Goal: Information Seeking & Learning: Learn about a topic

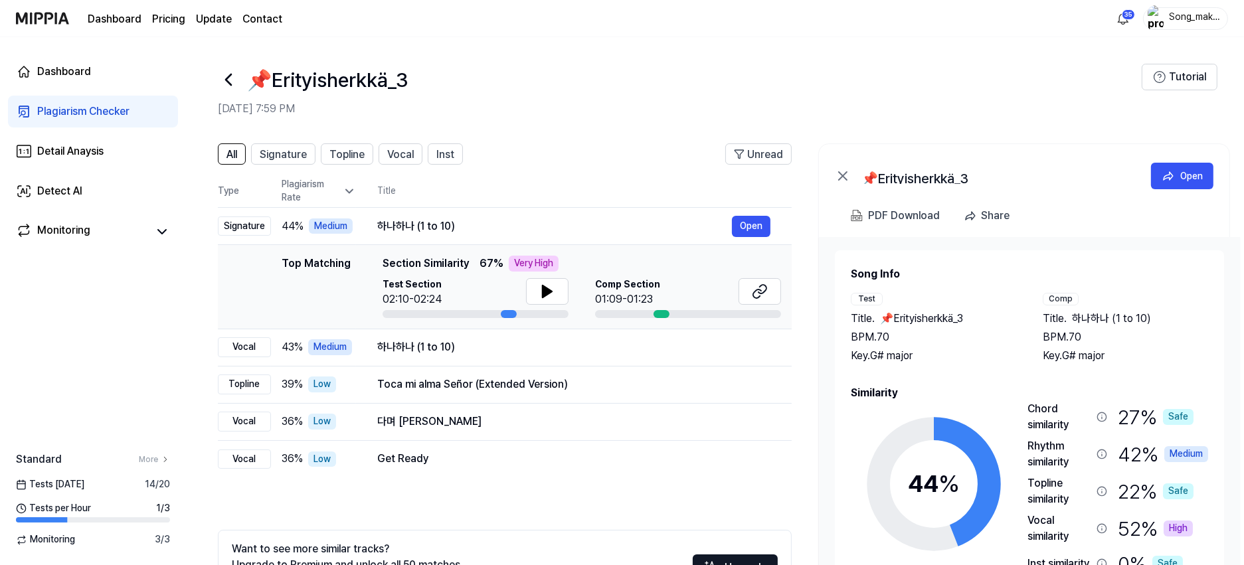
click at [224, 70] on icon at bounding box center [228, 79] width 21 height 21
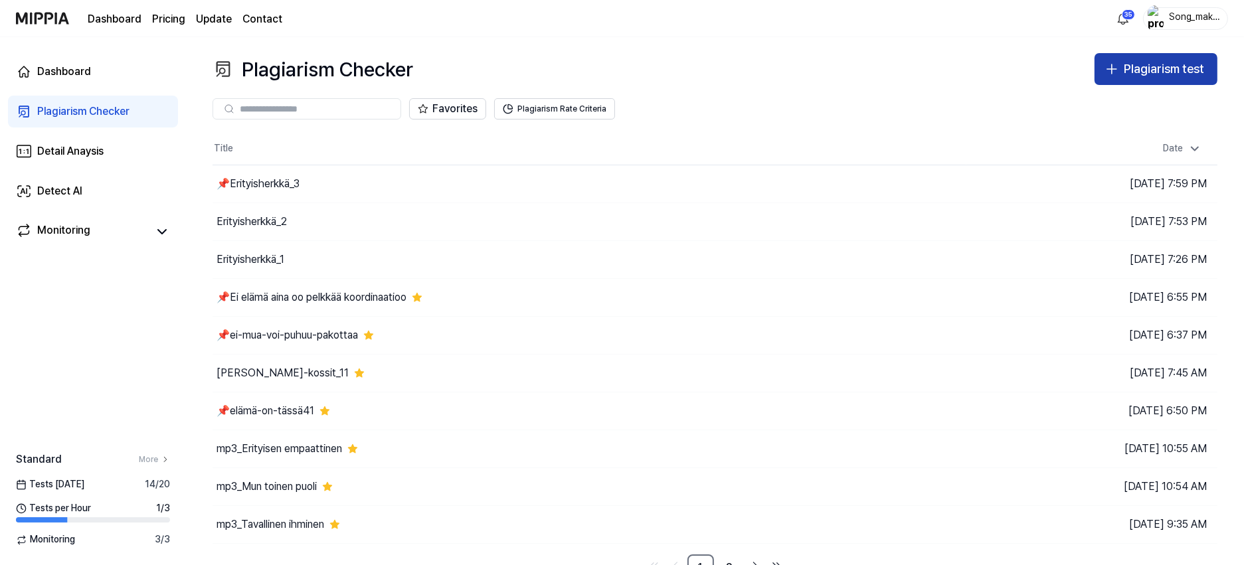
click at [1176, 66] on div "Plagiarism test" at bounding box center [1164, 69] width 80 height 19
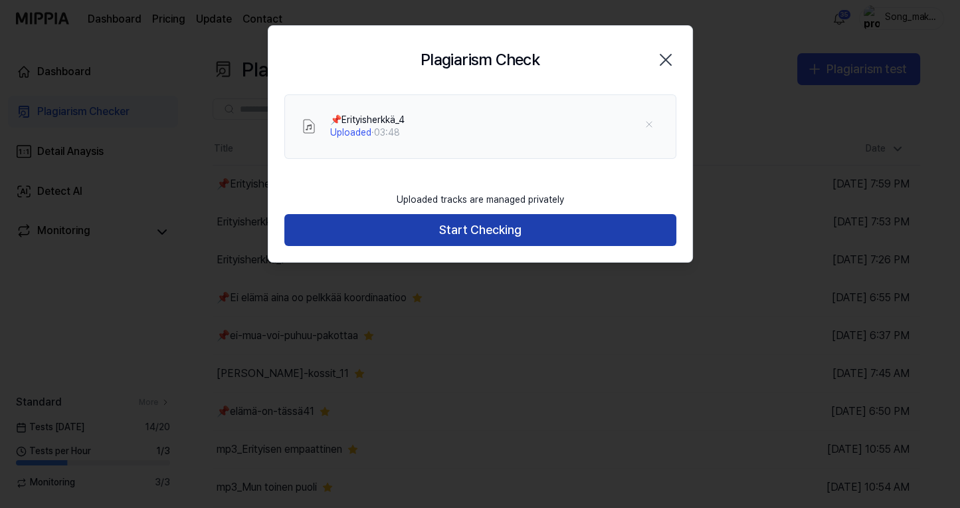
click at [537, 231] on button "Start Checking" at bounding box center [480, 230] width 392 height 32
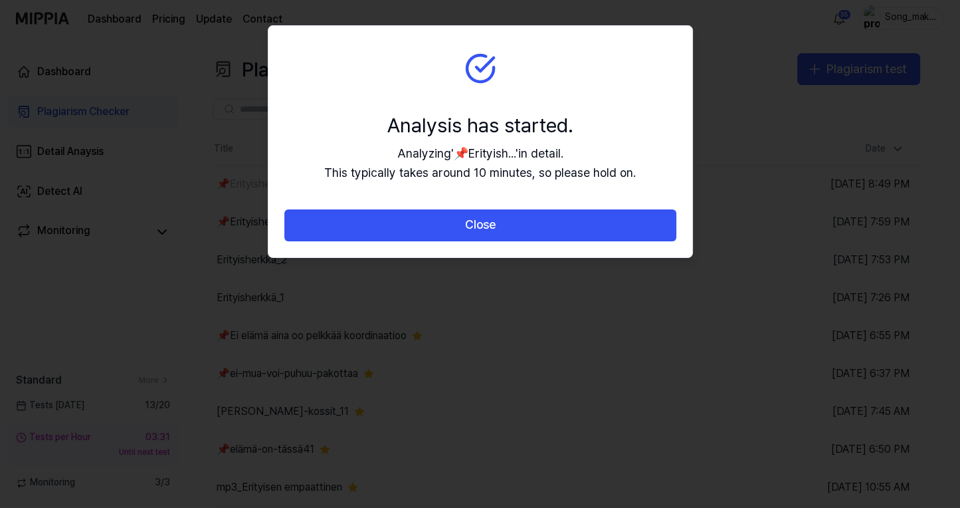
click at [537, 231] on button "Close" at bounding box center [480, 225] width 392 height 32
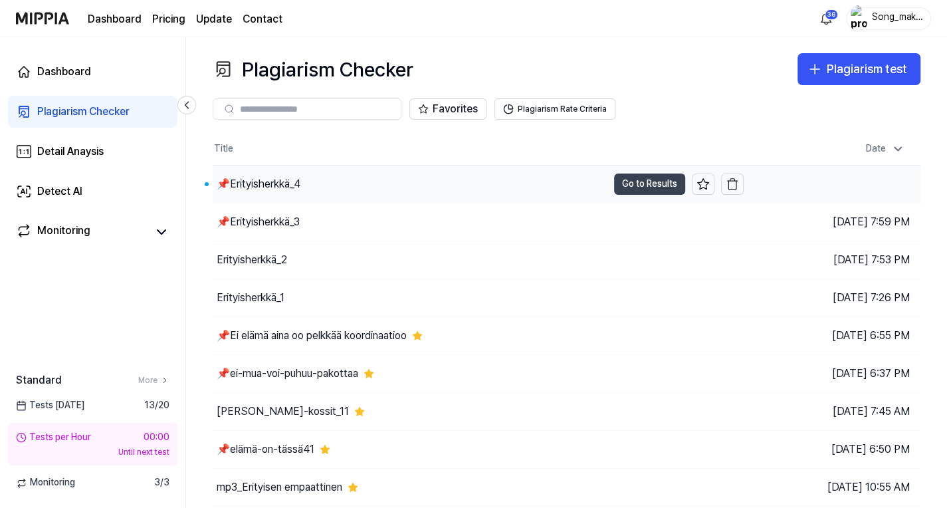
click at [656, 176] on button "Go to Results" at bounding box center [649, 183] width 71 height 21
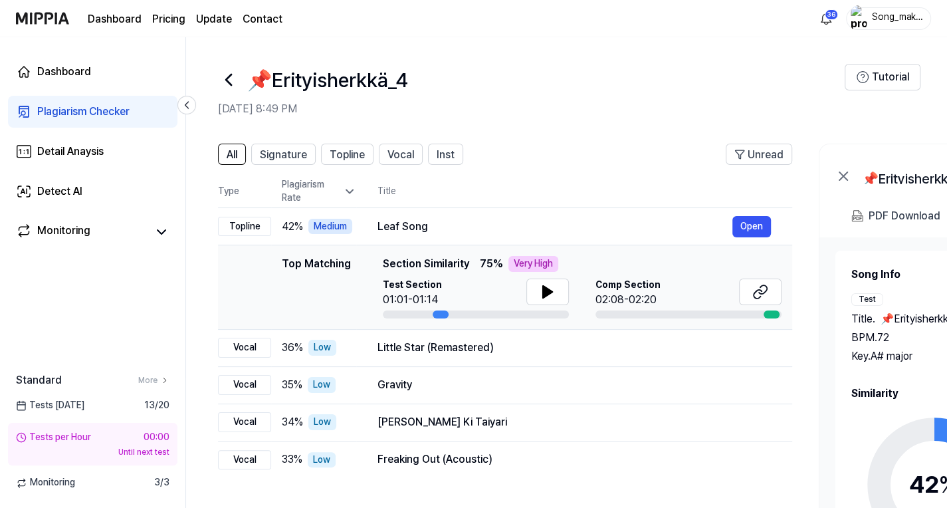
click at [231, 72] on icon at bounding box center [228, 79] width 21 height 21
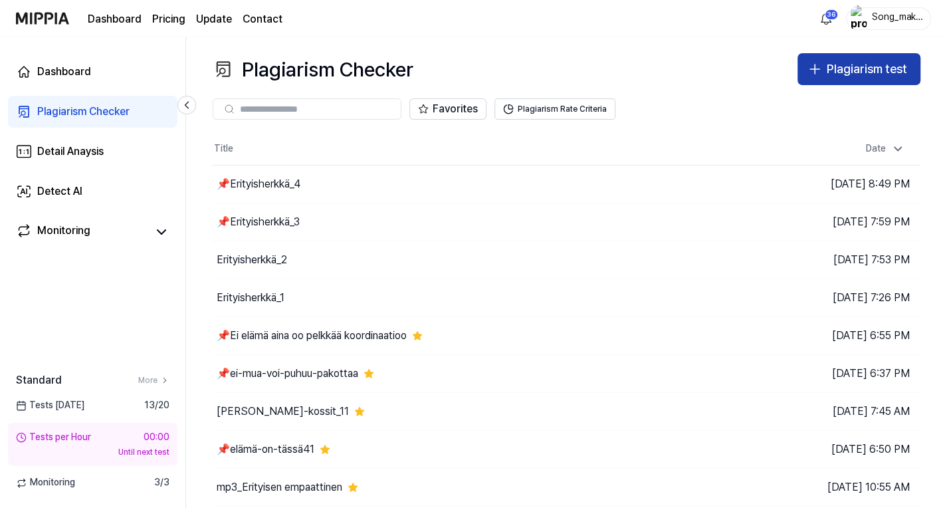
click at [852, 64] on div "Plagiarism test" at bounding box center [866, 69] width 80 height 19
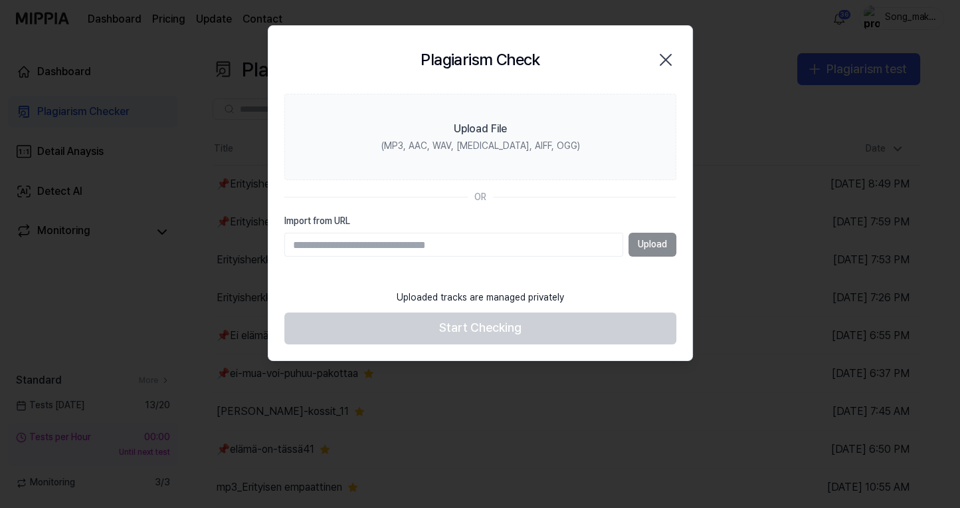
click at [672, 55] on icon "button" at bounding box center [665, 59] width 21 height 21
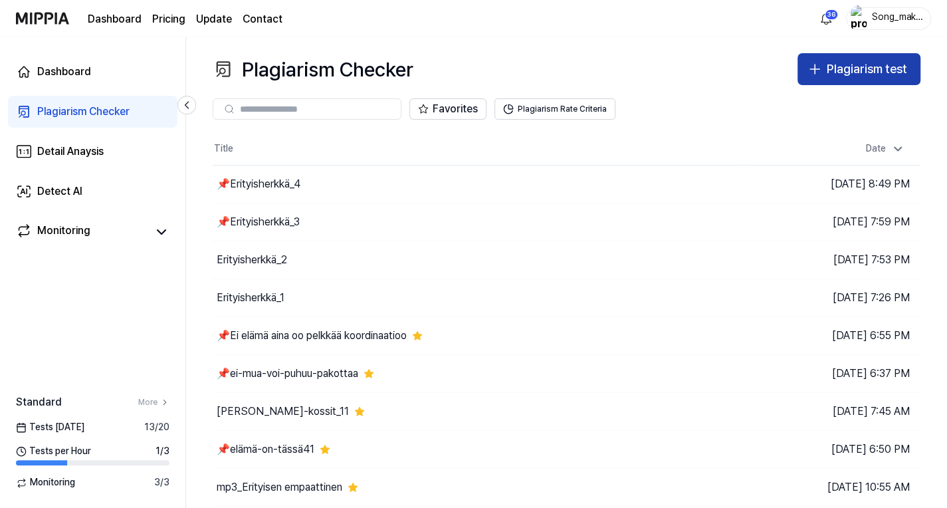
click at [885, 74] on div "Plagiarism test" at bounding box center [866, 69] width 80 height 19
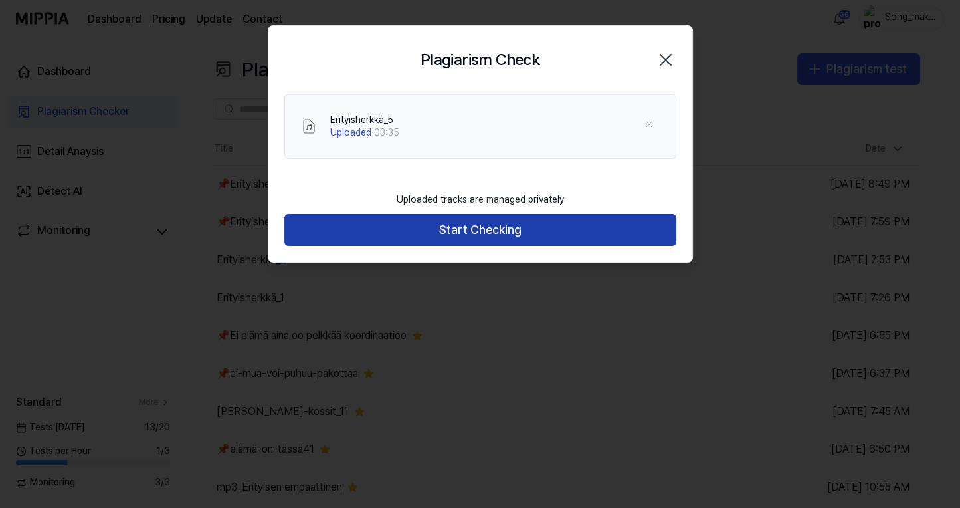
click at [591, 233] on button "Start Checking" at bounding box center [480, 230] width 392 height 32
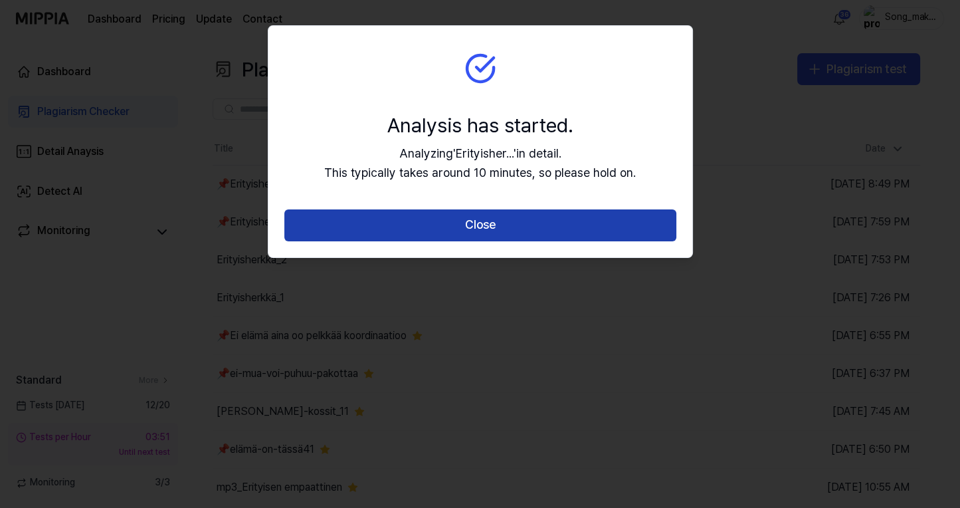
click at [591, 223] on button "Close" at bounding box center [480, 225] width 392 height 32
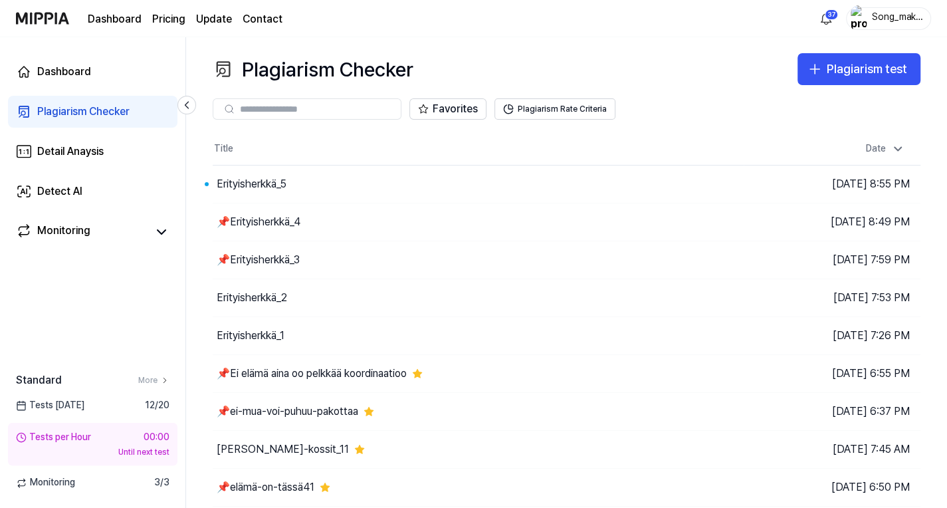
scroll to position [74, 0]
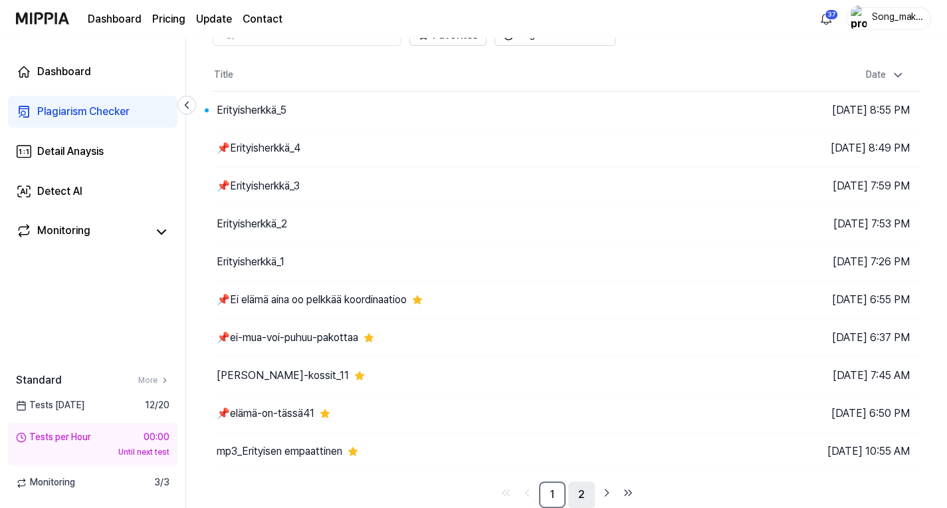
click at [585, 496] on link "2" at bounding box center [581, 494] width 27 height 27
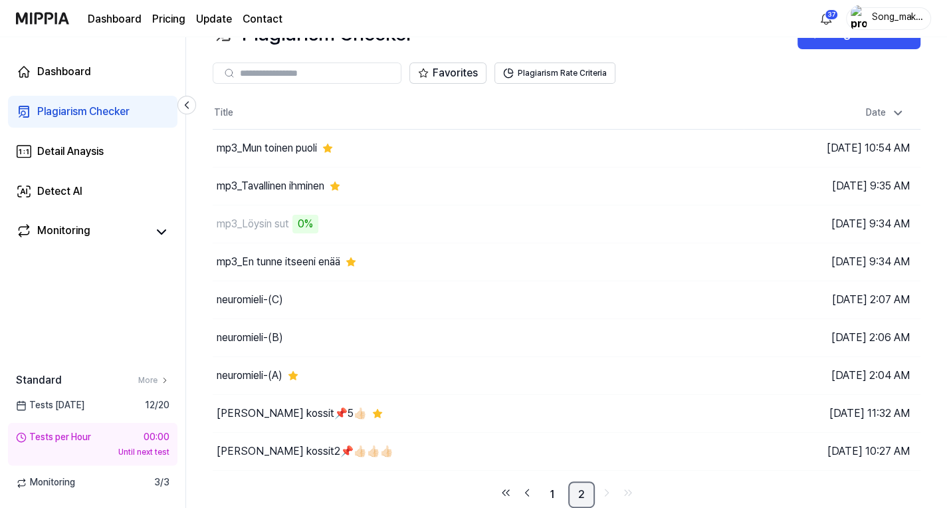
scroll to position [36, 0]
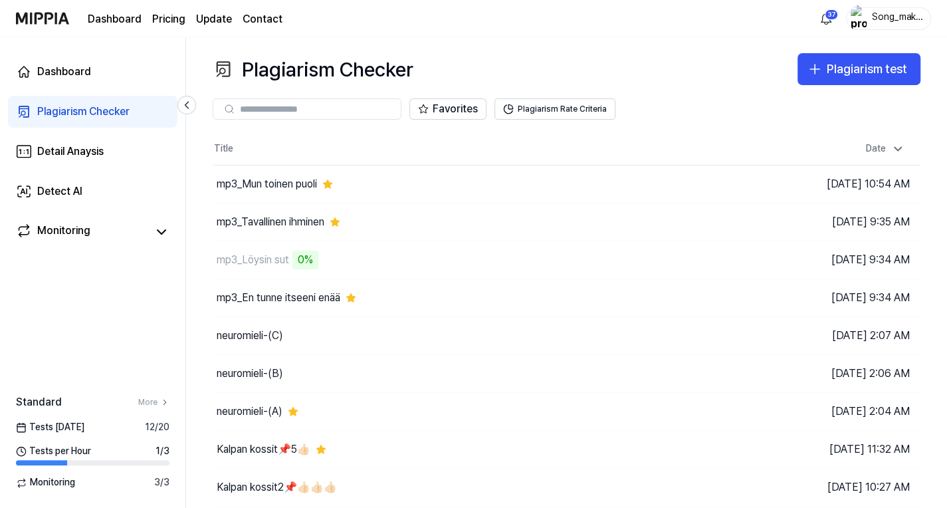
scroll to position [36, 0]
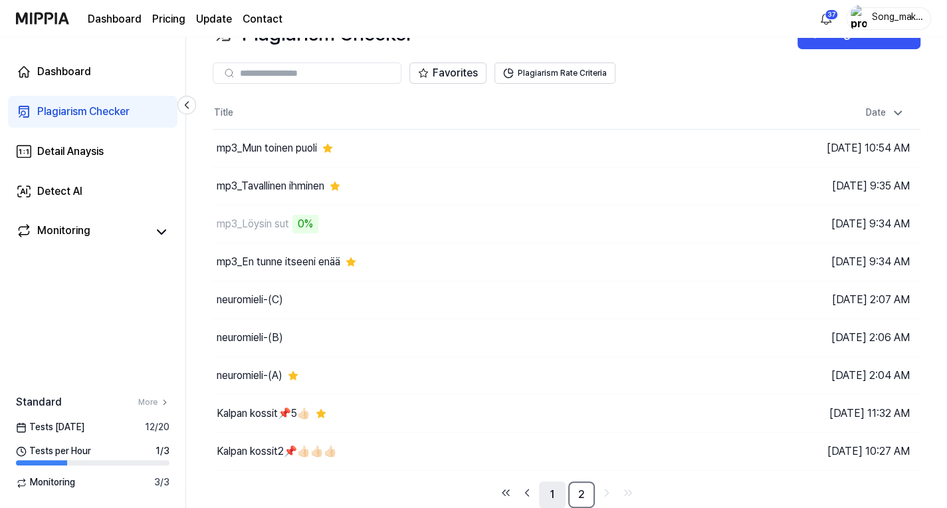
click at [546, 489] on link "1" at bounding box center [552, 494] width 27 height 27
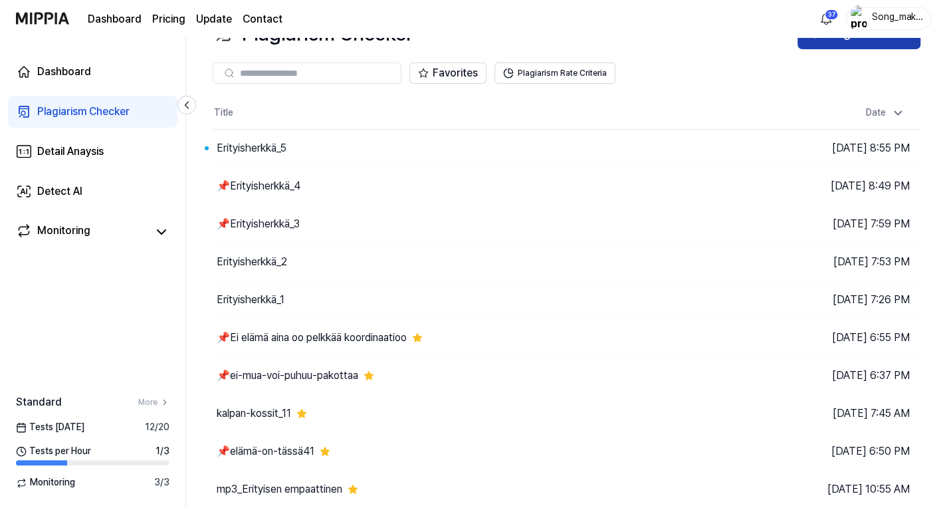
click at [904, 47] on button "Plagiarism test" at bounding box center [858, 33] width 123 height 32
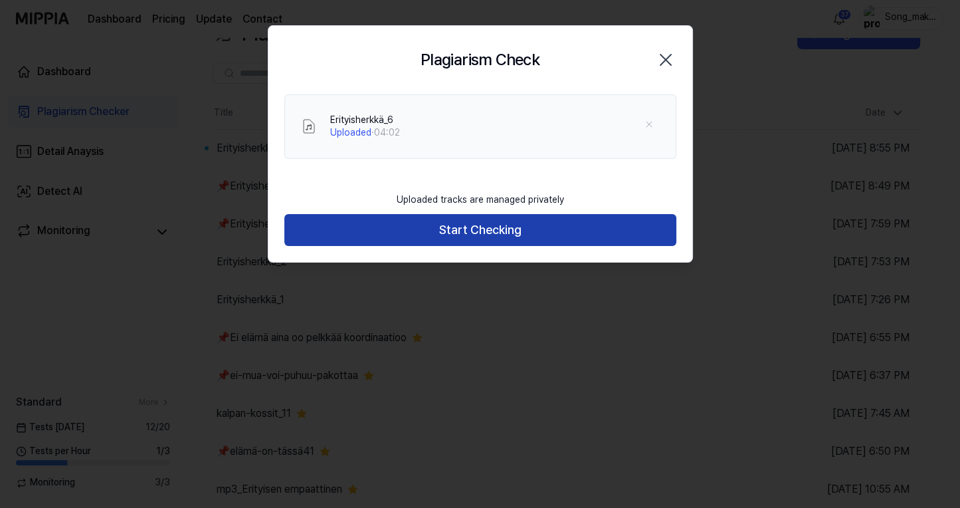
click at [533, 223] on button "Start Checking" at bounding box center [480, 230] width 392 height 32
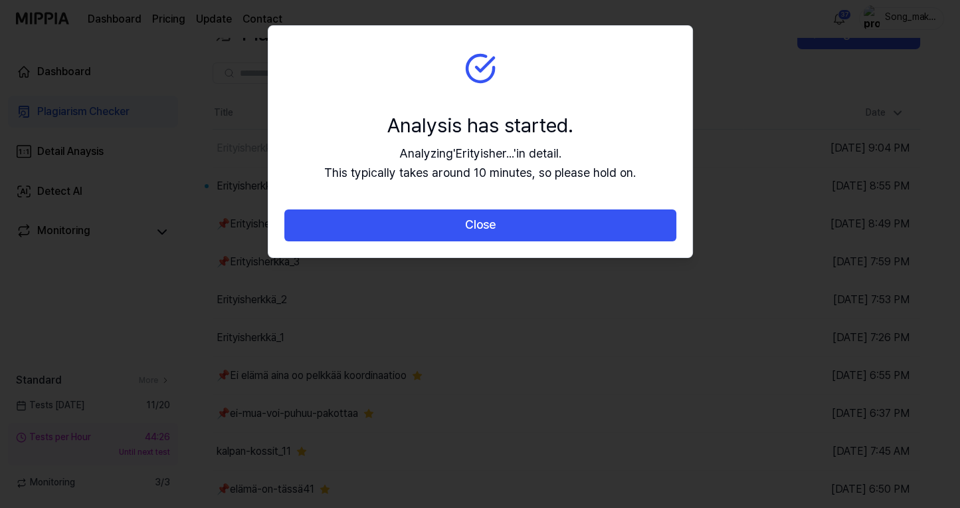
click at [533, 223] on button "Close" at bounding box center [480, 225] width 392 height 32
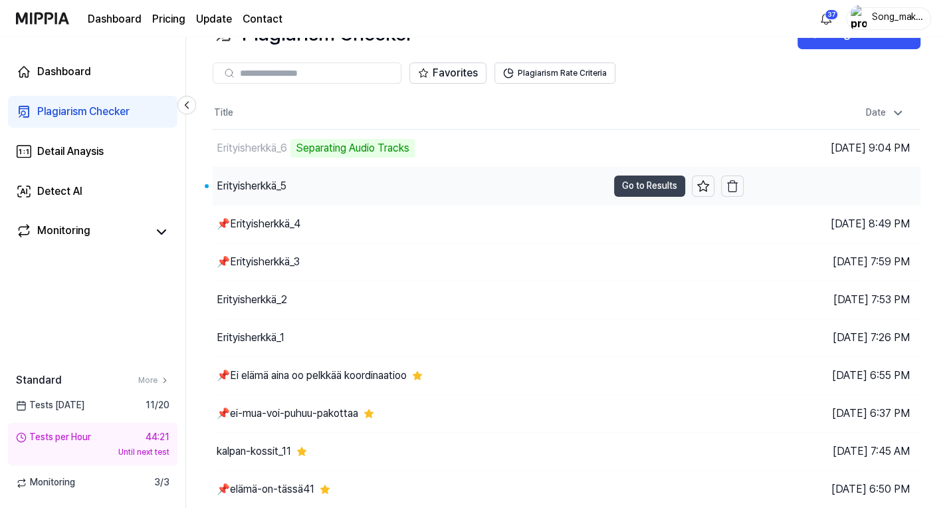
click at [644, 183] on button "Go to Results" at bounding box center [649, 185] width 71 height 21
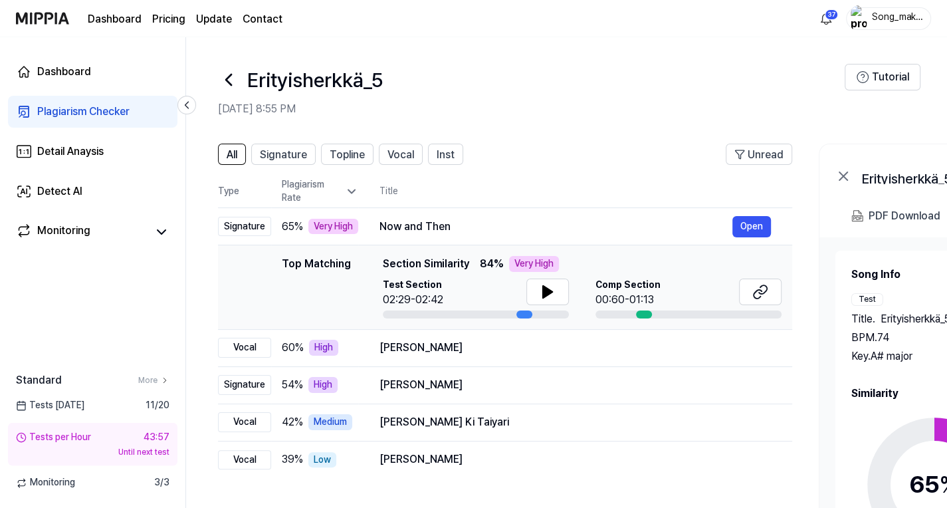
click at [229, 77] on icon at bounding box center [228, 79] width 5 height 11
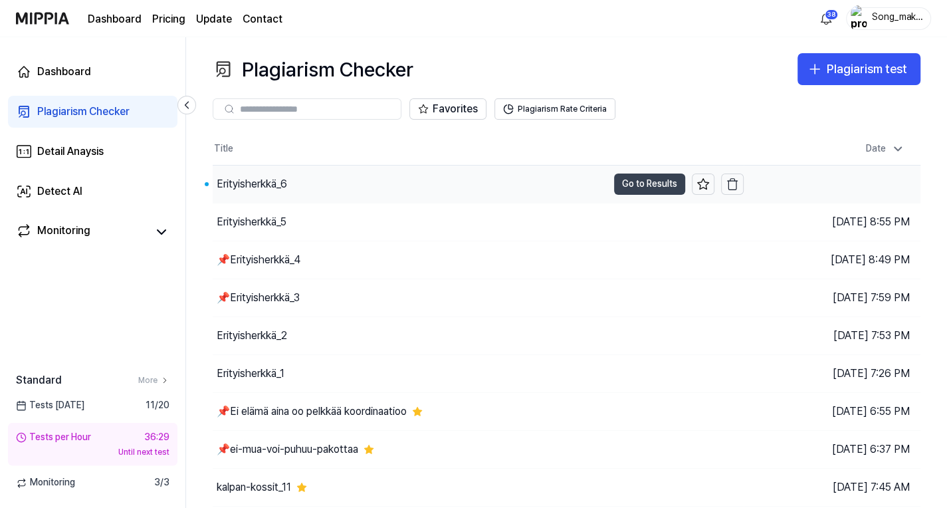
click at [637, 179] on button "Go to Results" at bounding box center [649, 183] width 71 height 21
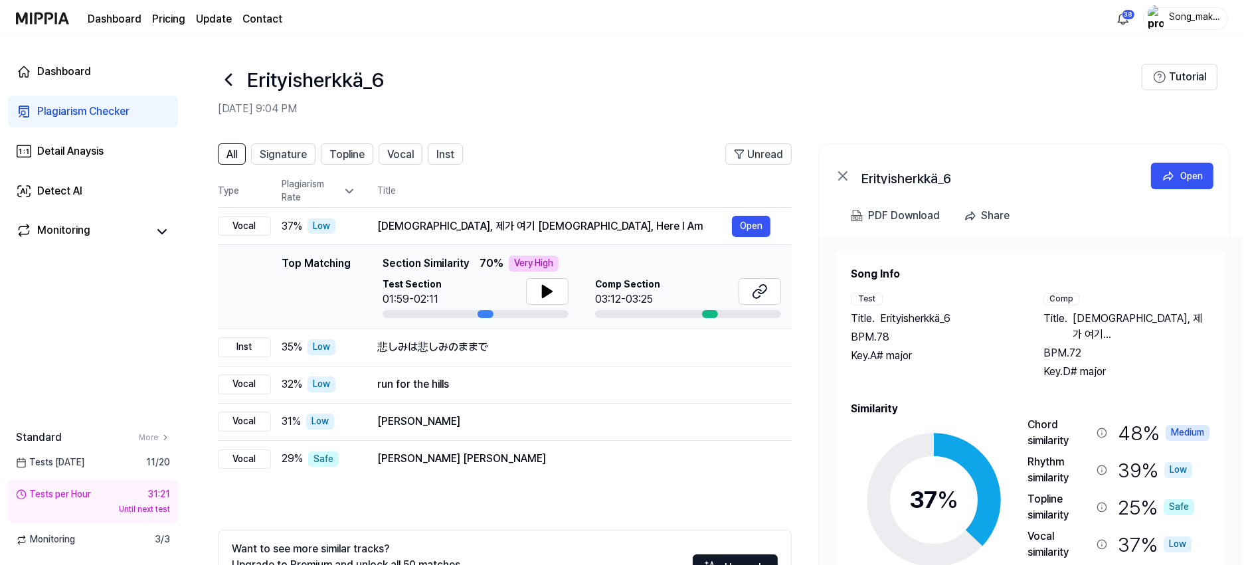
click at [228, 78] on icon at bounding box center [228, 79] width 5 height 11
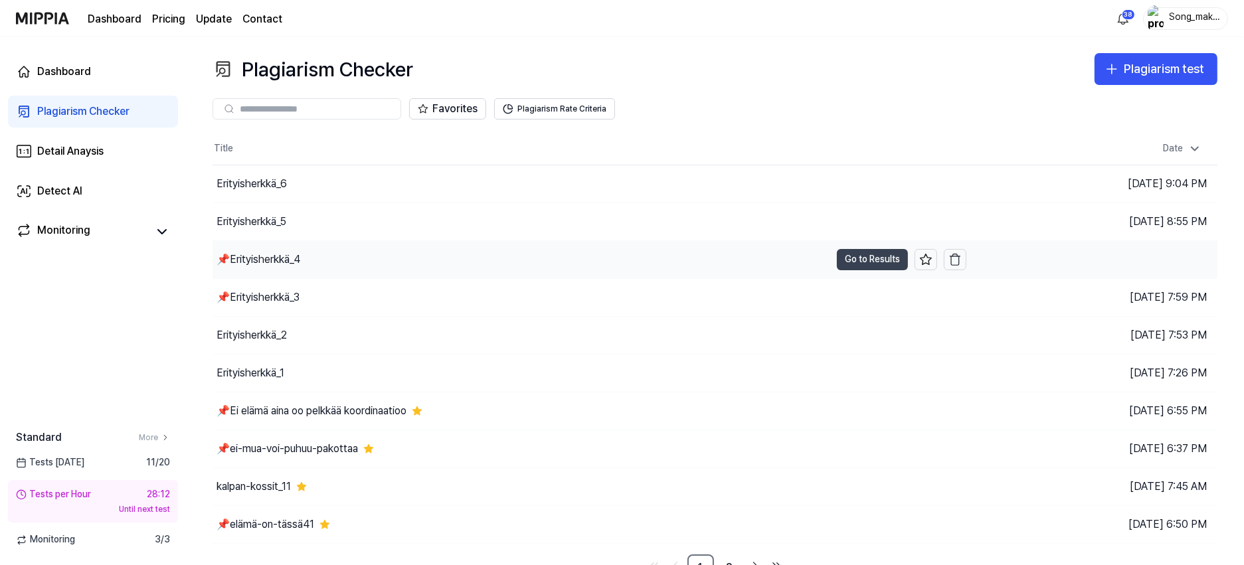
click at [858, 254] on button "Go to Results" at bounding box center [872, 259] width 71 height 21
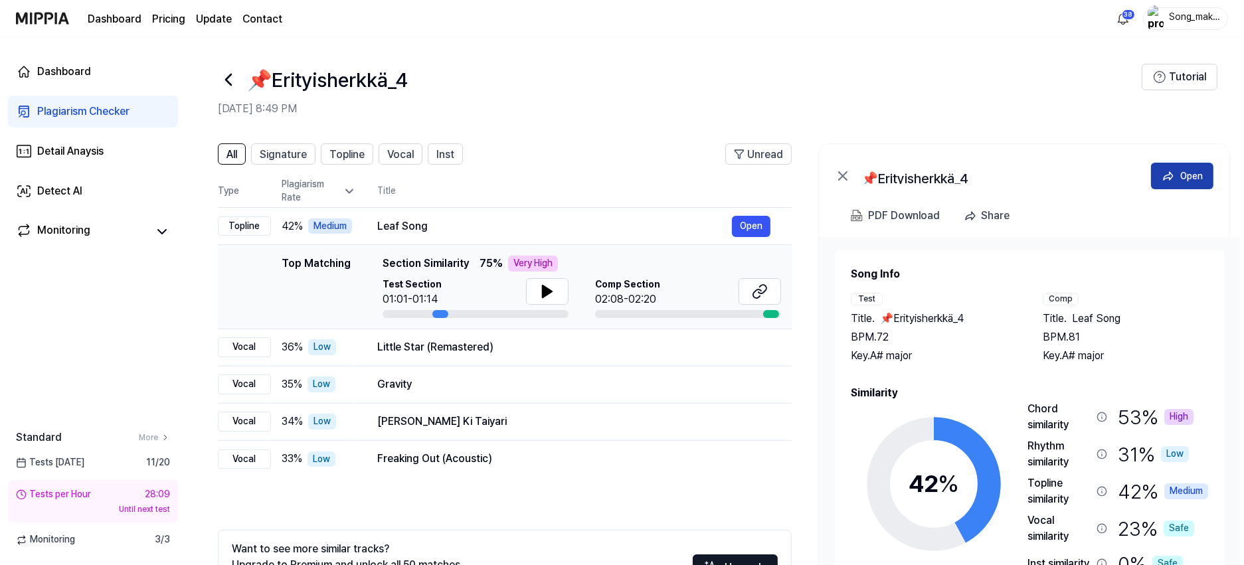
click at [946, 169] on div "Open" at bounding box center [1192, 176] width 23 height 15
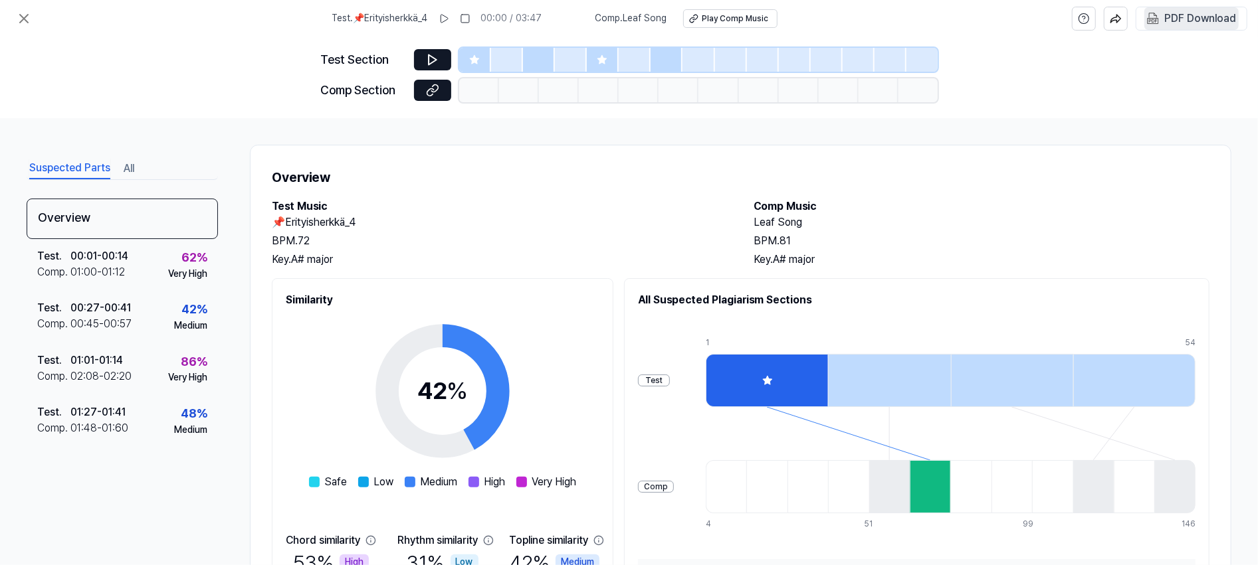
click at [946, 13] on div "PDF Download" at bounding box center [1200, 18] width 72 height 17
click at [26, 21] on icon at bounding box center [24, 19] width 8 height 8
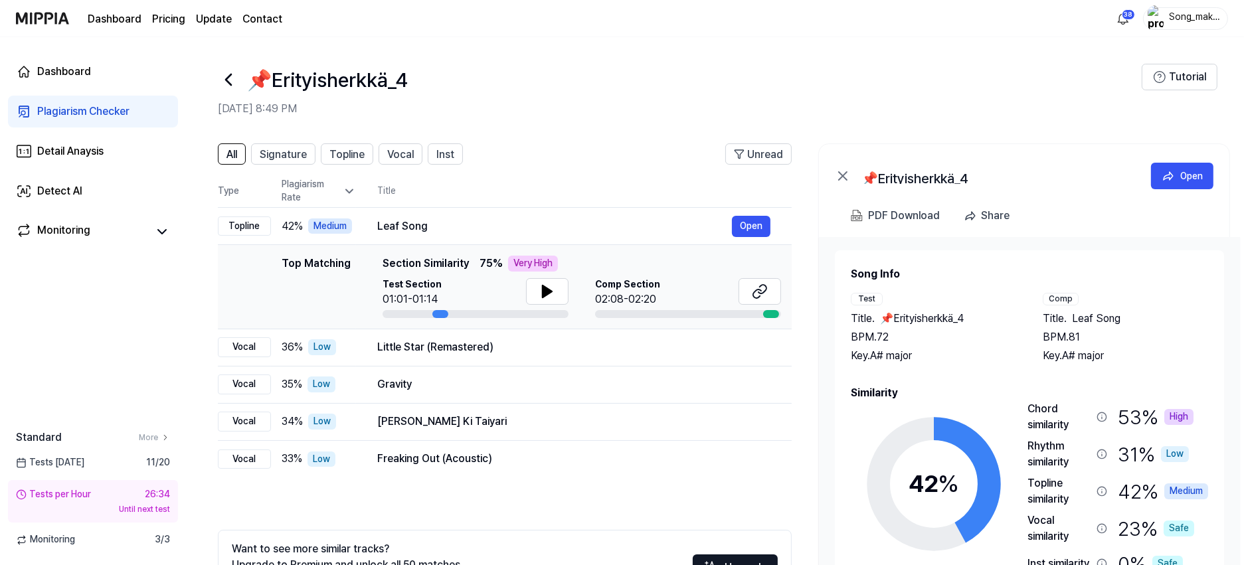
click at [229, 73] on icon at bounding box center [228, 79] width 21 height 21
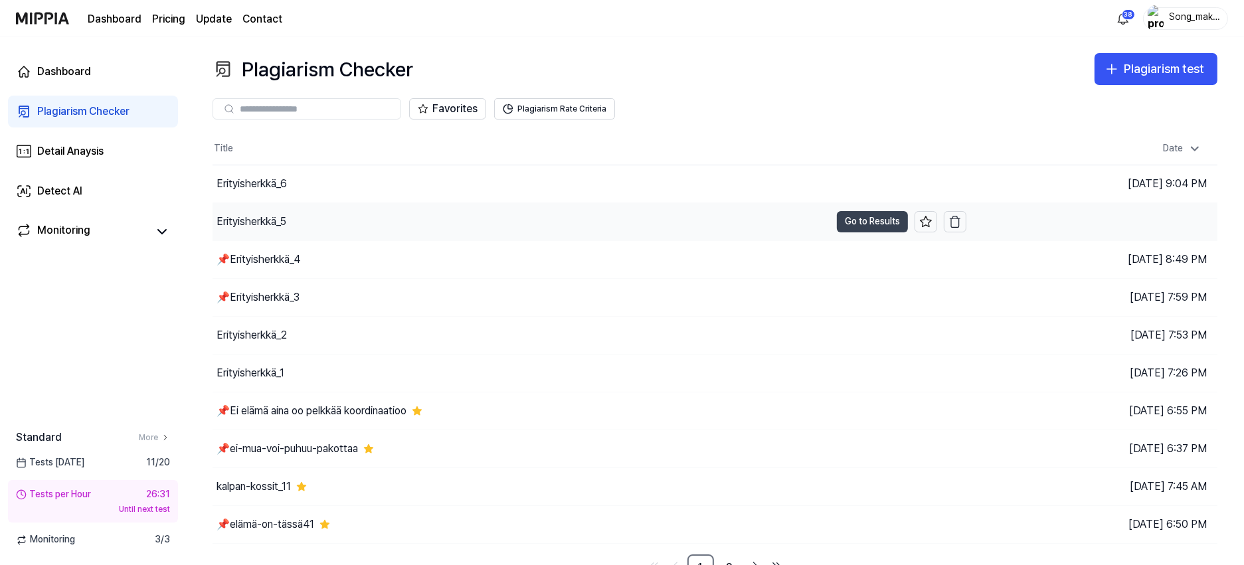
click at [852, 215] on button "Go to Results" at bounding box center [872, 221] width 71 height 21
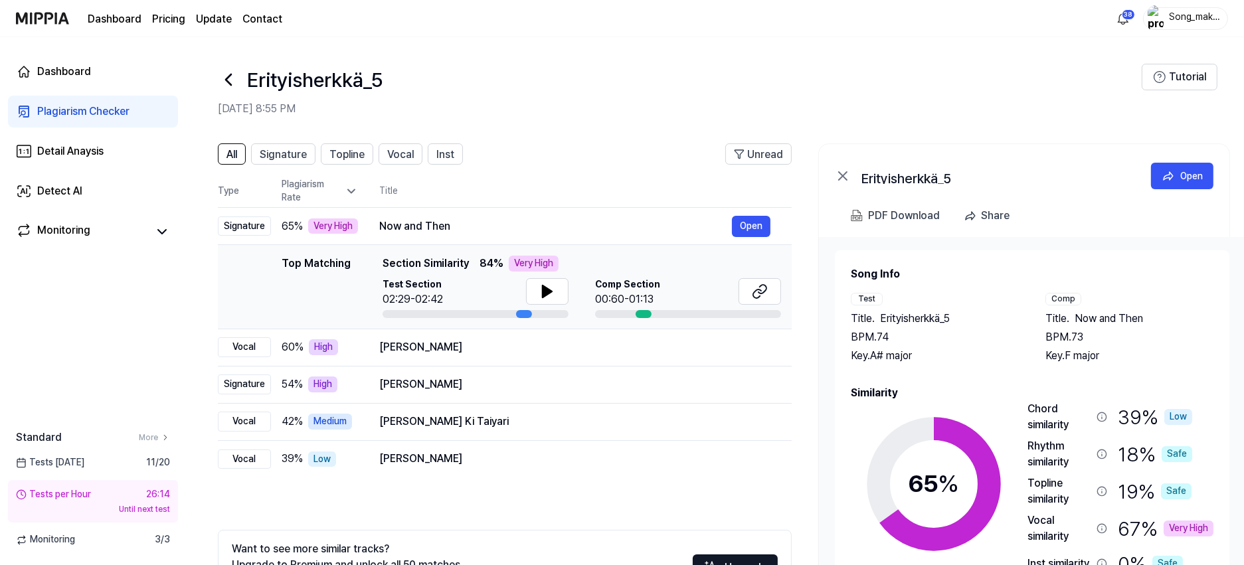
click at [227, 78] on icon at bounding box center [228, 79] width 5 height 11
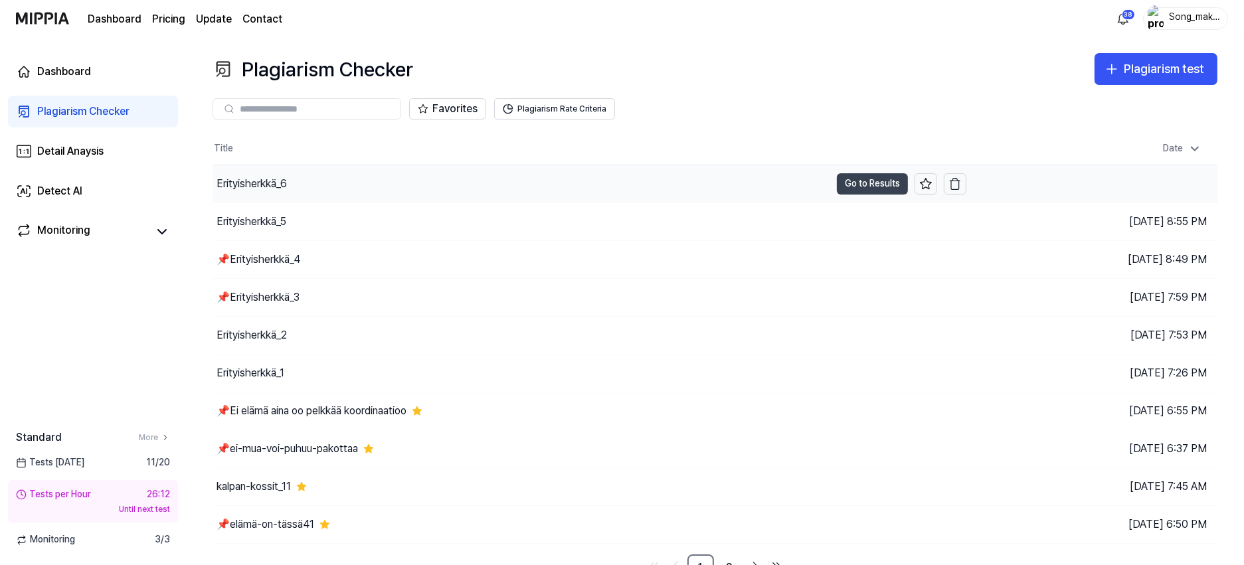
click at [874, 183] on button "Go to Results" at bounding box center [872, 183] width 71 height 21
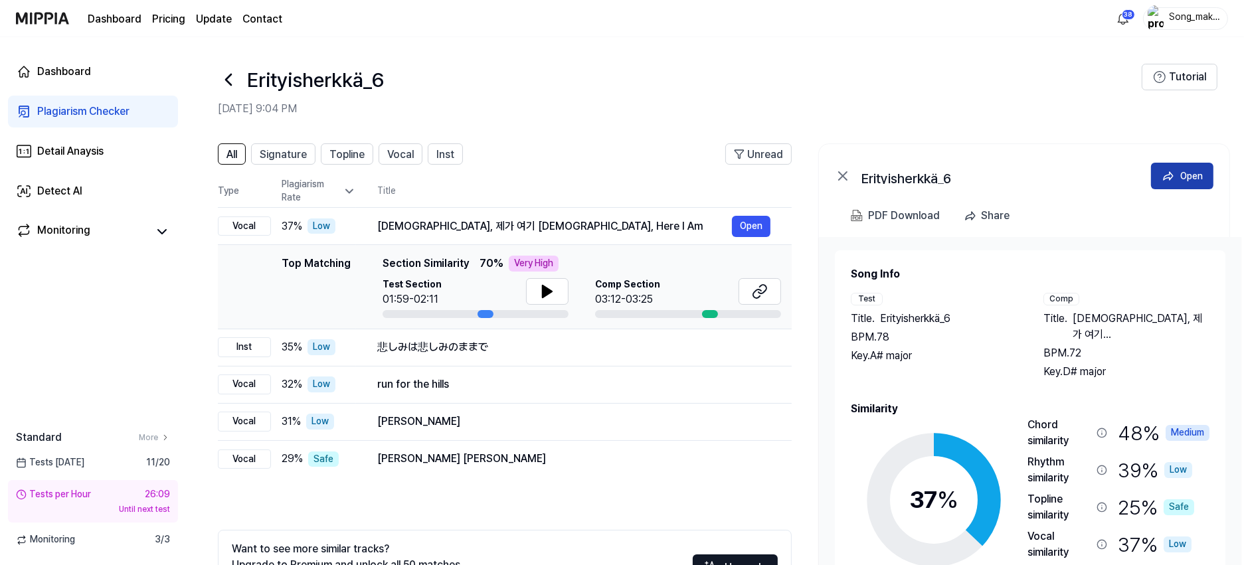
click at [946, 173] on div "Open" at bounding box center [1192, 176] width 23 height 15
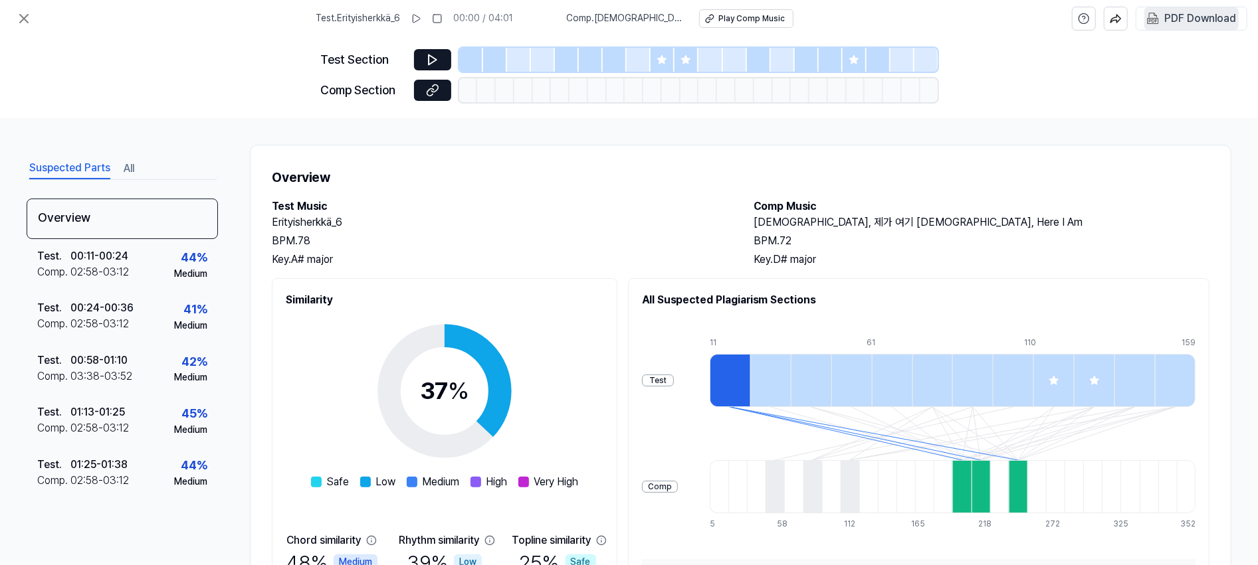
click at [946, 14] on div "PDF Download" at bounding box center [1200, 18] width 72 height 17
click at [25, 15] on icon at bounding box center [24, 19] width 16 height 16
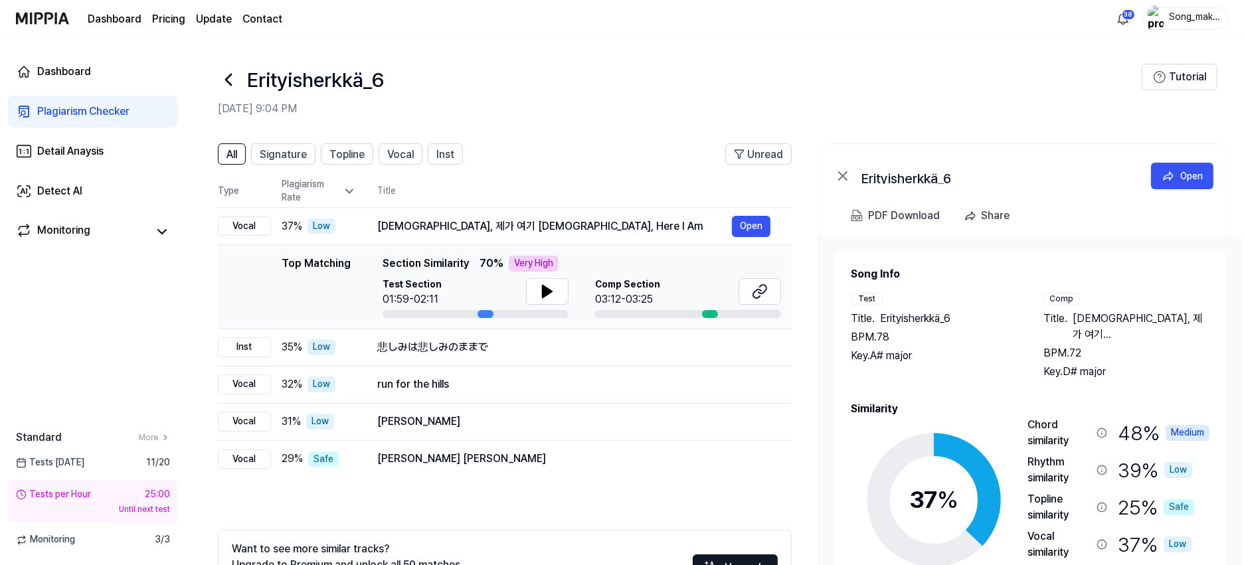
click at [227, 76] on icon at bounding box center [228, 79] width 21 height 21
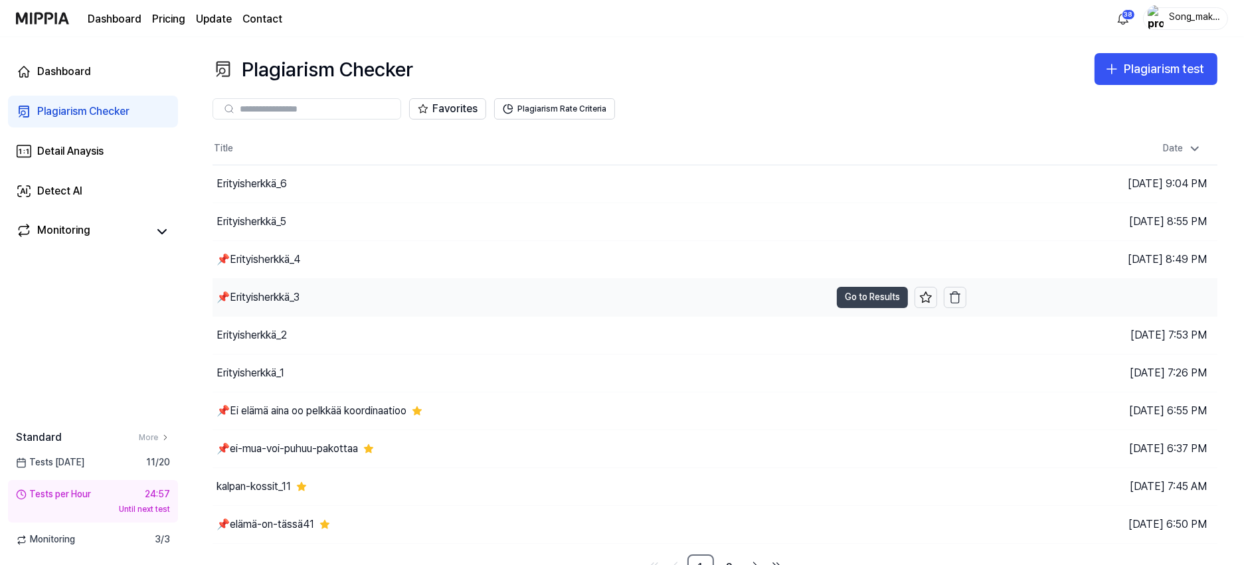
click at [850, 289] on button "Go to Results" at bounding box center [872, 297] width 71 height 21
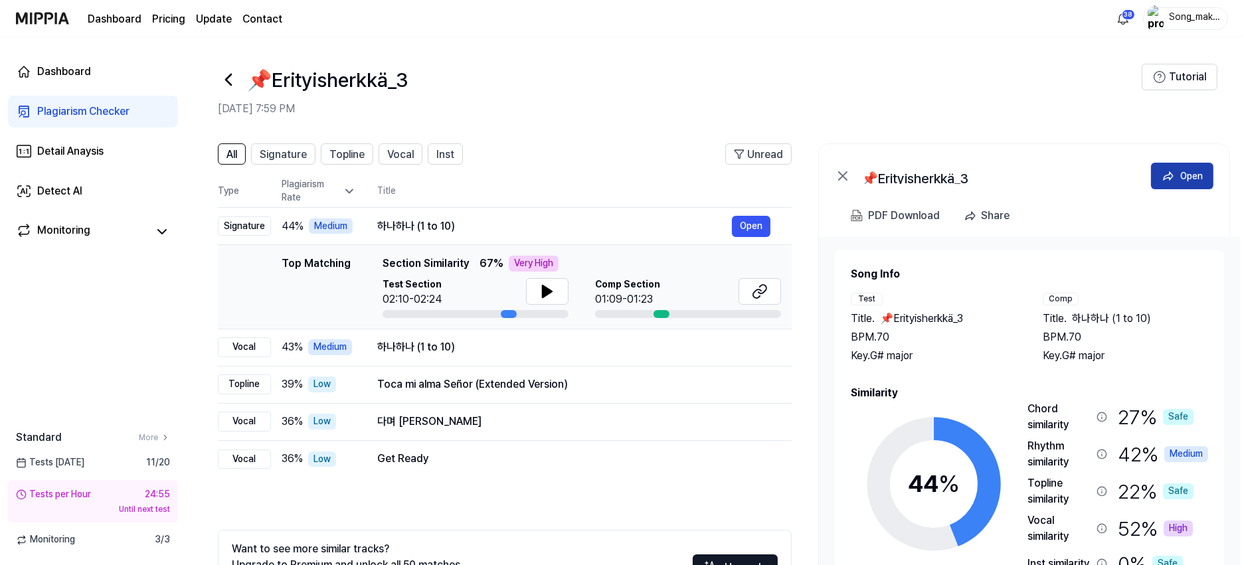
click at [946, 167] on button "Open" at bounding box center [1182, 176] width 62 height 27
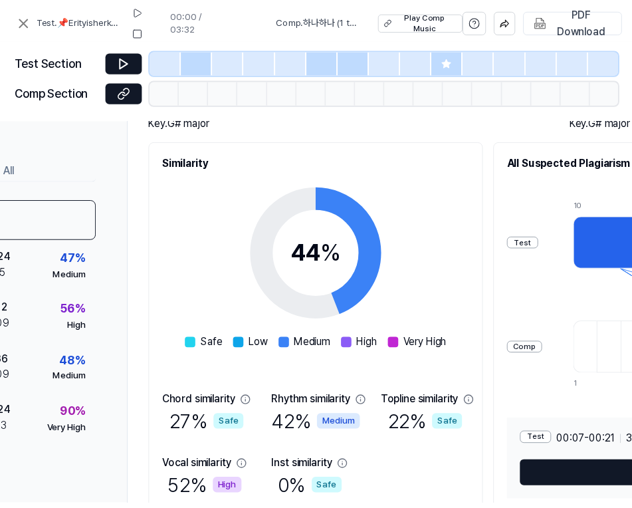
scroll to position [139, 0]
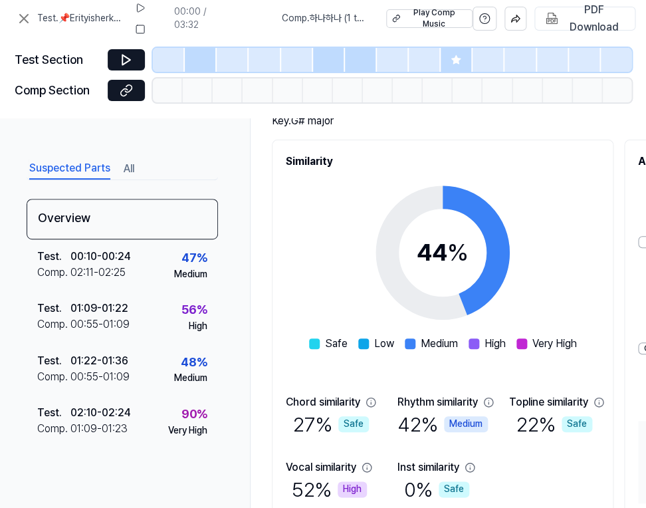
click at [130, 165] on button "All" at bounding box center [129, 168] width 11 height 21
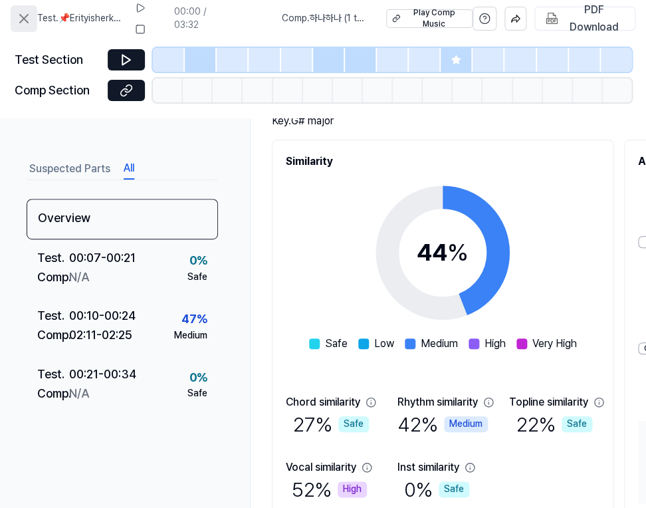
click at [27, 18] on icon at bounding box center [24, 19] width 16 height 16
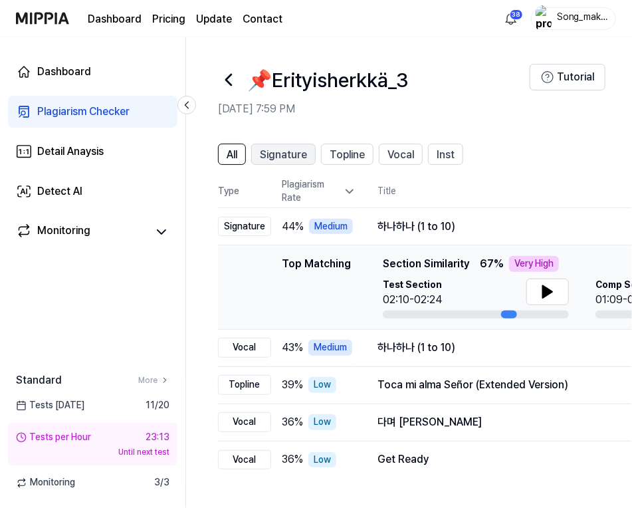
click at [272, 149] on span "Signature" at bounding box center [283, 155] width 47 height 16
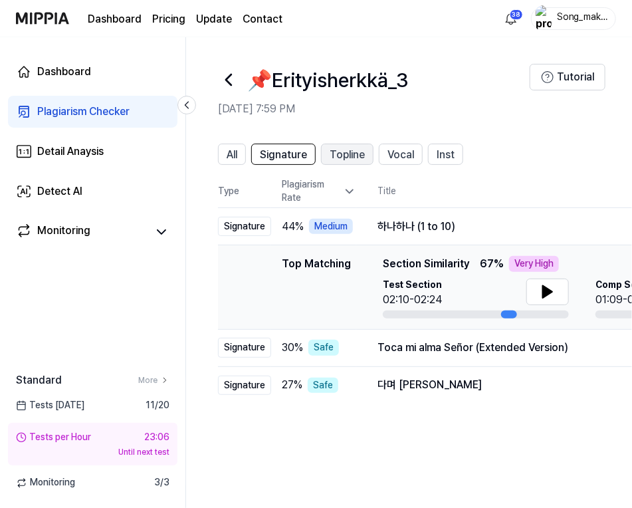
click at [339, 149] on span "Topline" at bounding box center [347, 155] width 35 height 16
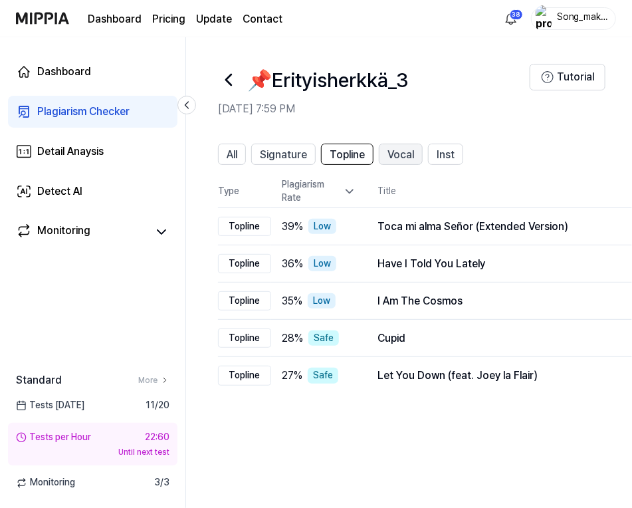
click at [400, 149] on span "Vocal" at bounding box center [400, 155] width 27 height 16
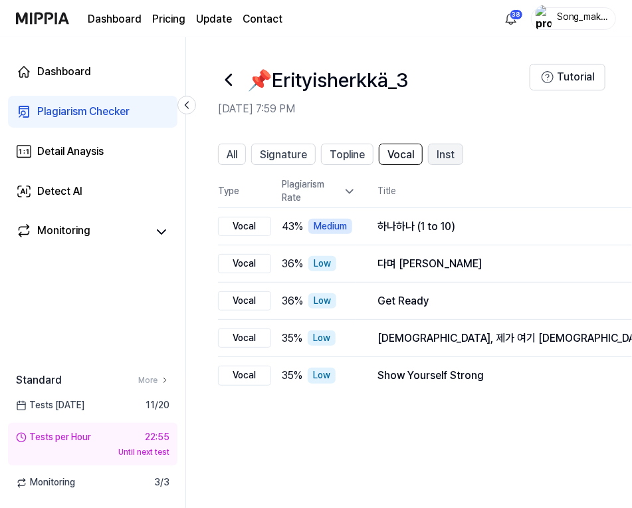
click at [442, 153] on span "Inst" at bounding box center [445, 155] width 18 height 16
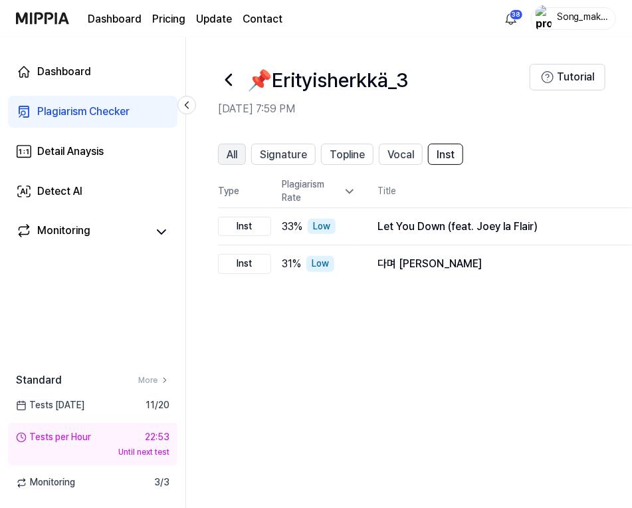
click at [233, 149] on span "All" at bounding box center [232, 155] width 11 height 16
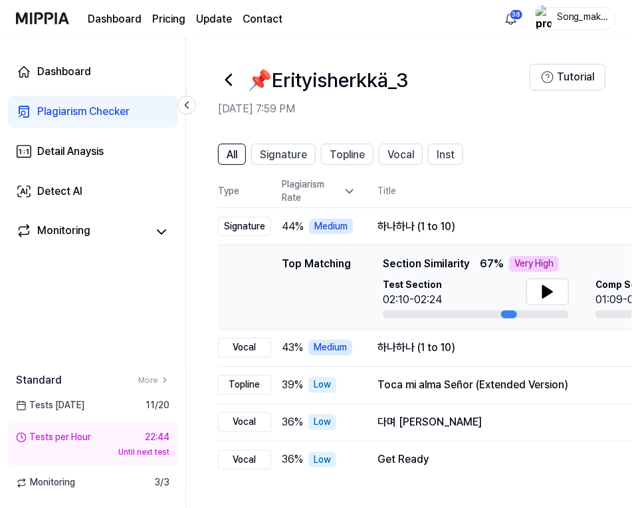
click at [228, 78] on icon at bounding box center [228, 79] width 5 height 11
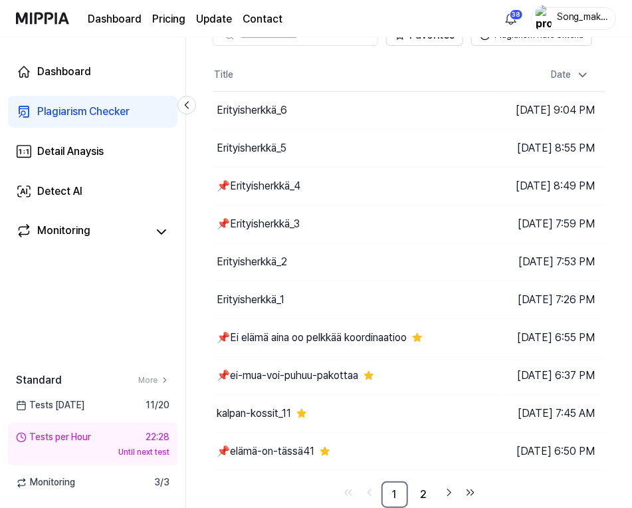
scroll to position [45, 0]
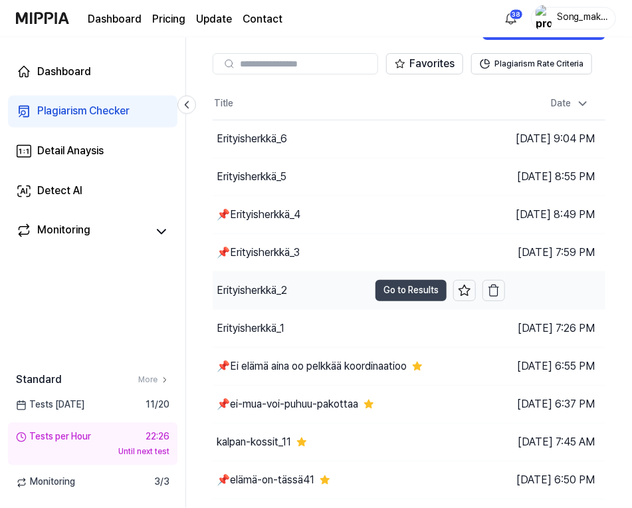
click at [377, 284] on button "Go to Results" at bounding box center [410, 290] width 71 height 21
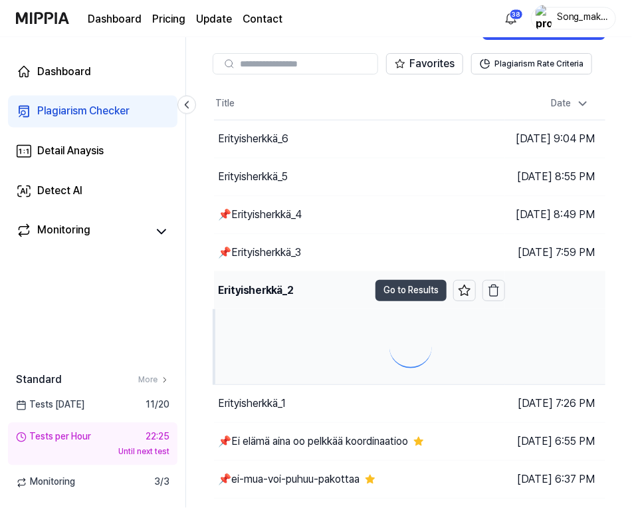
scroll to position [0, 0]
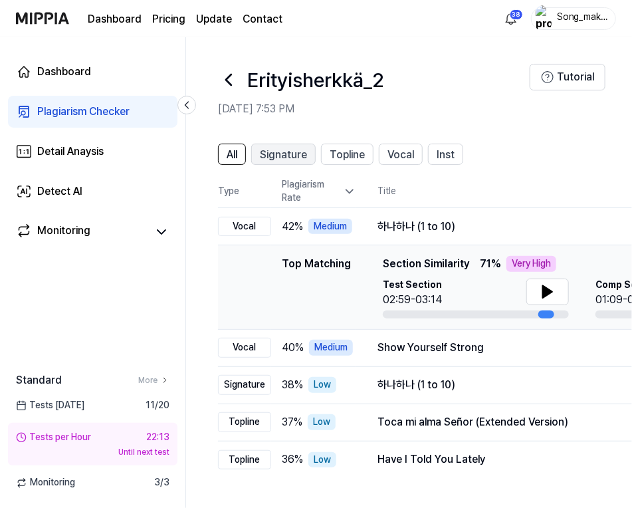
click at [292, 153] on span "Signature" at bounding box center [283, 155] width 47 height 16
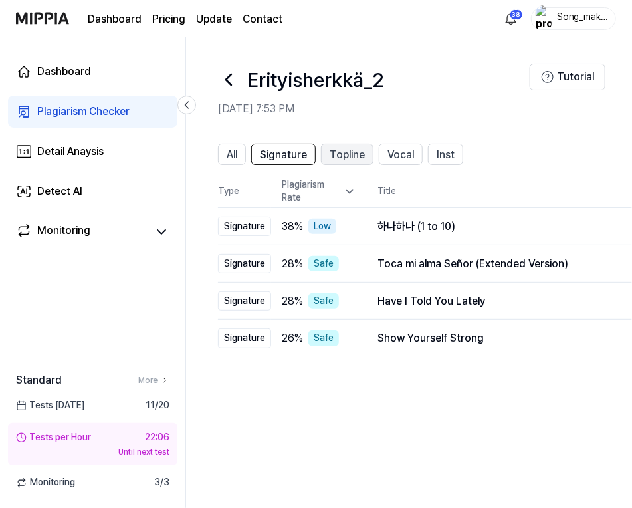
click at [333, 147] on span "Topline" at bounding box center [347, 155] width 35 height 16
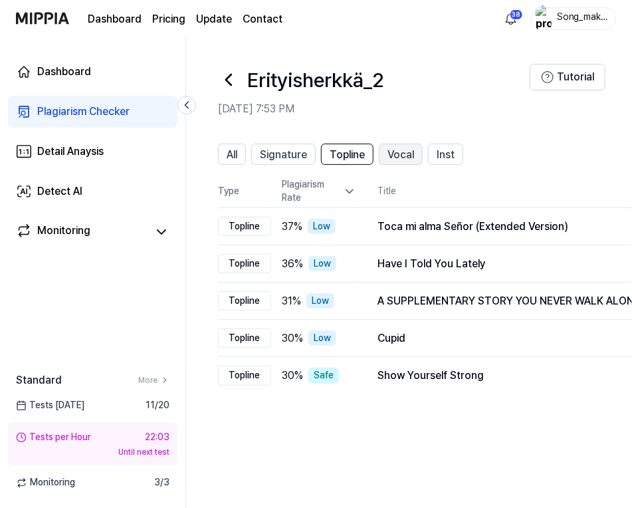
click at [402, 145] on button "Vocal" at bounding box center [401, 154] width 44 height 21
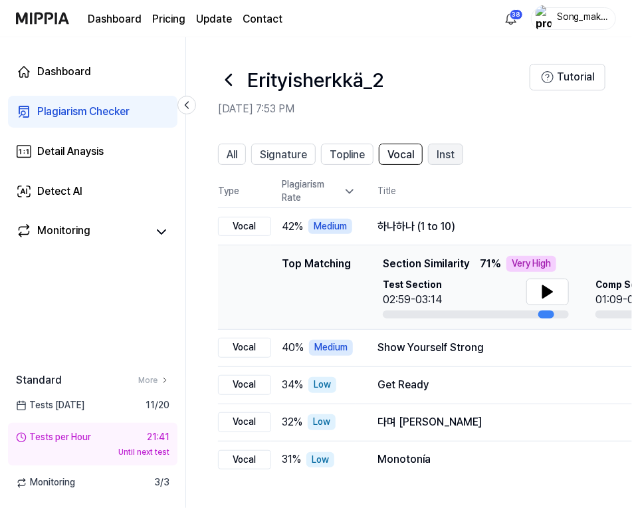
click at [446, 149] on span "Inst" at bounding box center [445, 155] width 18 height 16
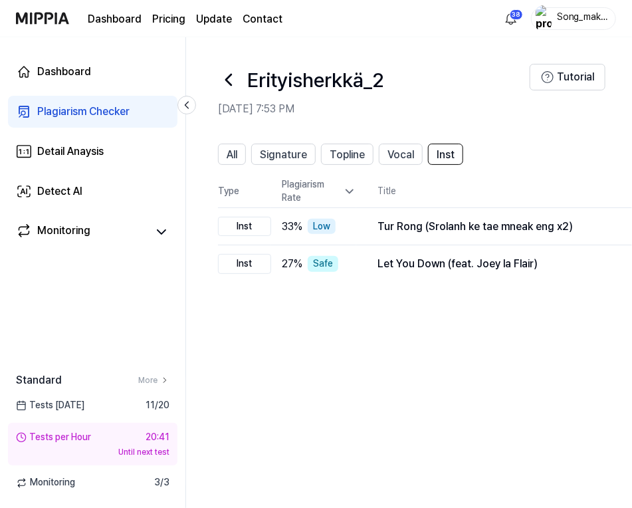
click at [225, 74] on icon at bounding box center [228, 79] width 21 height 21
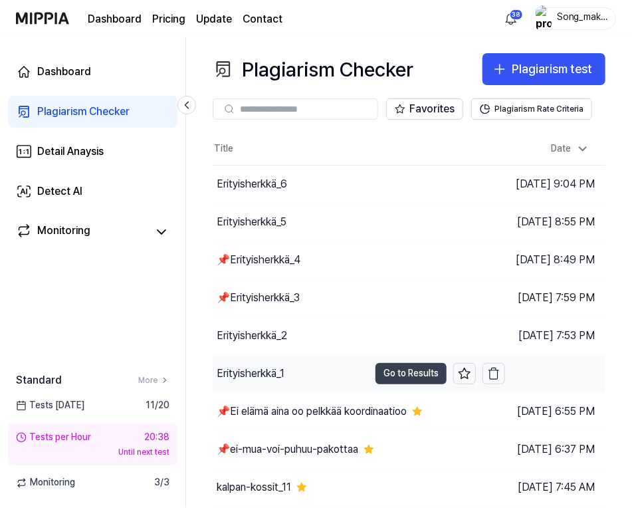
click at [375, 372] on button "Go to Results" at bounding box center [410, 373] width 71 height 21
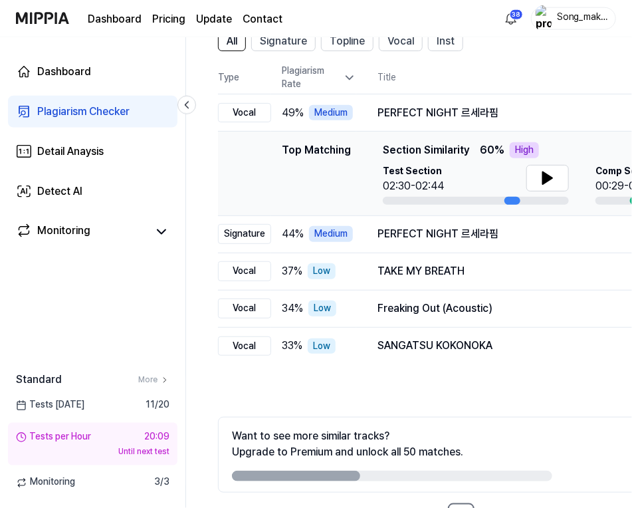
scroll to position [110, 0]
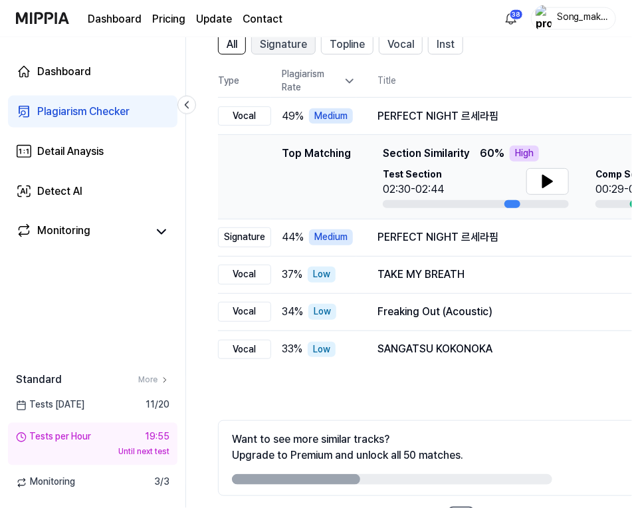
click at [274, 41] on span "Signature" at bounding box center [283, 45] width 47 height 16
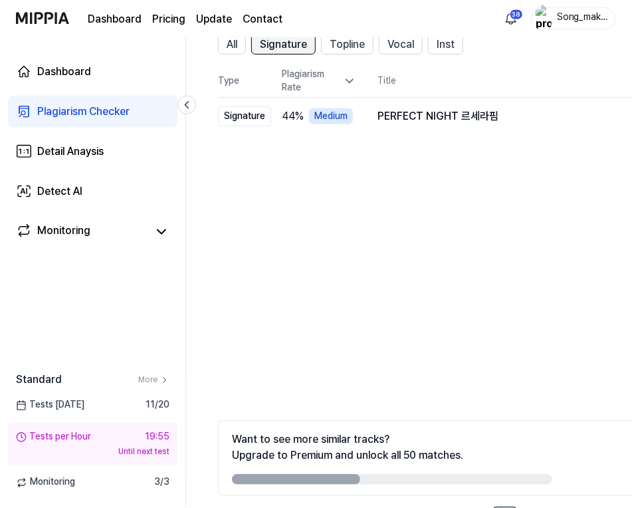
scroll to position [0, 0]
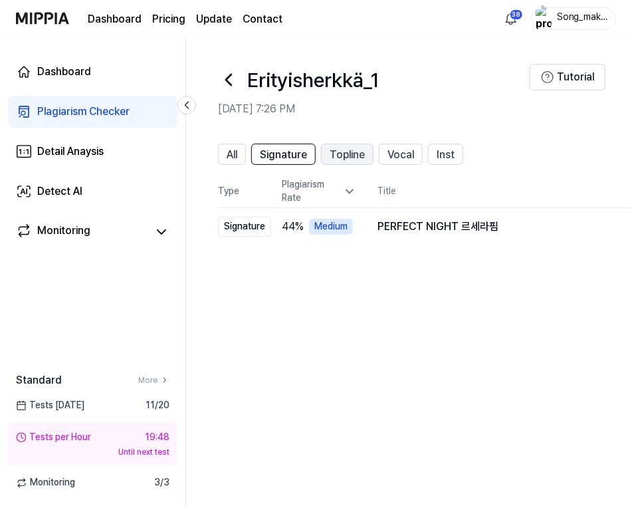
click at [343, 155] on span "Topline" at bounding box center [347, 155] width 35 height 16
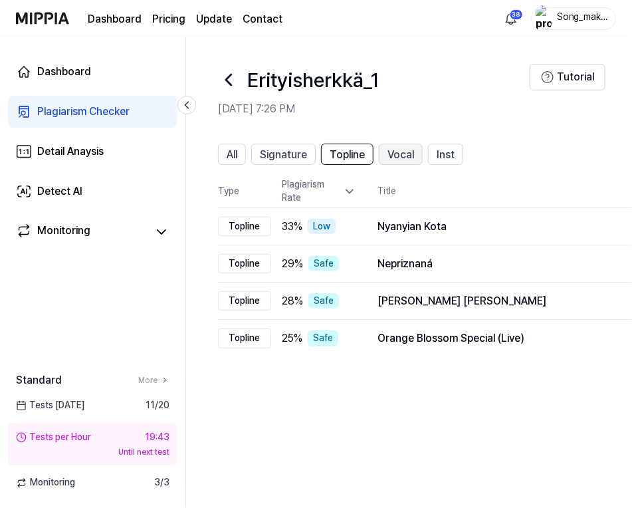
click at [400, 150] on span "Vocal" at bounding box center [400, 155] width 27 height 16
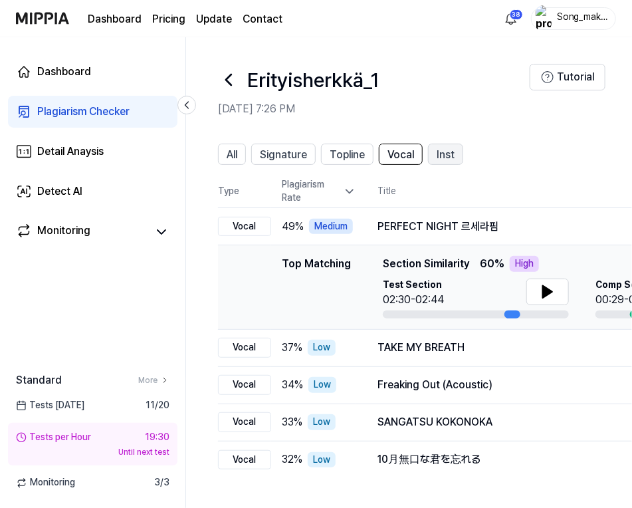
click at [442, 151] on span "Inst" at bounding box center [445, 155] width 18 height 16
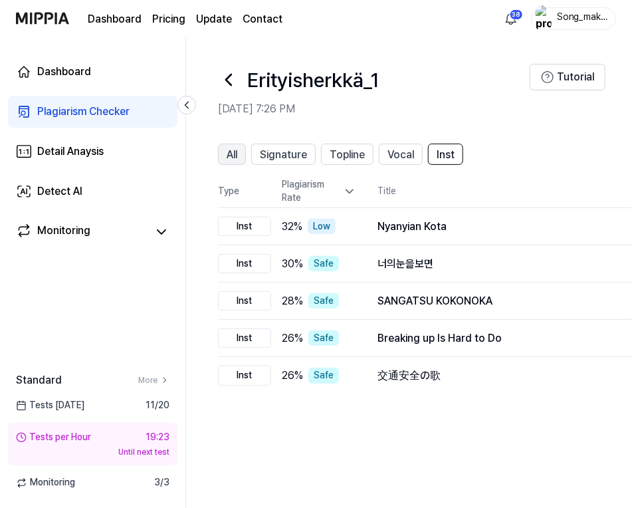
click at [231, 147] on span "All" at bounding box center [232, 155] width 11 height 16
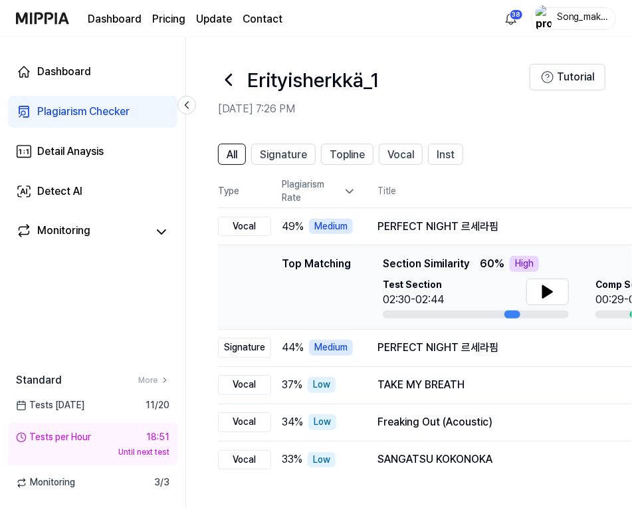
click at [231, 73] on icon at bounding box center [228, 79] width 21 height 21
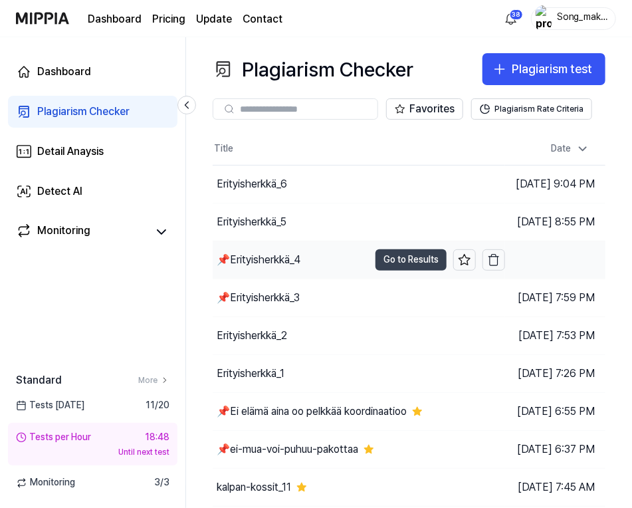
click at [377, 252] on button "Go to Results" at bounding box center [410, 259] width 71 height 21
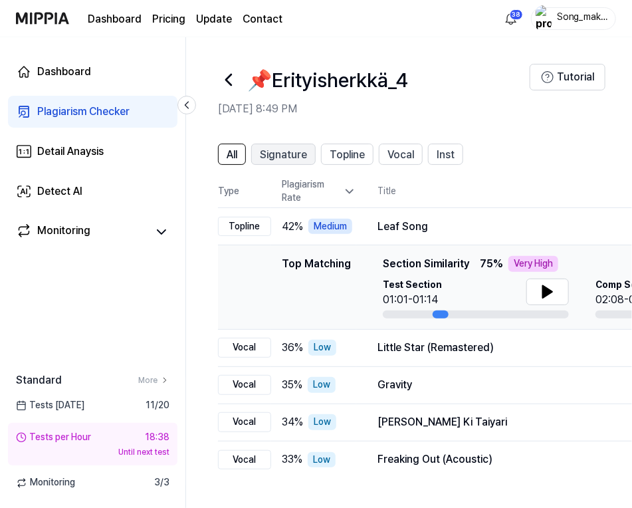
click at [280, 154] on span "Signature" at bounding box center [283, 155] width 47 height 16
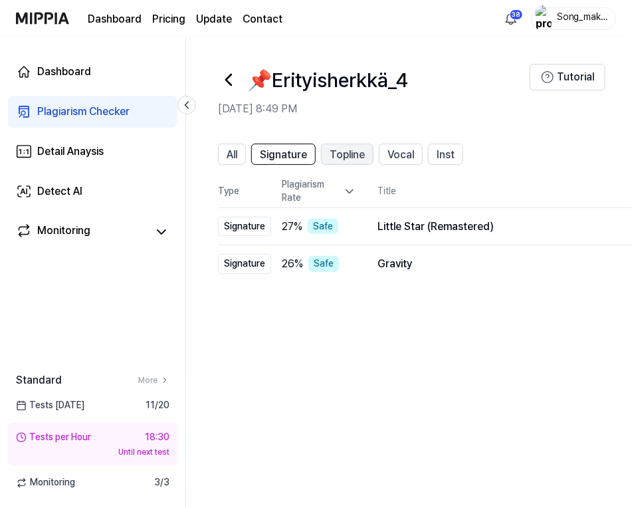
click at [338, 149] on span "Topline" at bounding box center [347, 155] width 35 height 16
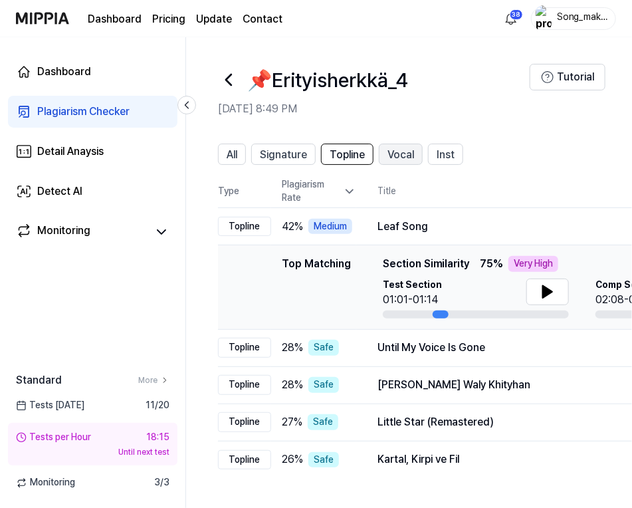
click at [403, 149] on span "Vocal" at bounding box center [400, 155] width 27 height 16
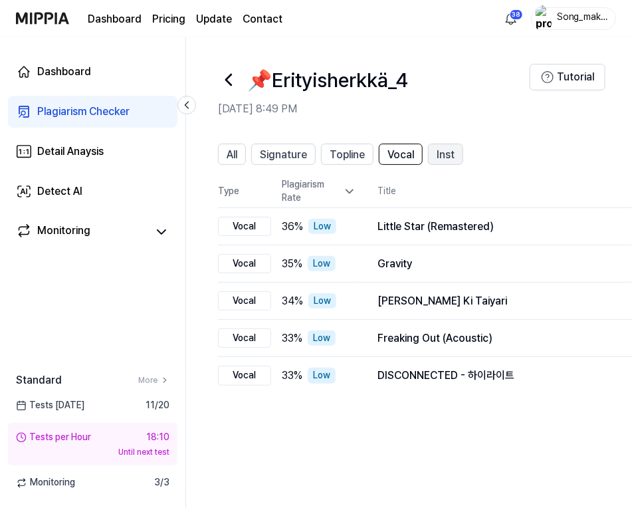
click at [451, 153] on span "Inst" at bounding box center [445, 155] width 18 height 16
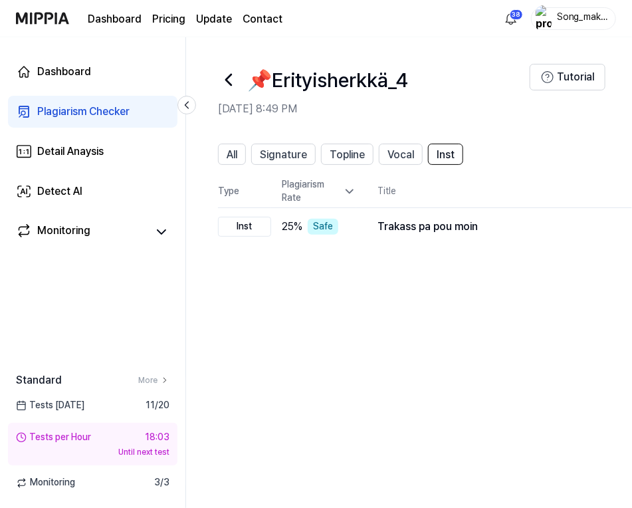
click at [227, 76] on icon at bounding box center [228, 79] width 21 height 21
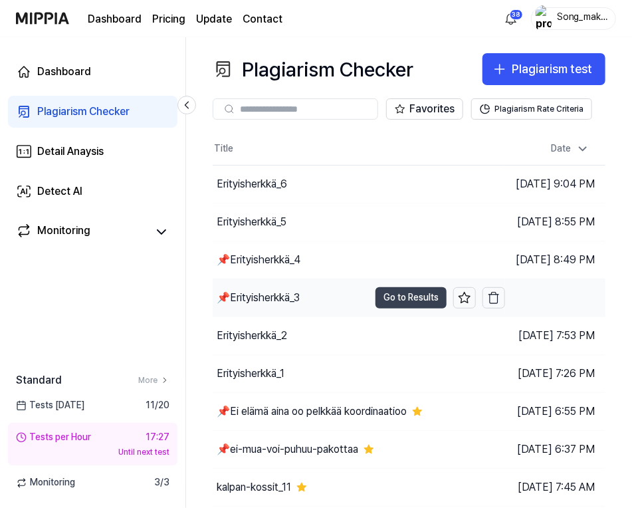
click at [375, 288] on button "Go to Results" at bounding box center [410, 297] width 71 height 21
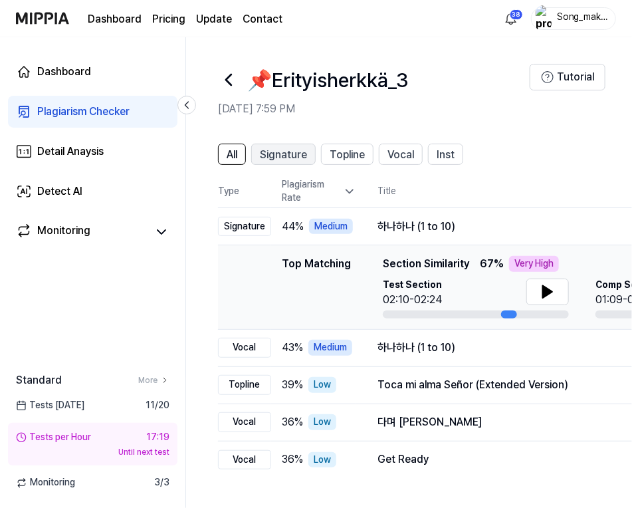
click at [282, 153] on span "Signature" at bounding box center [283, 155] width 47 height 16
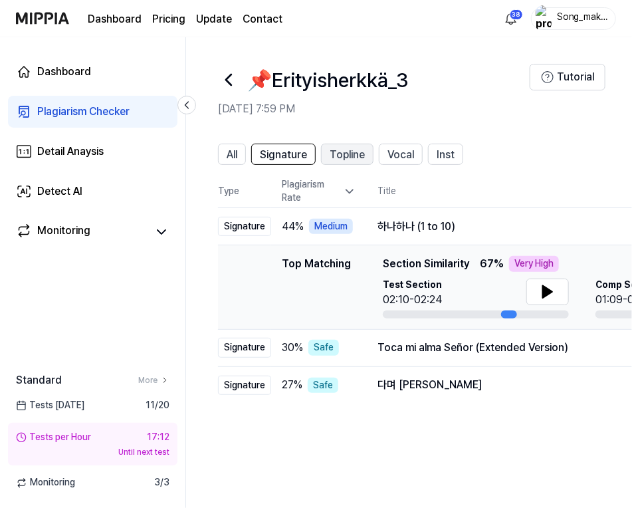
click at [339, 153] on span "Topline" at bounding box center [347, 155] width 35 height 16
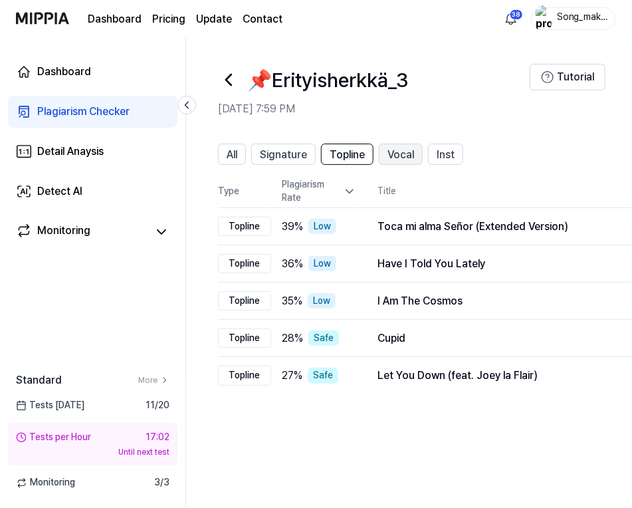
click at [400, 158] on span "Vocal" at bounding box center [400, 155] width 27 height 16
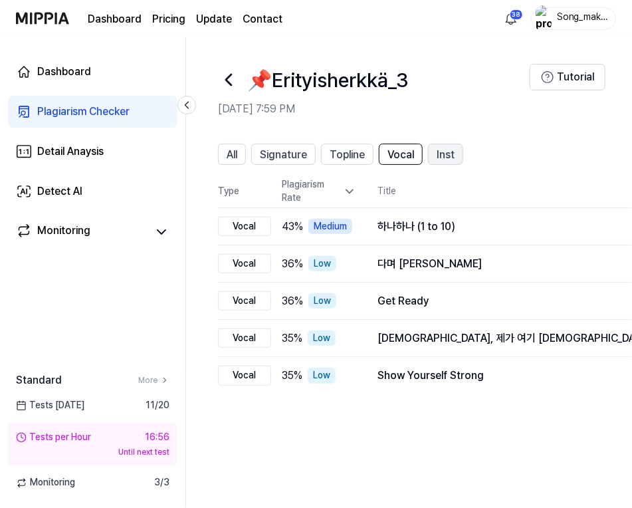
click at [448, 149] on span "Inst" at bounding box center [445, 155] width 18 height 16
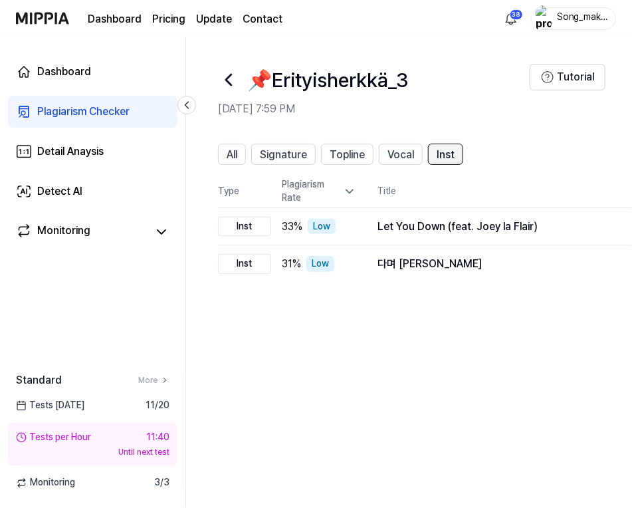
click at [448, 149] on span "Inst" at bounding box center [445, 155] width 18 height 16
click at [227, 67] on div at bounding box center [228, 80] width 21 height 32
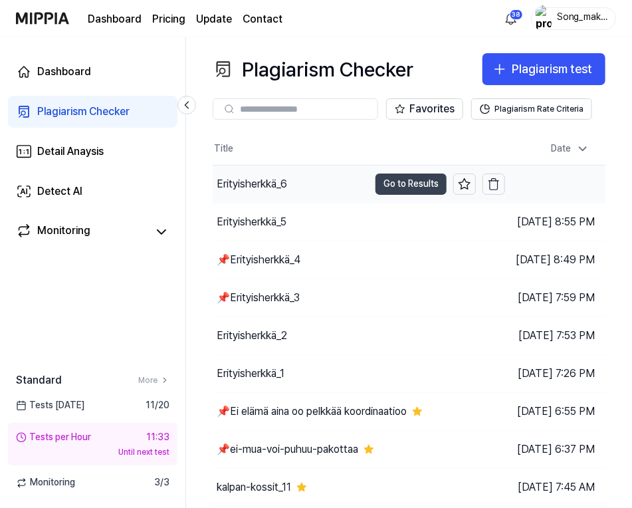
click at [381, 181] on button "Go to Results" at bounding box center [410, 183] width 71 height 21
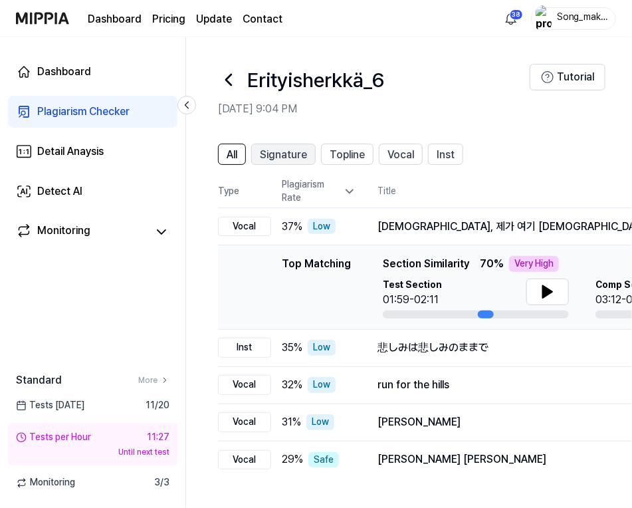
click at [300, 155] on span "Signature" at bounding box center [283, 155] width 47 height 16
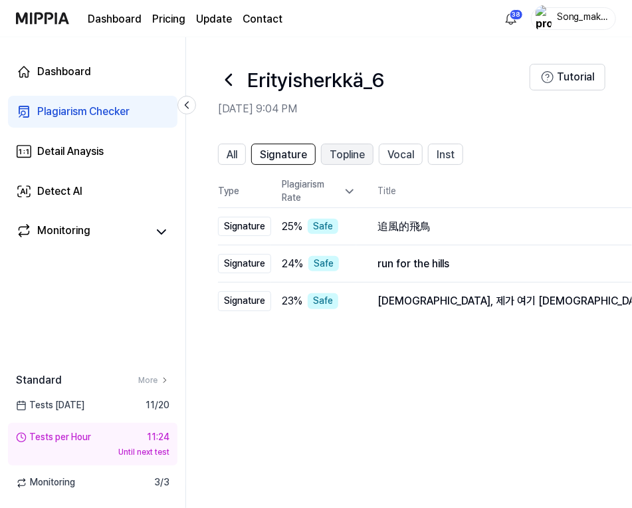
click at [344, 153] on span "Topline" at bounding box center [347, 155] width 35 height 16
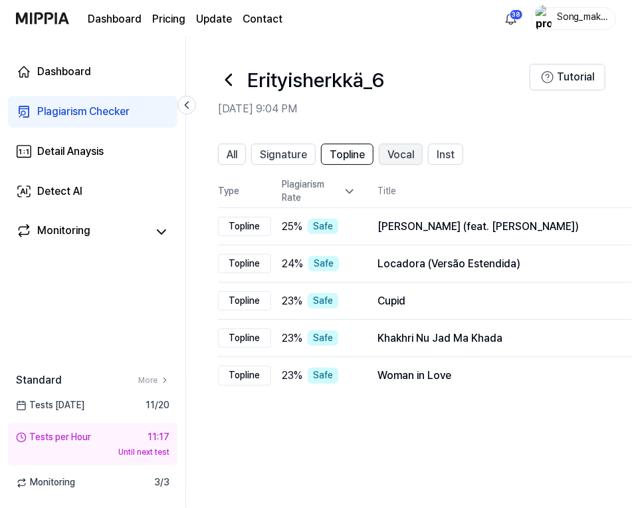
click at [398, 151] on span "Vocal" at bounding box center [400, 155] width 27 height 16
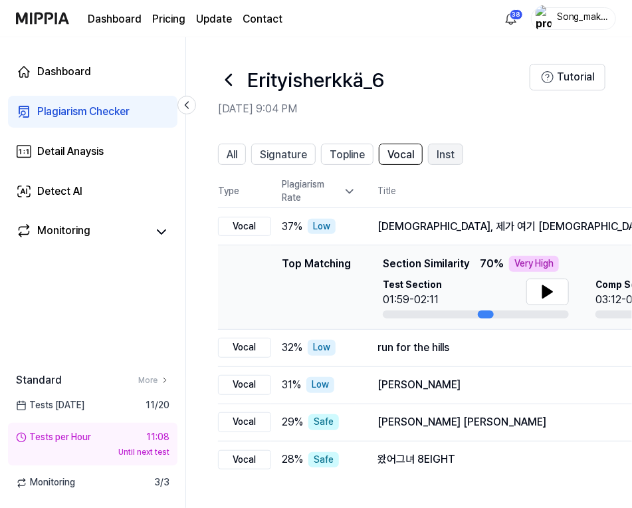
click at [443, 150] on span "Inst" at bounding box center [445, 155] width 18 height 16
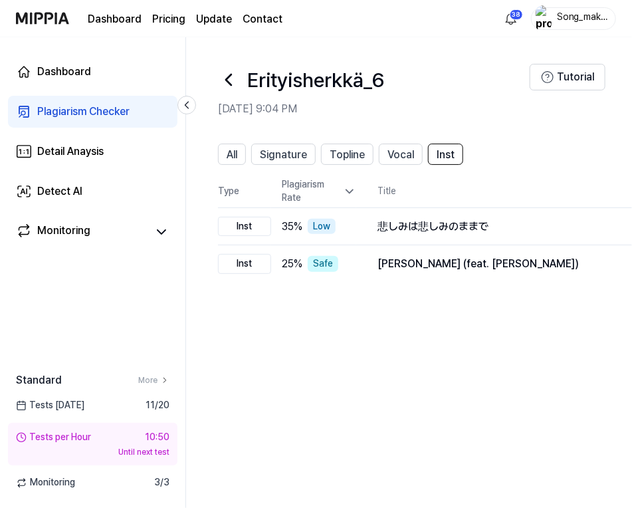
click at [235, 78] on icon at bounding box center [228, 79] width 21 height 21
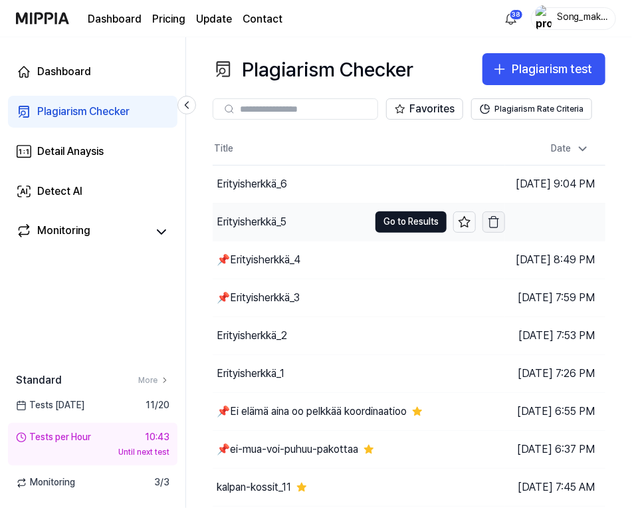
click at [487, 223] on icon "button" at bounding box center [493, 221] width 13 height 13
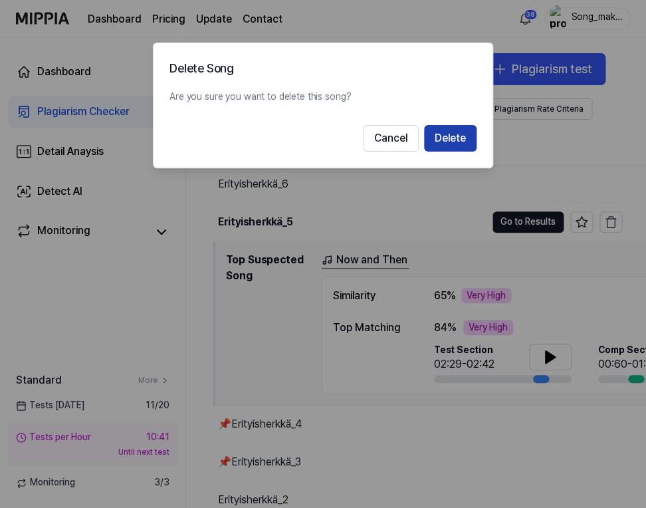
click at [451, 134] on button "Delete" at bounding box center [450, 138] width 52 height 27
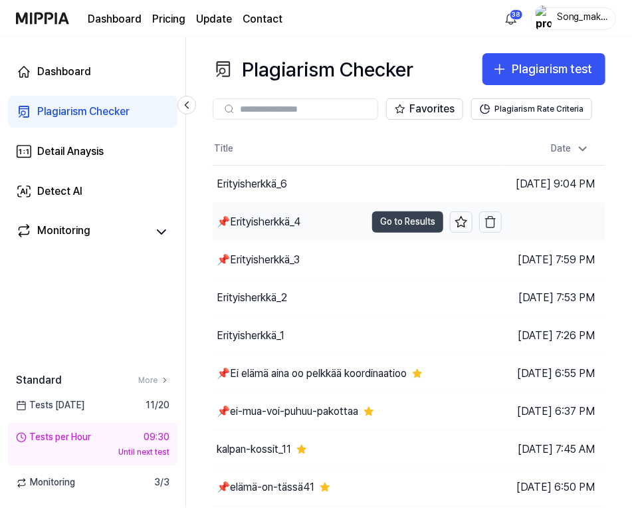
click at [372, 215] on button "Go to Results" at bounding box center [407, 221] width 71 height 21
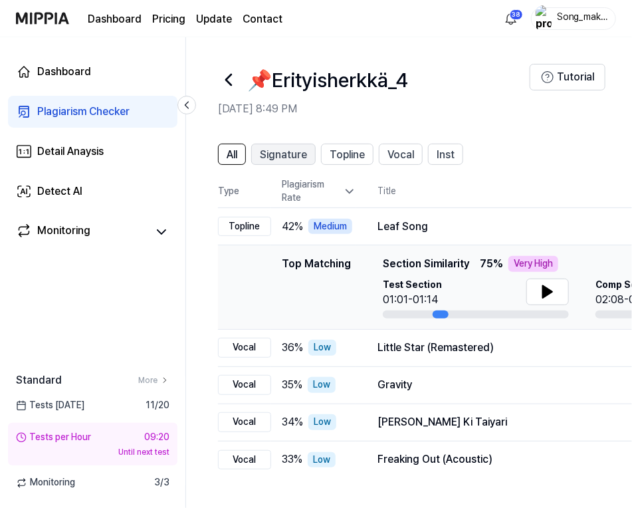
click at [297, 151] on span "Signature" at bounding box center [283, 155] width 47 height 16
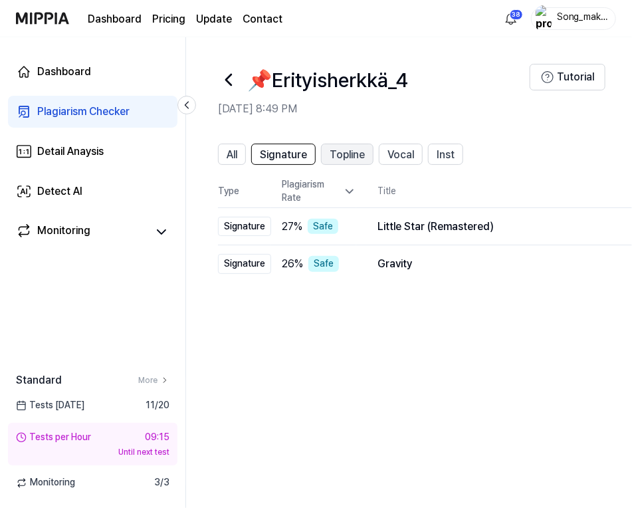
click at [334, 151] on span "Topline" at bounding box center [347, 155] width 35 height 16
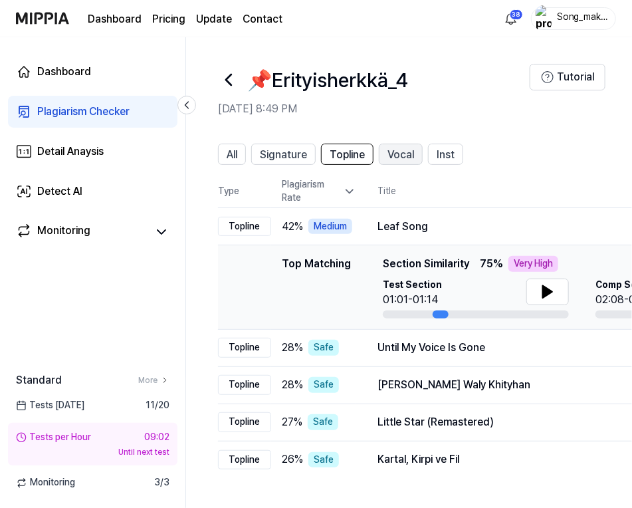
click at [395, 151] on span "Vocal" at bounding box center [400, 155] width 27 height 16
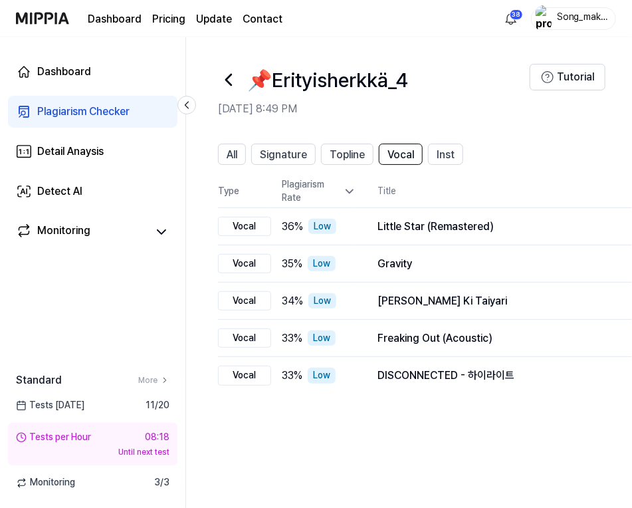
click at [233, 74] on icon at bounding box center [228, 79] width 21 height 21
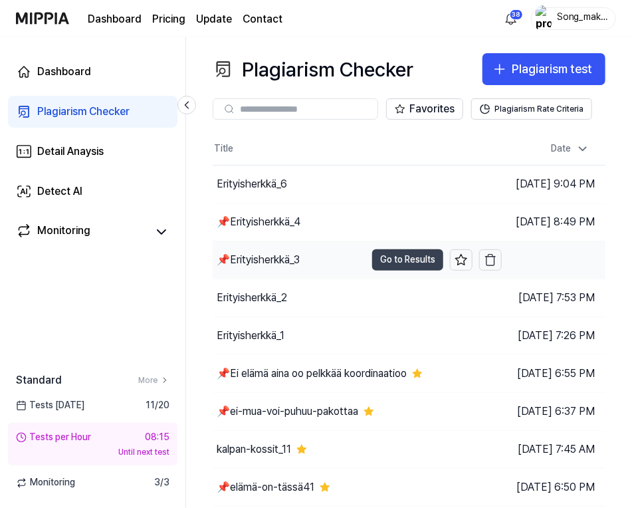
click at [372, 261] on button "Go to Results" at bounding box center [407, 259] width 71 height 21
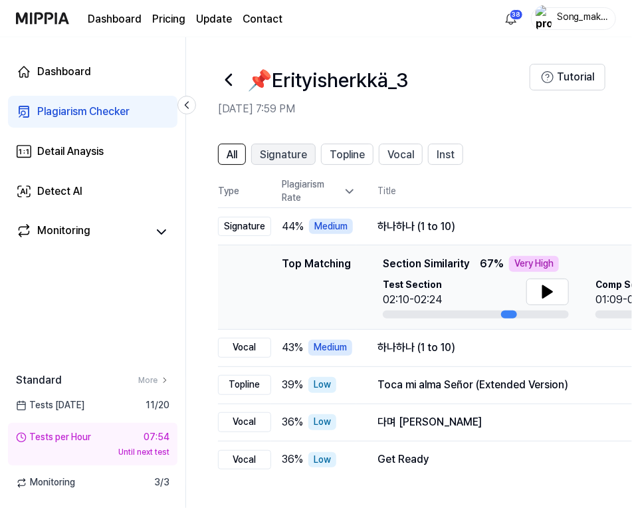
click at [300, 150] on span "Signature" at bounding box center [283, 155] width 47 height 16
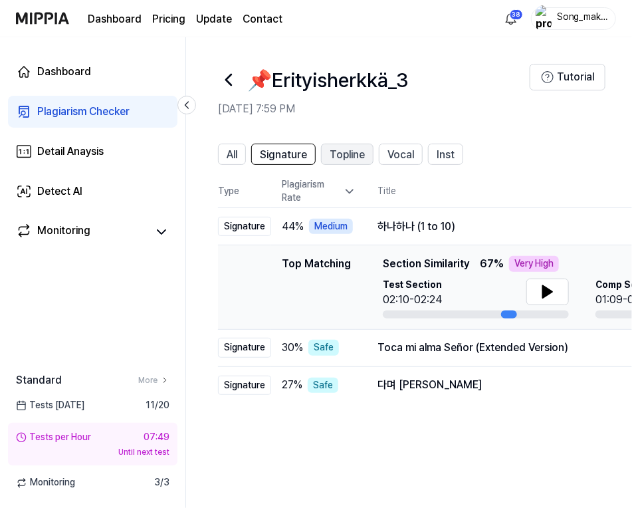
click at [345, 153] on span "Topline" at bounding box center [347, 155] width 35 height 16
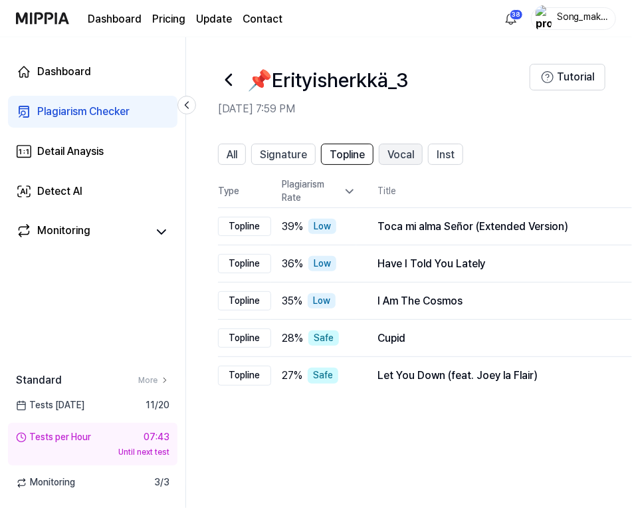
click at [396, 154] on span "Vocal" at bounding box center [400, 155] width 27 height 16
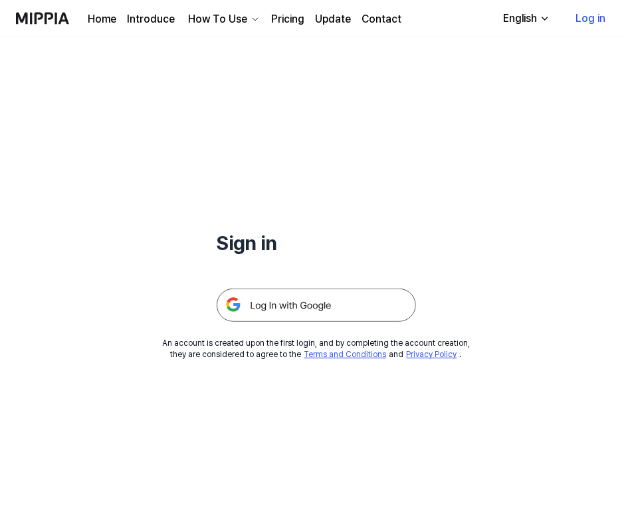
click at [359, 310] on img at bounding box center [316, 304] width 199 height 33
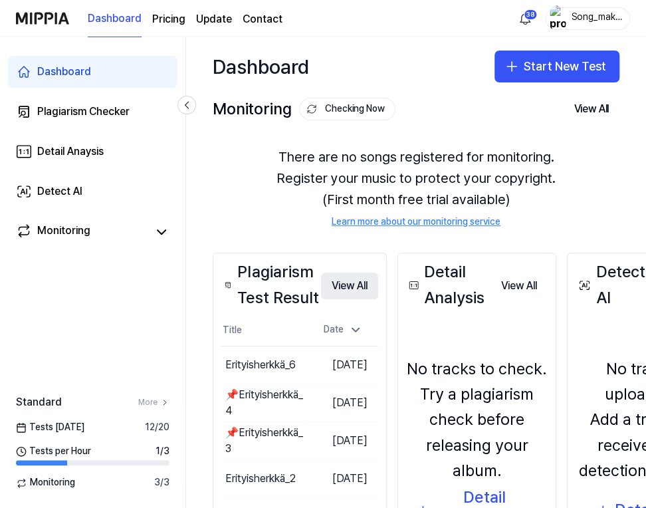
click at [343, 284] on button "View All" at bounding box center [349, 285] width 57 height 27
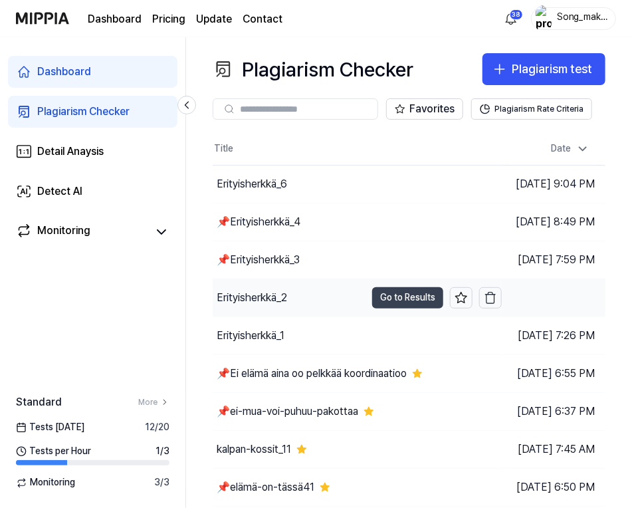
click at [372, 292] on button "Go to Results" at bounding box center [407, 297] width 71 height 21
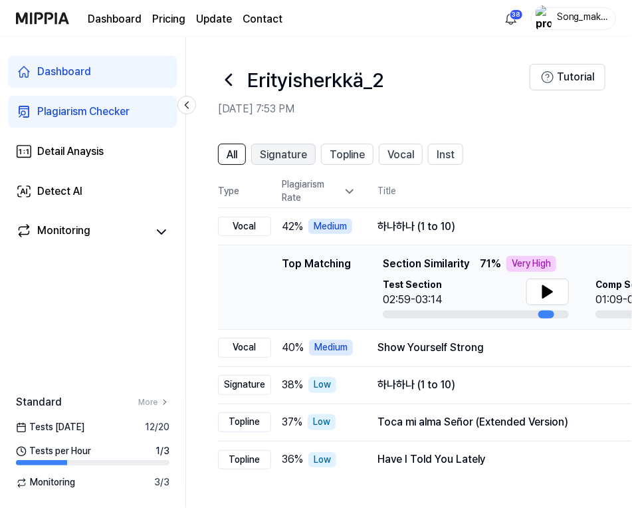
click at [292, 147] on span "Signature" at bounding box center [283, 155] width 47 height 16
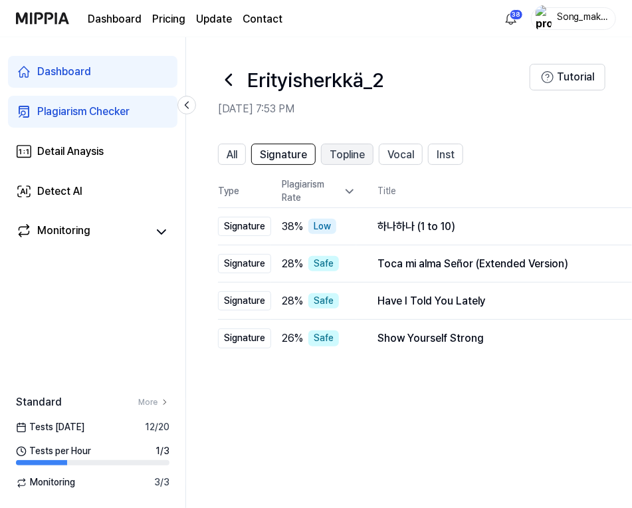
click at [340, 151] on span "Topline" at bounding box center [347, 155] width 35 height 16
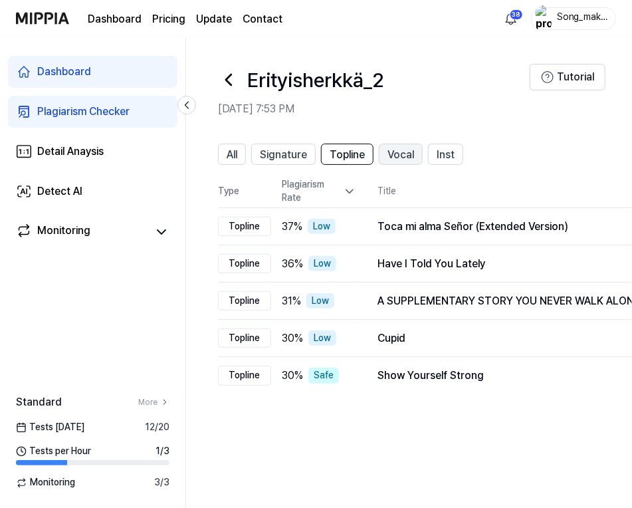
click at [405, 153] on span "Vocal" at bounding box center [400, 155] width 27 height 16
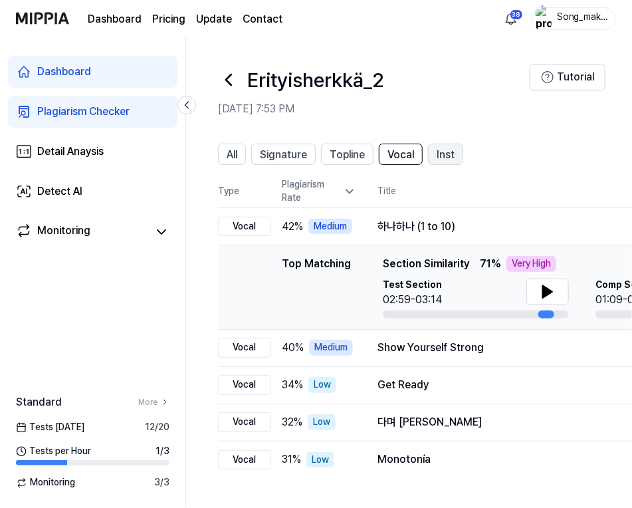
click at [442, 153] on span "Inst" at bounding box center [445, 155] width 18 height 16
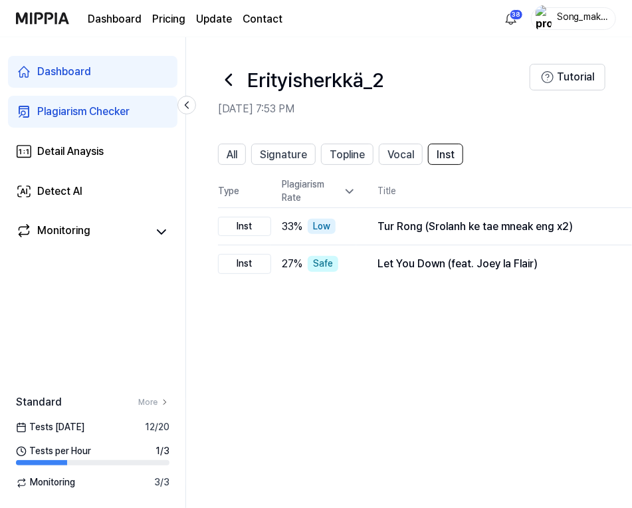
click at [232, 74] on icon at bounding box center [228, 79] width 21 height 21
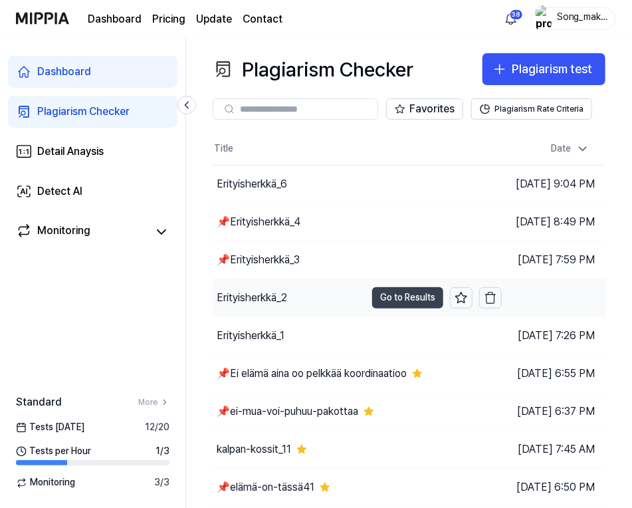
click at [372, 297] on button "Go to Results" at bounding box center [407, 297] width 71 height 21
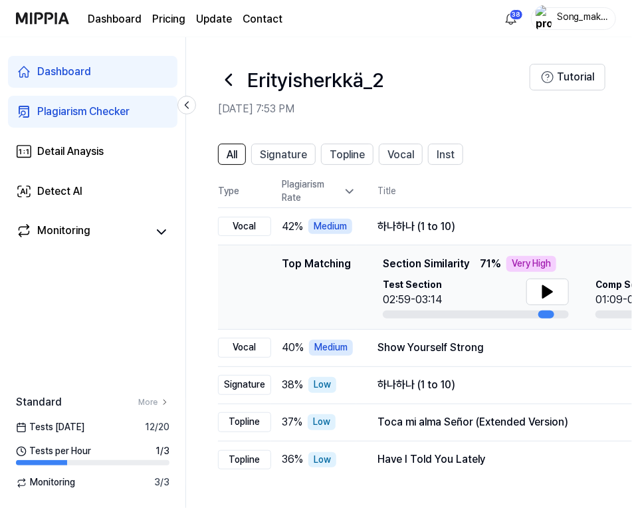
click at [222, 80] on icon at bounding box center [228, 79] width 21 height 21
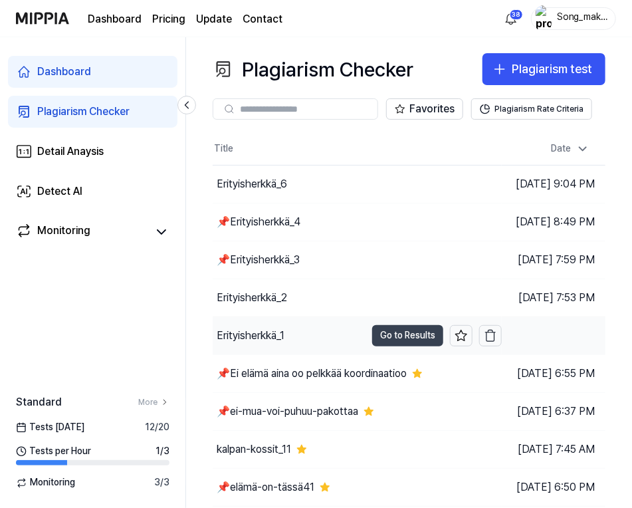
click at [372, 330] on button "Go to Results" at bounding box center [407, 335] width 71 height 21
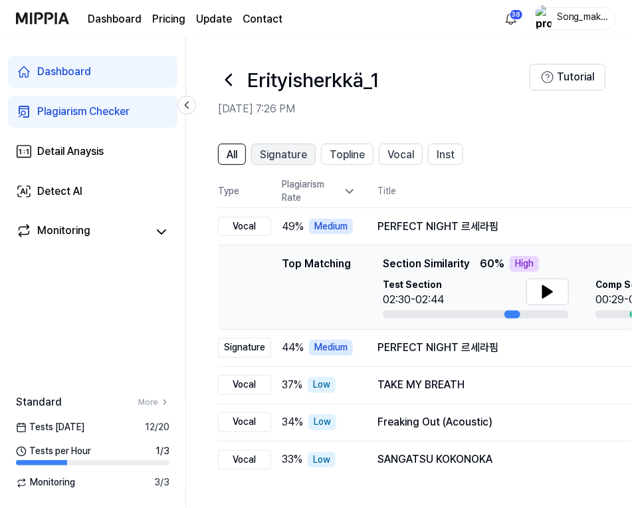
click at [291, 151] on span "Signature" at bounding box center [283, 155] width 47 height 16
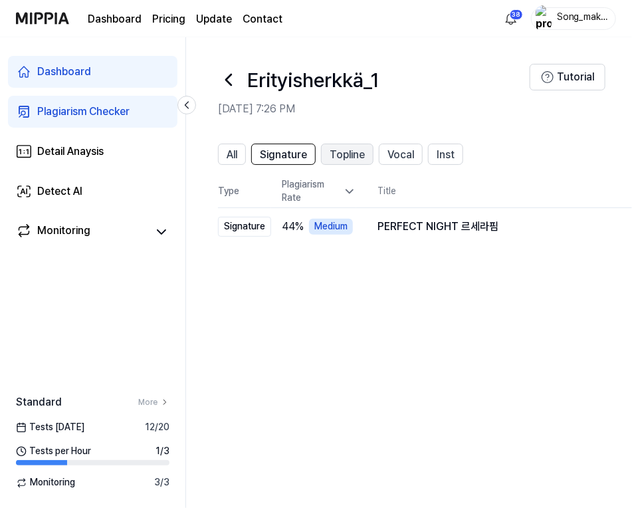
click at [346, 151] on span "Topline" at bounding box center [347, 155] width 35 height 16
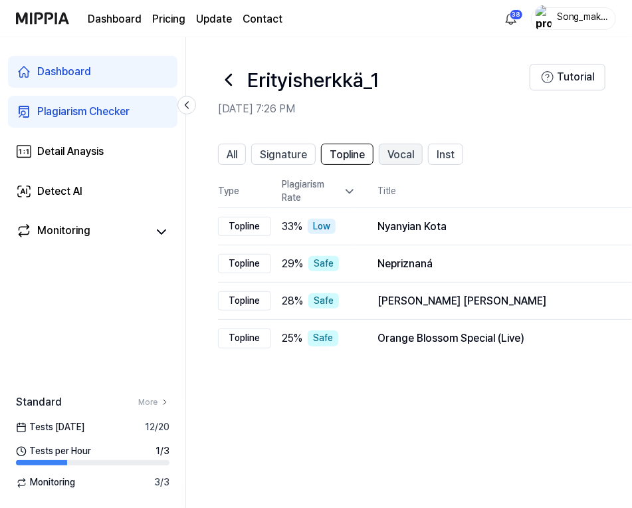
click at [408, 150] on span "Vocal" at bounding box center [400, 155] width 27 height 16
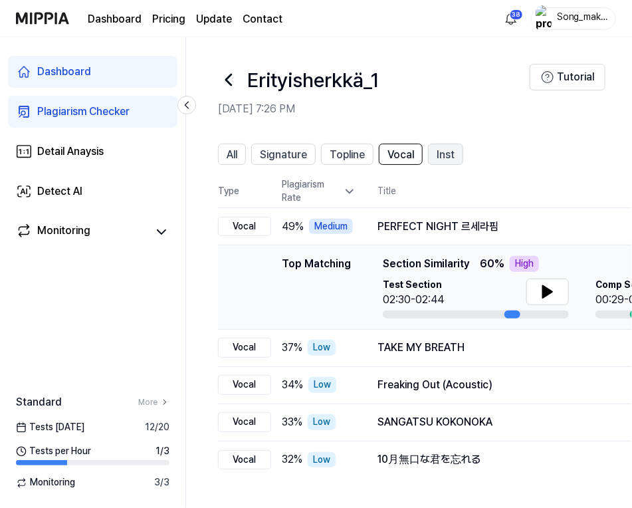
click at [441, 154] on span "Inst" at bounding box center [445, 155] width 18 height 16
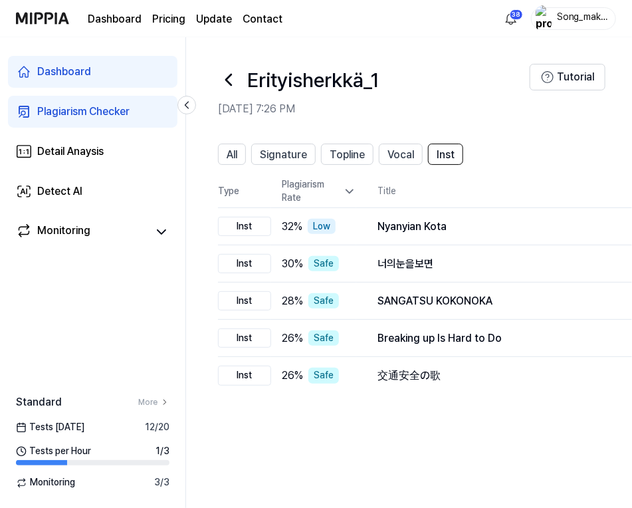
click at [229, 72] on icon at bounding box center [228, 79] width 21 height 21
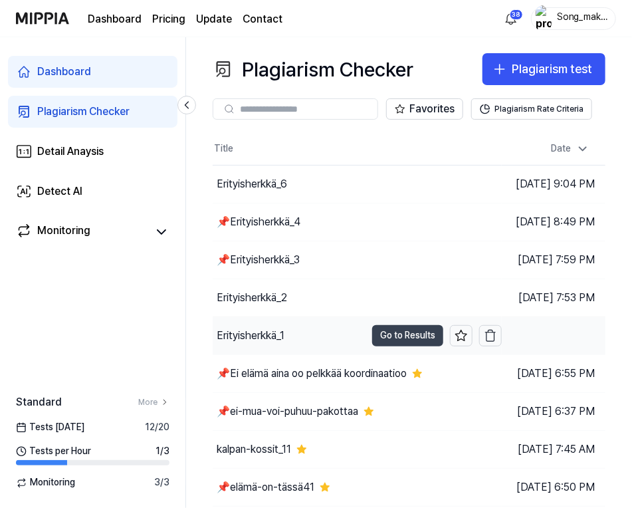
click at [373, 330] on button "Go to Results" at bounding box center [407, 335] width 71 height 21
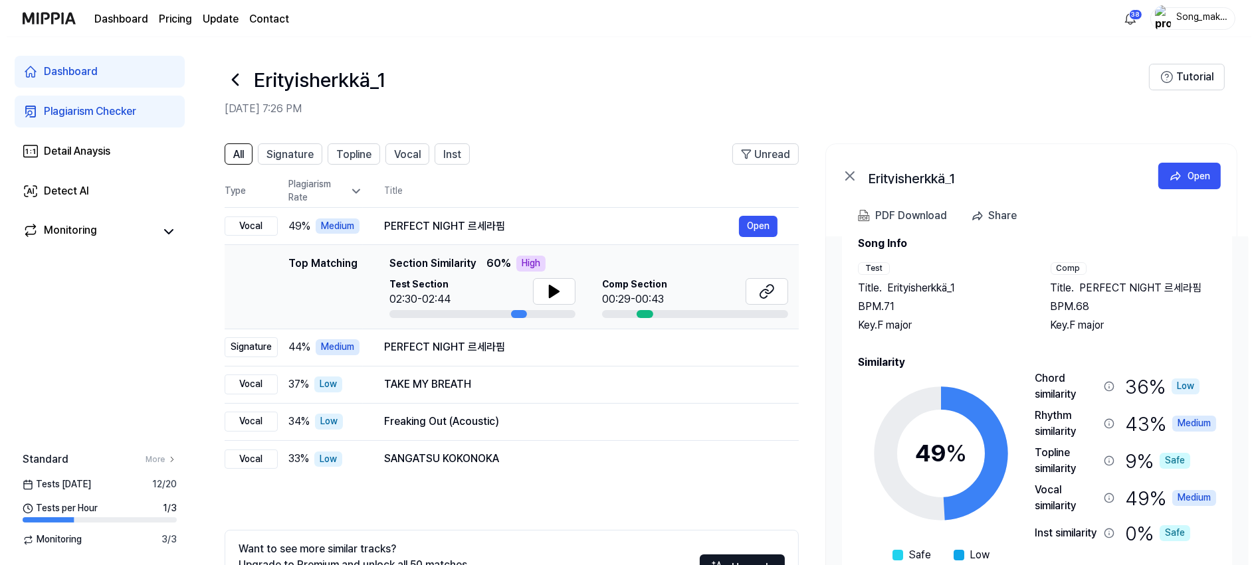
scroll to position [40, 0]
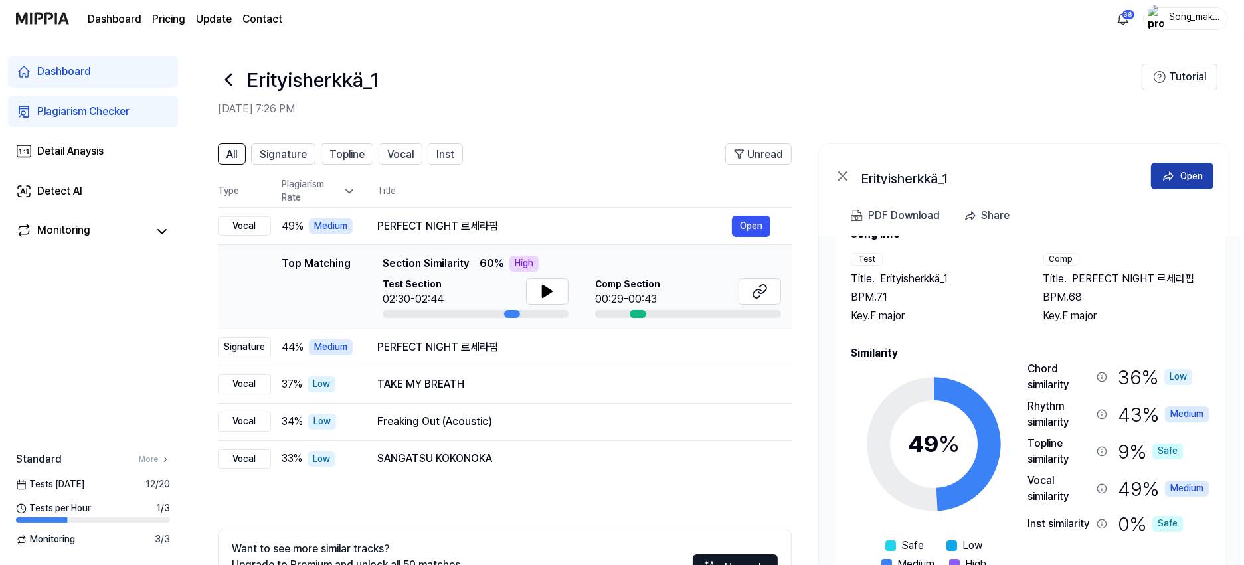
click at [645, 169] on div "Open" at bounding box center [1192, 176] width 23 height 15
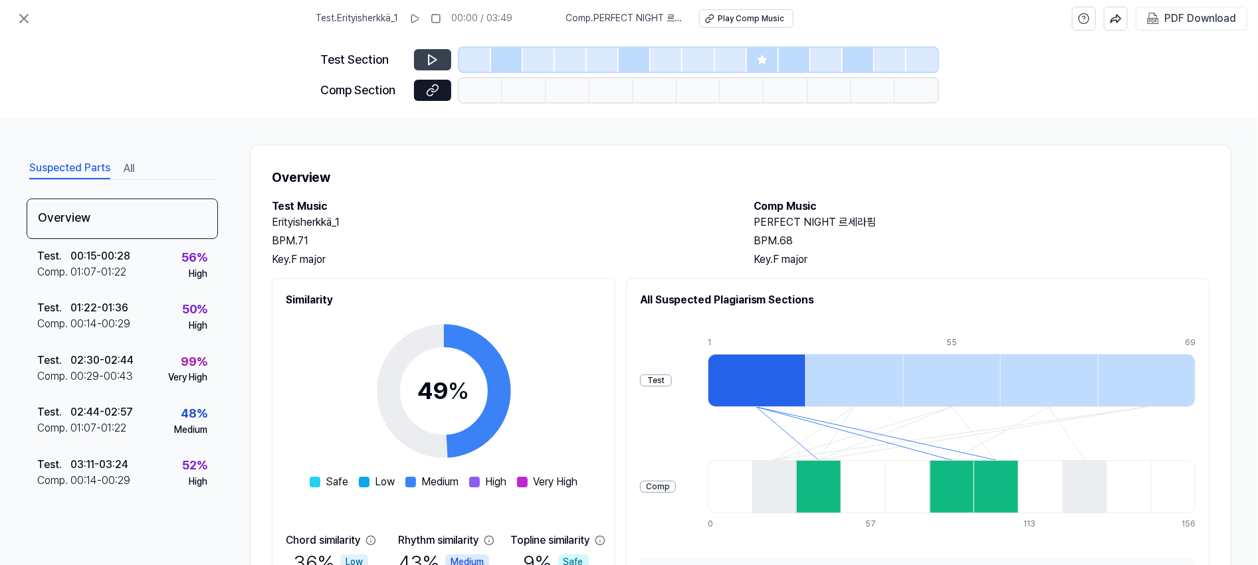
click at [436, 50] on button at bounding box center [432, 59] width 37 height 21
click at [429, 56] on icon at bounding box center [433, 60] width 8 height 10
click at [25, 20] on icon at bounding box center [24, 19] width 8 height 8
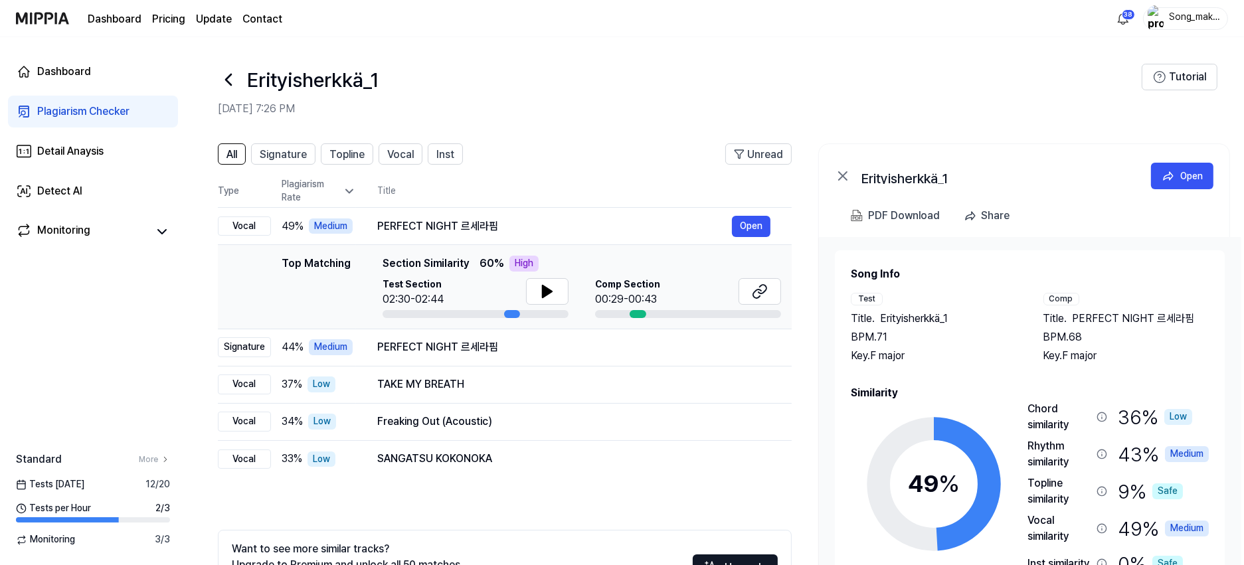
click at [229, 74] on icon at bounding box center [228, 79] width 21 height 21
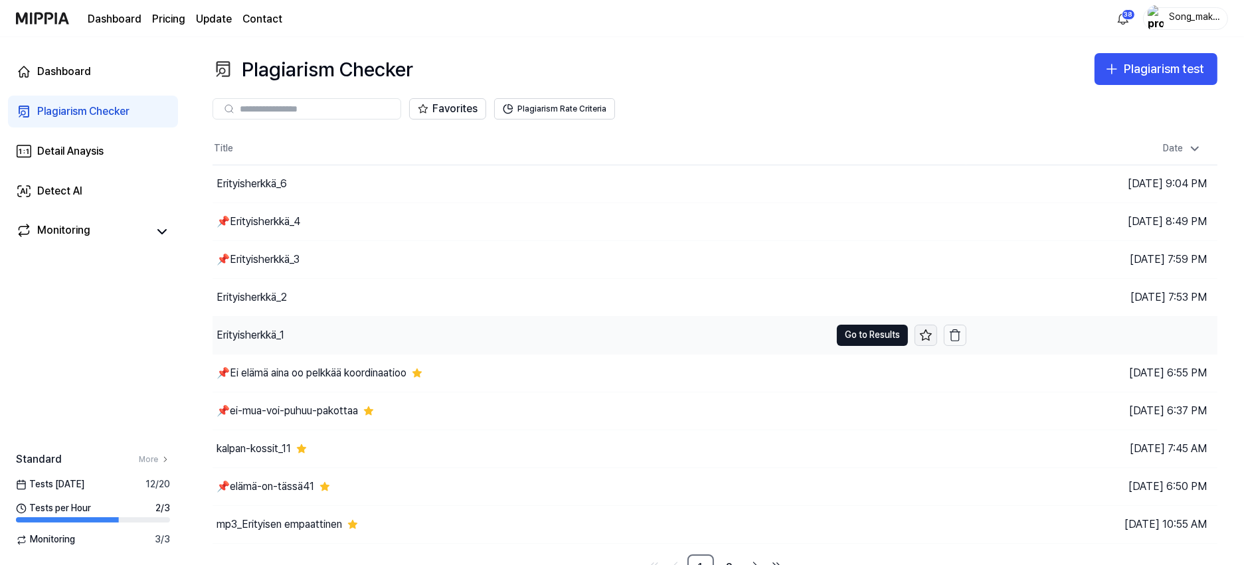
click at [645, 334] on icon at bounding box center [925, 335] width 13 height 13
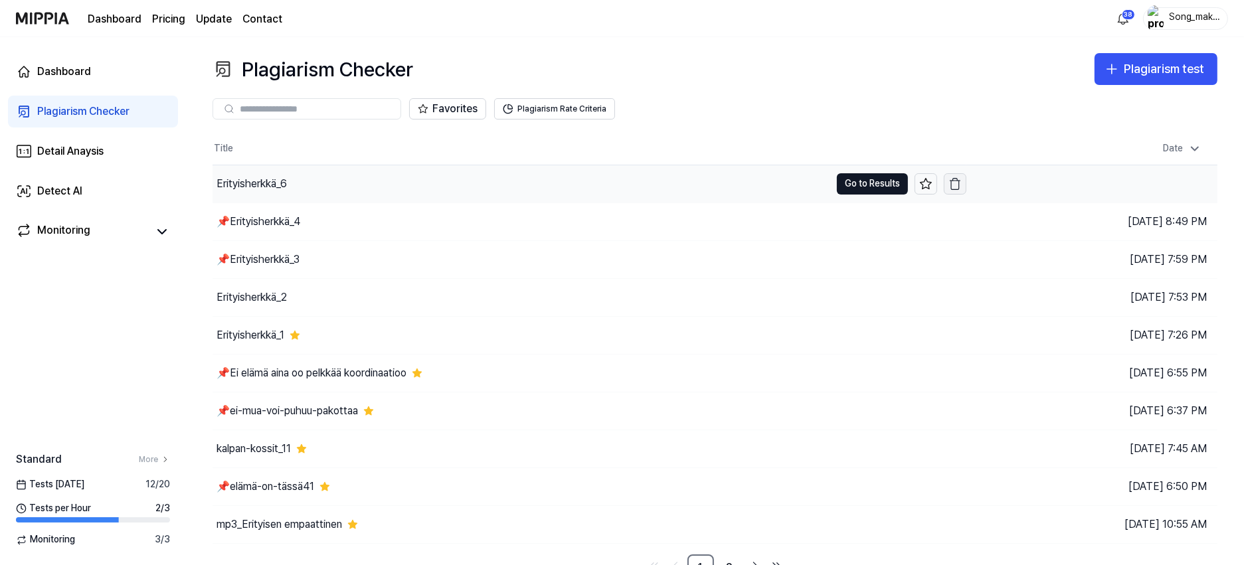
click at [645, 181] on icon "button" at bounding box center [955, 181] width 10 height 0
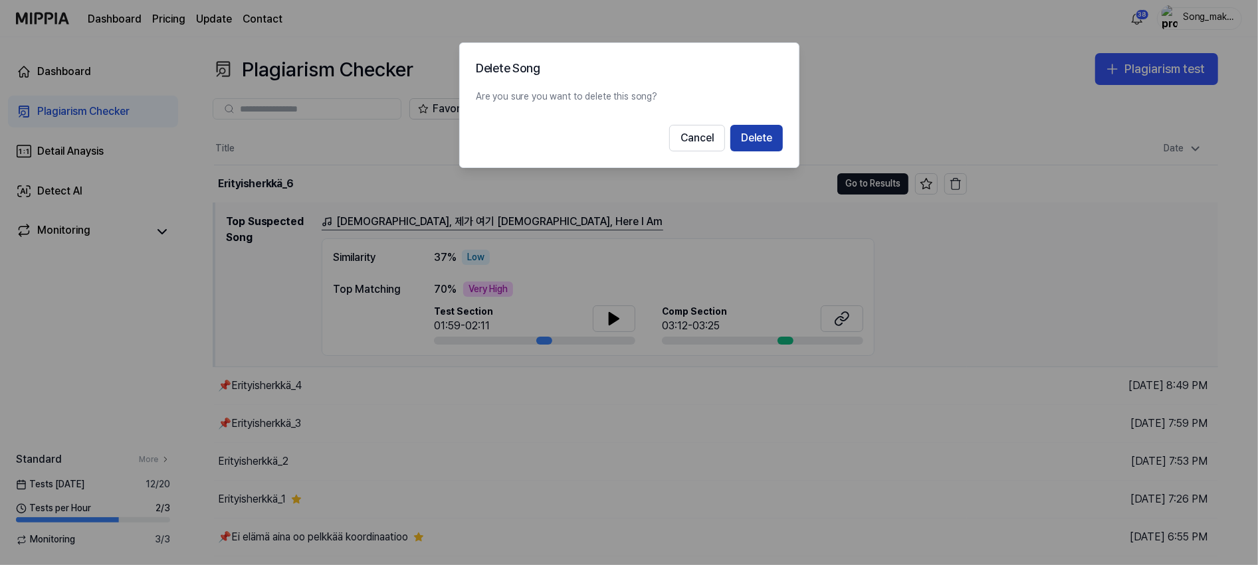
click at [645, 128] on button "Delete" at bounding box center [756, 138] width 52 height 27
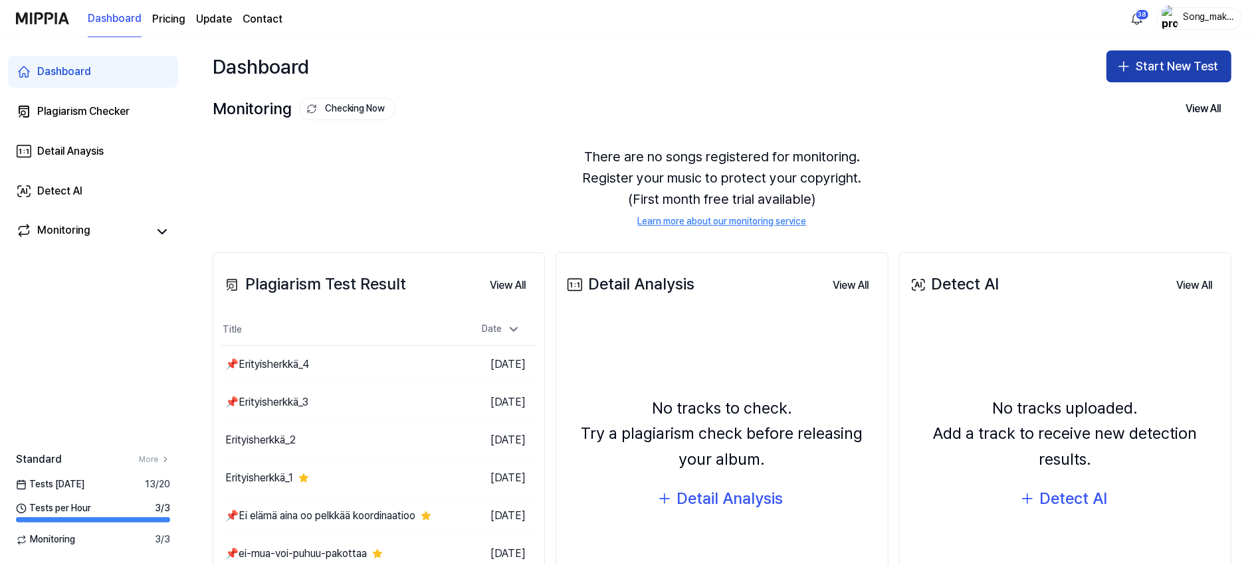
click at [1155, 64] on button "Start New Test" at bounding box center [1168, 66] width 125 height 32
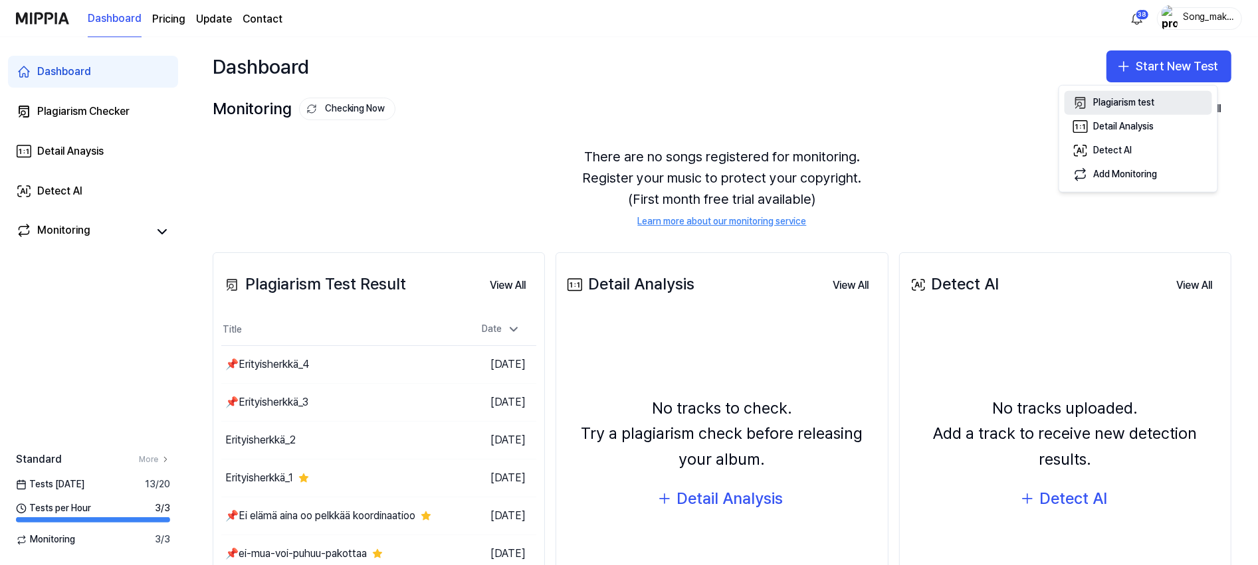
click at [1138, 99] on div "Plagiarism test" at bounding box center [1124, 102] width 61 height 13
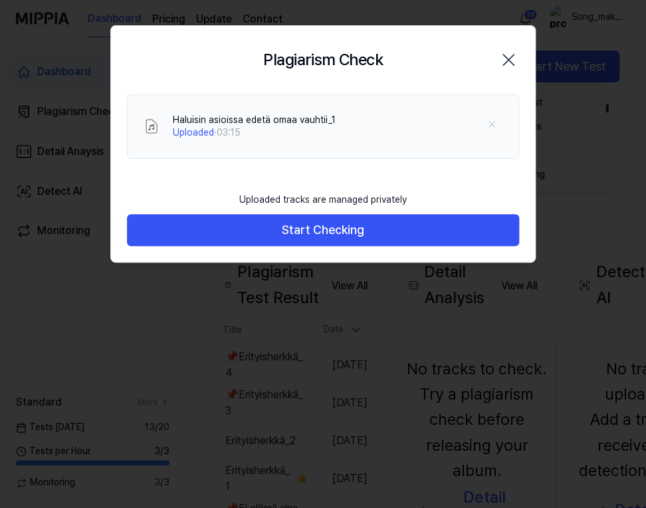
click at [405, 214] on div "Uploaded tracks are managed privately" at bounding box center [322, 199] width 183 height 29
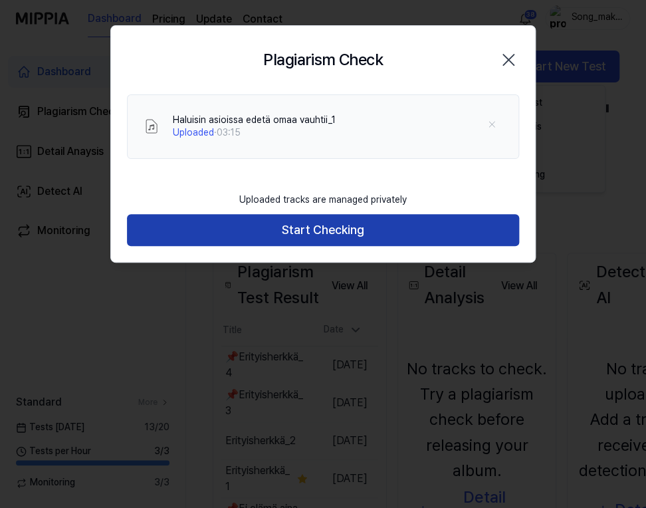
click at [407, 218] on button "Start Checking" at bounding box center [323, 230] width 392 height 32
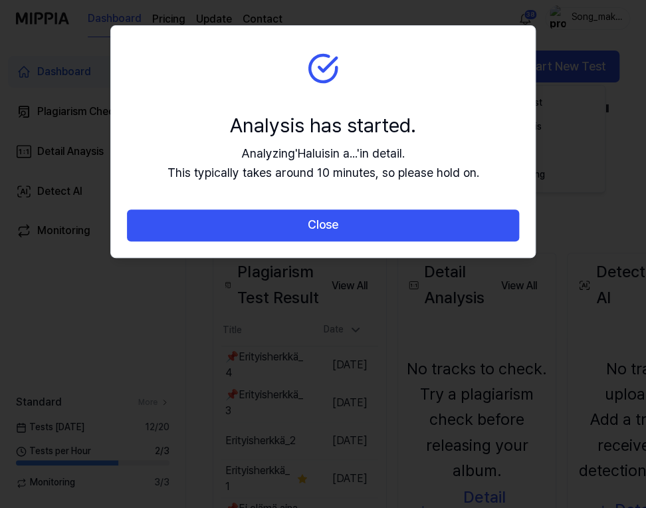
click at [407, 218] on button "Close" at bounding box center [323, 225] width 392 height 32
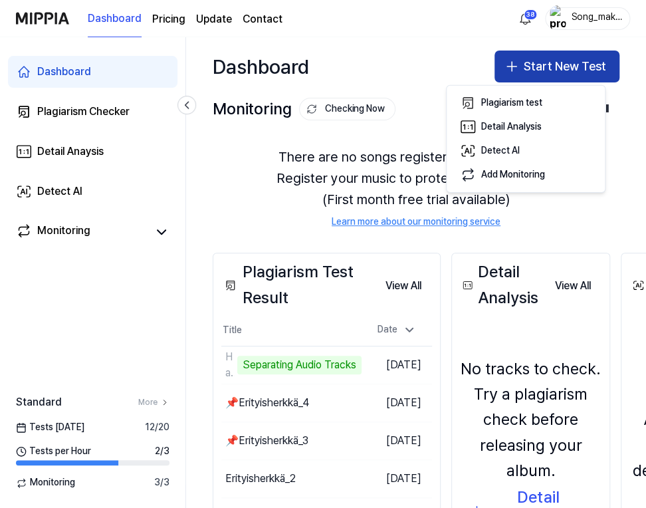
click at [571, 56] on button "Start New Test" at bounding box center [556, 66] width 125 height 32
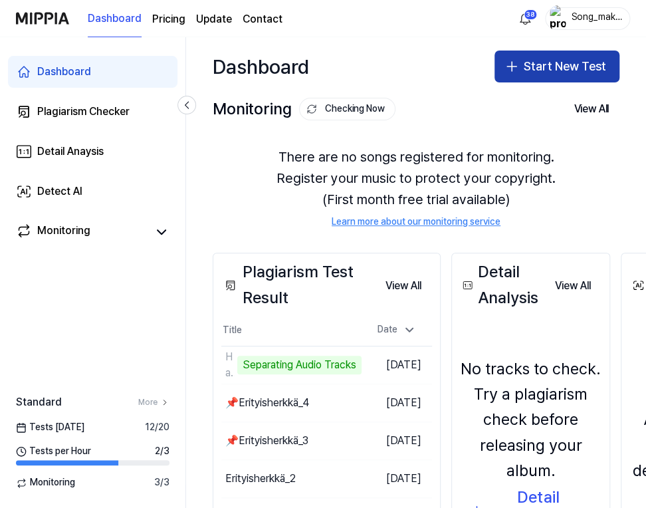
click at [571, 56] on button "Start New Test" at bounding box center [556, 66] width 125 height 32
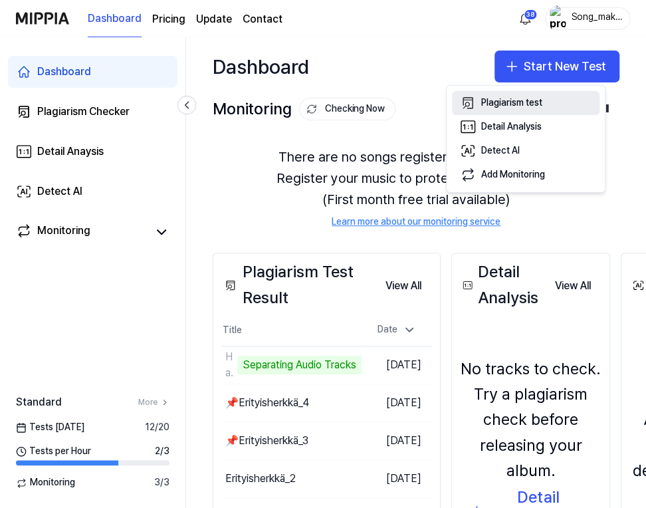
click at [537, 97] on div "Plagiarism test" at bounding box center [511, 102] width 61 height 13
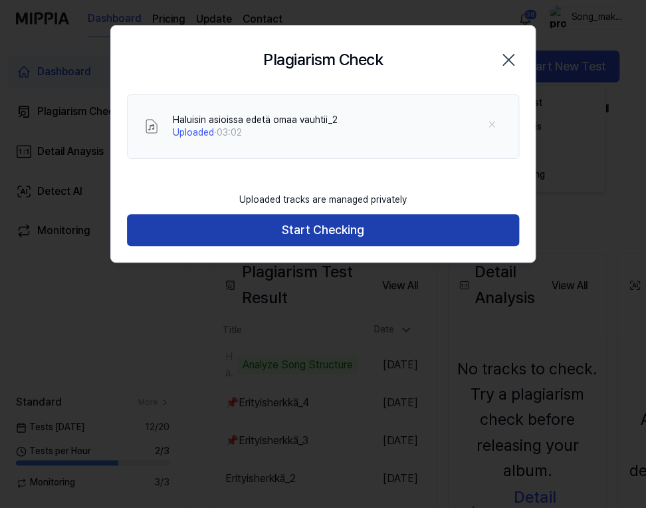
click at [456, 219] on button "Start Checking" at bounding box center [323, 230] width 392 height 32
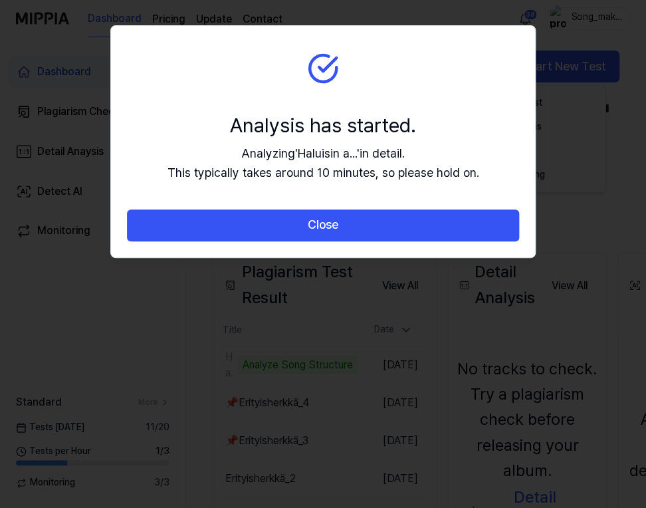
click at [456, 219] on button "Close" at bounding box center [323, 225] width 392 height 32
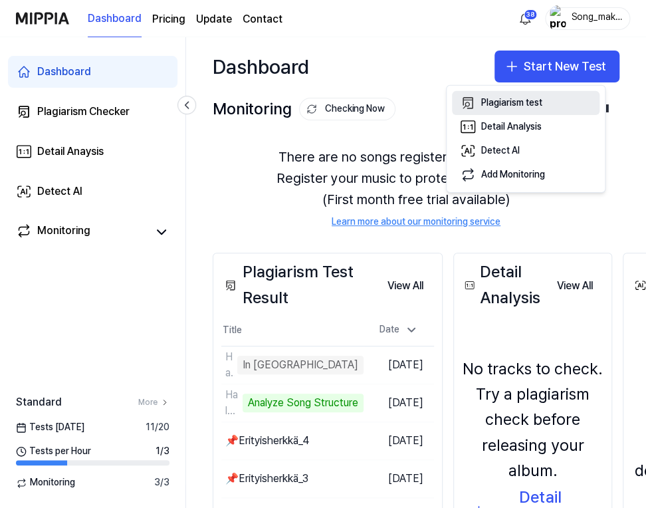
click at [549, 102] on button "Plagiarism test" at bounding box center [525, 103] width 147 height 24
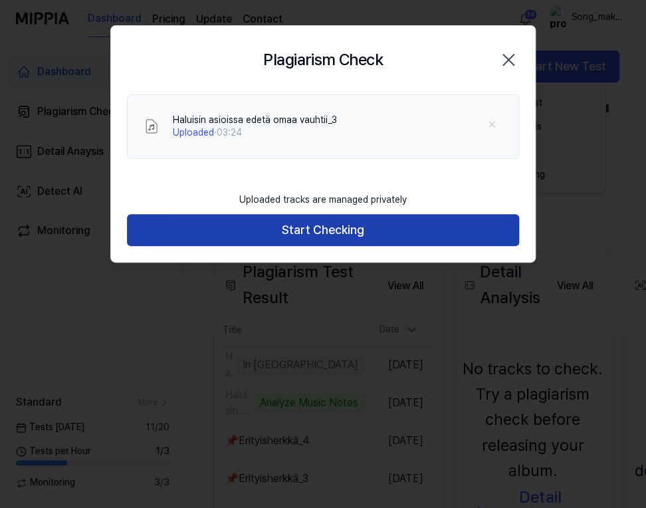
click at [458, 223] on button "Start Checking" at bounding box center [323, 230] width 392 height 32
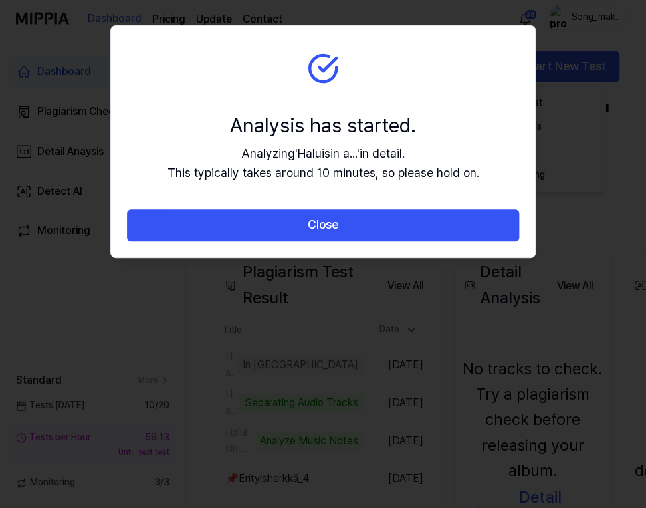
click at [458, 223] on button "Close" at bounding box center [323, 225] width 392 height 32
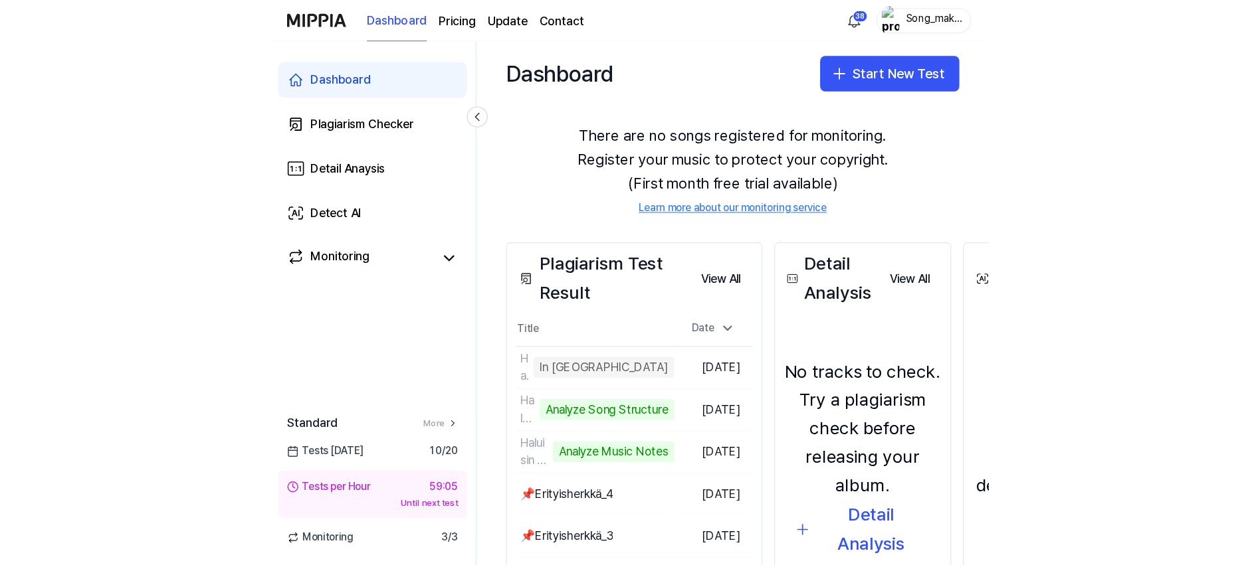
scroll to position [39, 0]
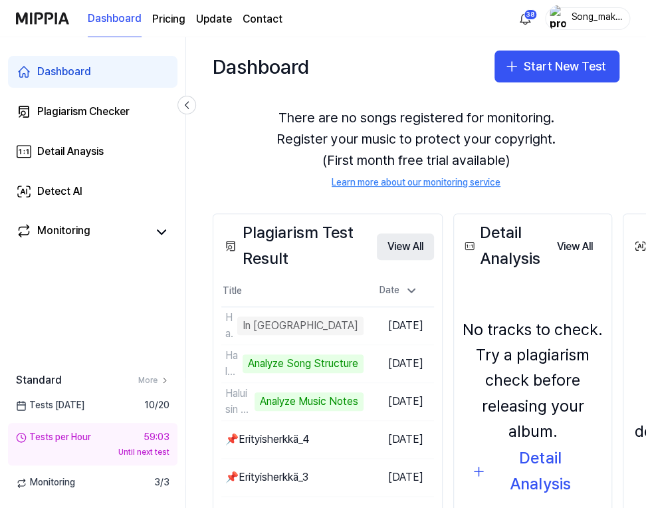
click at [412, 246] on button "View All" at bounding box center [405, 246] width 57 height 27
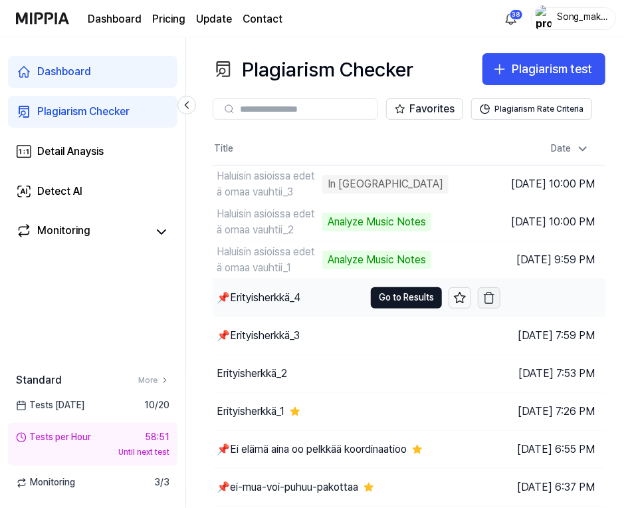
click at [482, 300] on icon "button" at bounding box center [488, 297] width 13 height 13
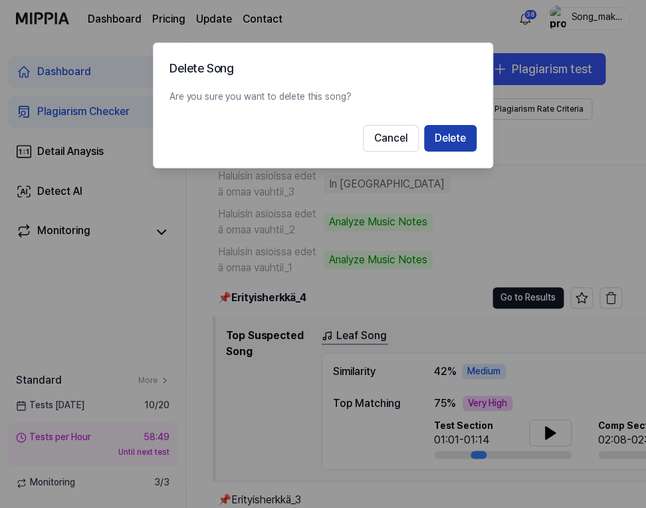
click at [458, 134] on button "Delete" at bounding box center [450, 138] width 52 height 27
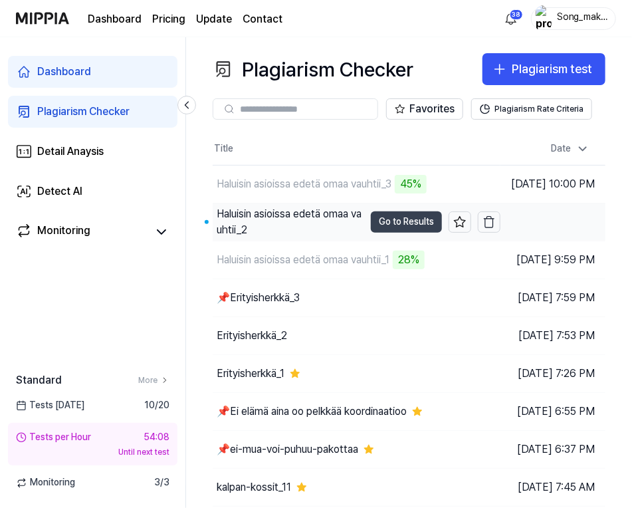
click at [371, 217] on button "Go to Results" at bounding box center [406, 221] width 71 height 21
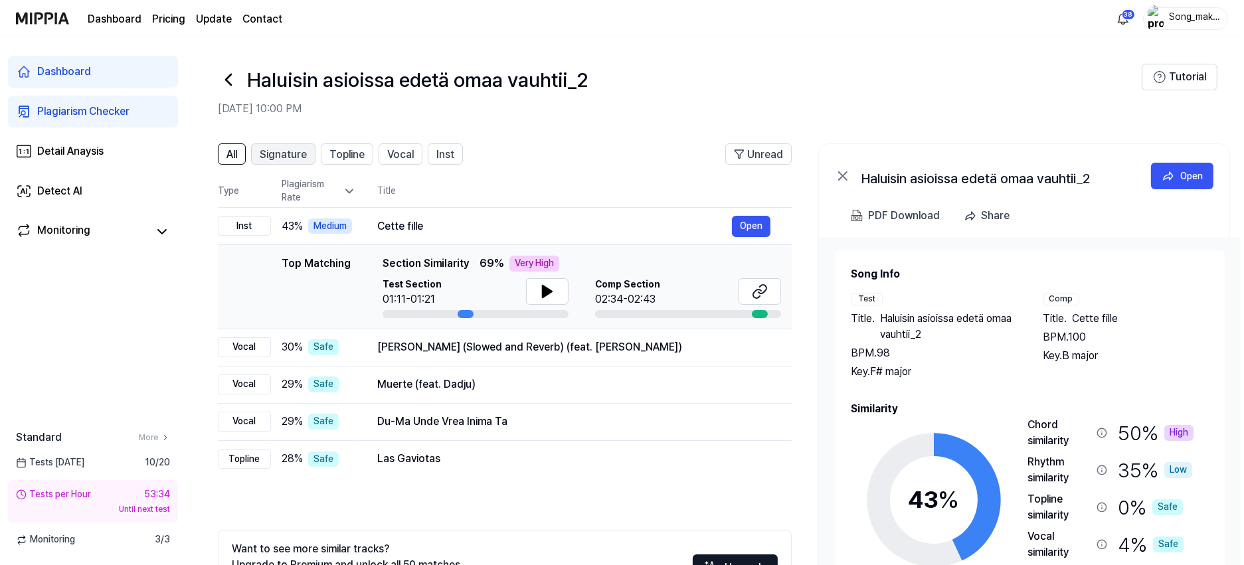
click at [292, 157] on span "Signature" at bounding box center [283, 155] width 47 height 16
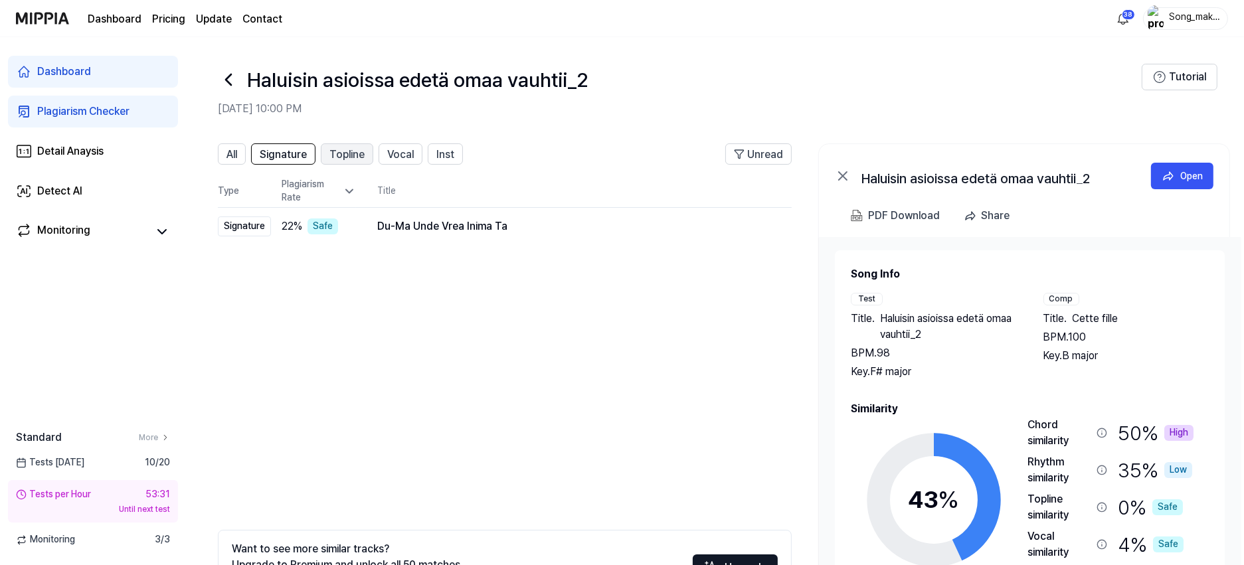
click at [356, 150] on span "Topline" at bounding box center [347, 155] width 35 height 16
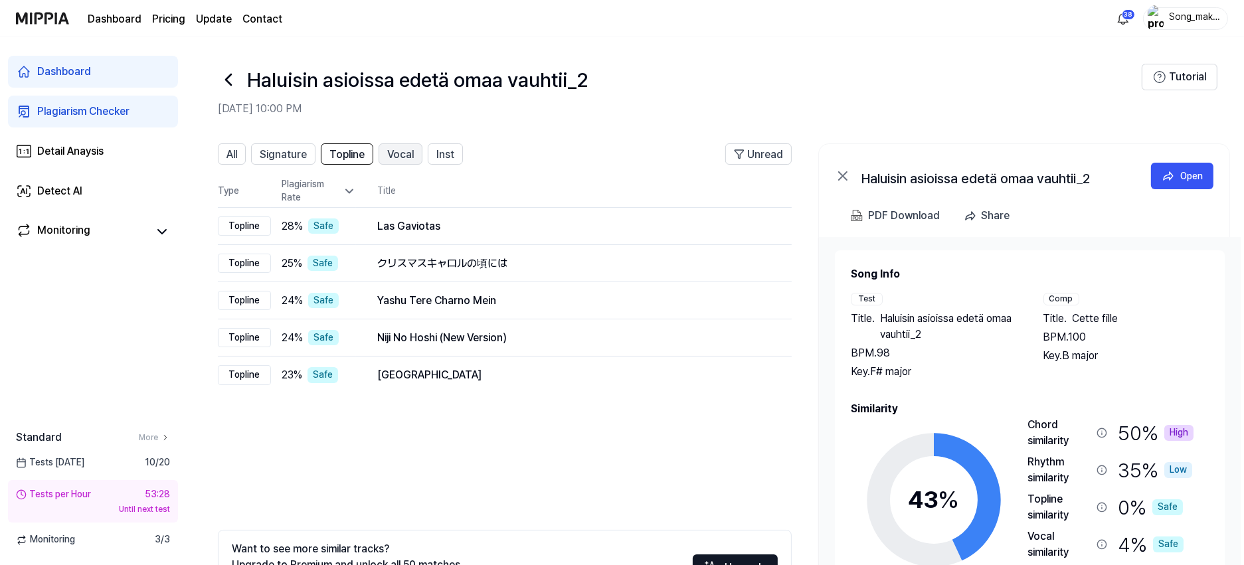
click at [396, 149] on span "Vocal" at bounding box center [400, 155] width 27 height 16
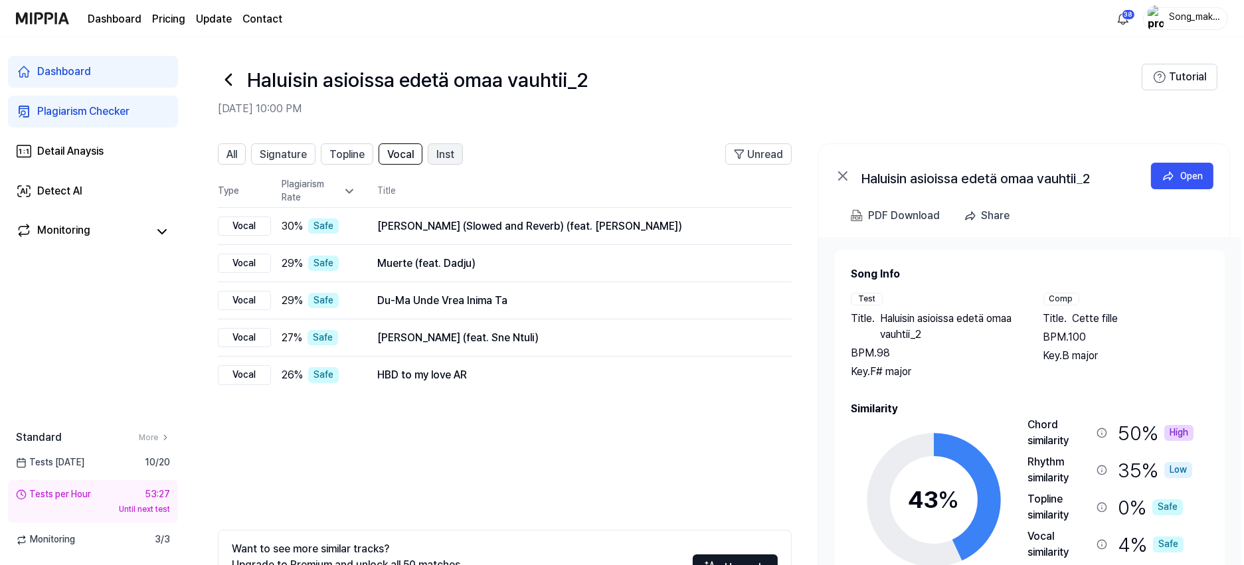
click at [446, 149] on span "Inst" at bounding box center [445, 155] width 18 height 16
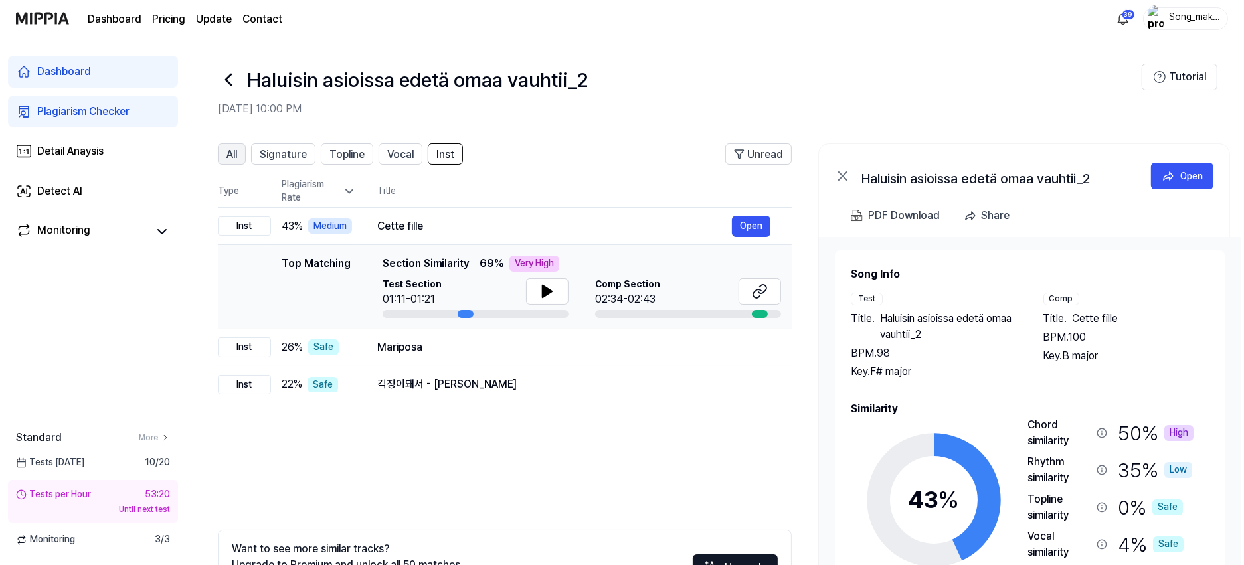
click at [235, 155] on span "All" at bounding box center [232, 155] width 11 height 16
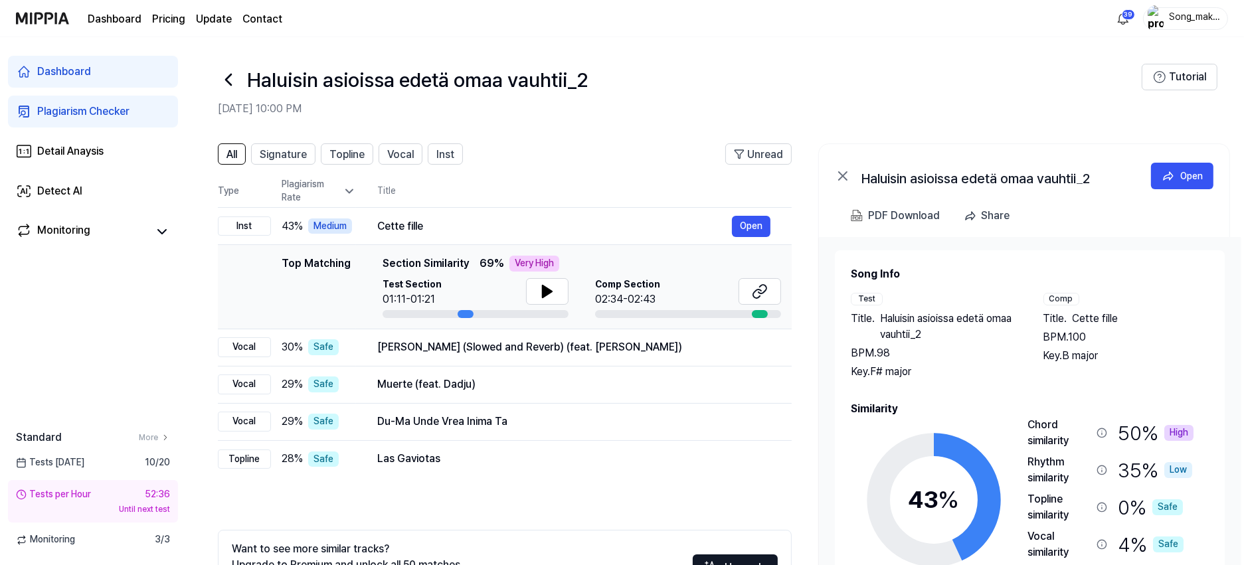
click at [230, 80] on icon at bounding box center [228, 79] width 21 height 21
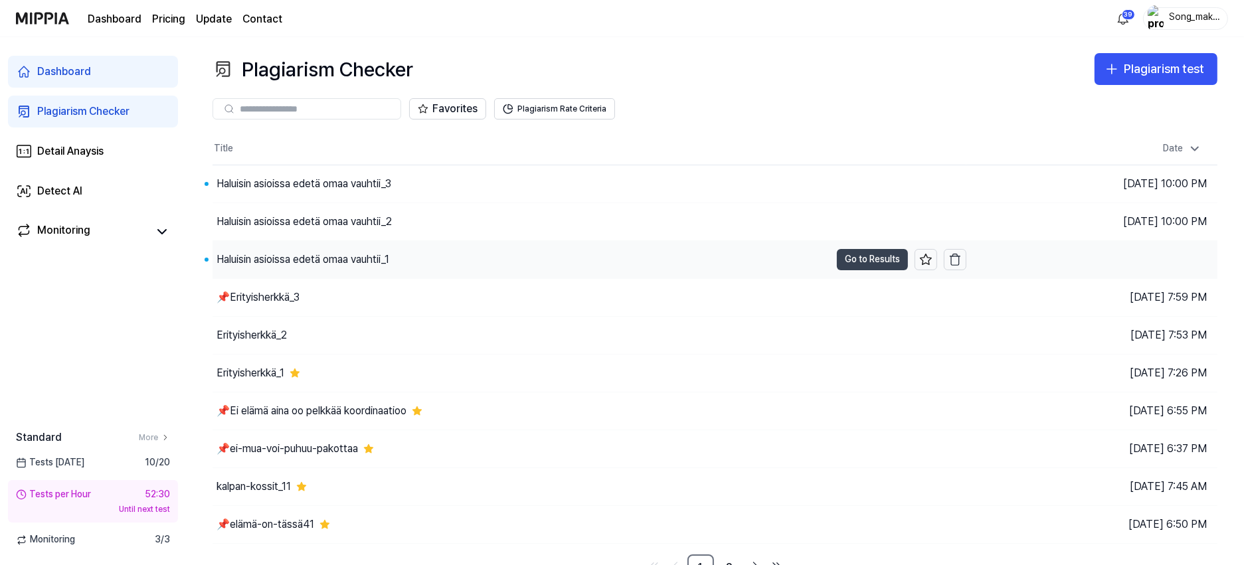
click at [868, 262] on button "Go to Results" at bounding box center [872, 259] width 71 height 21
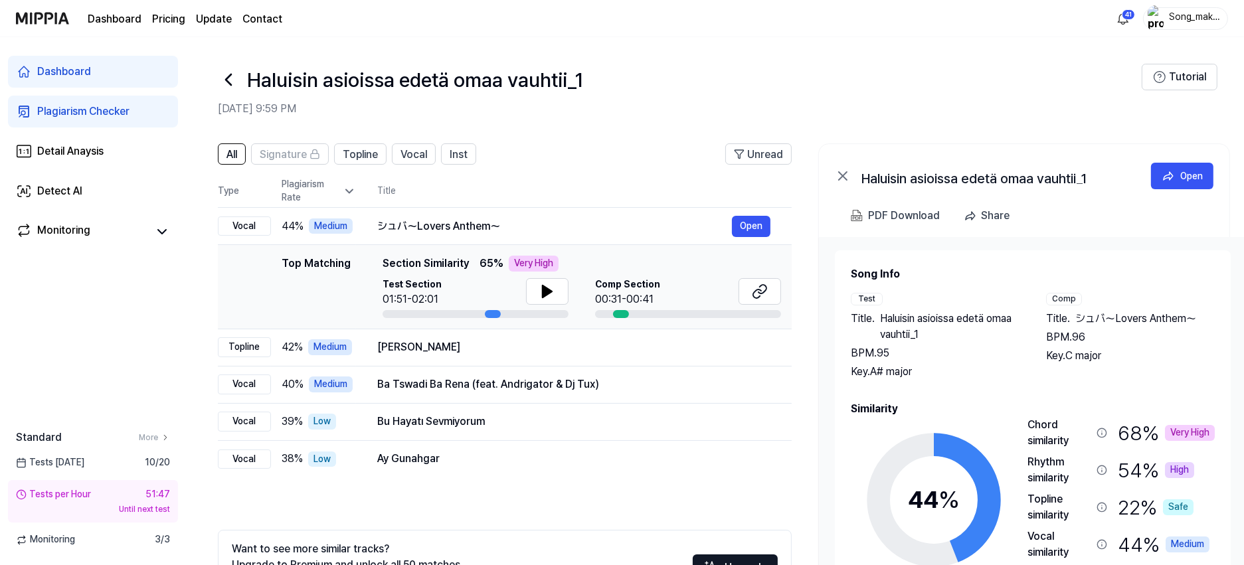
click at [227, 76] on icon at bounding box center [228, 79] width 21 height 21
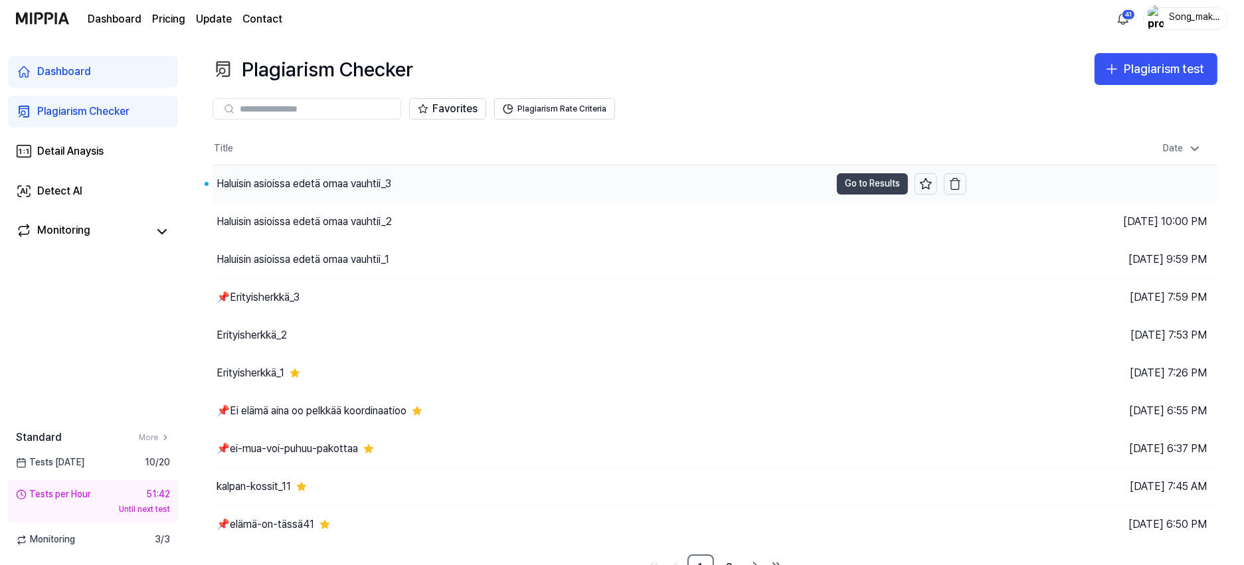
click at [861, 179] on button "Go to Results" at bounding box center [872, 183] width 71 height 21
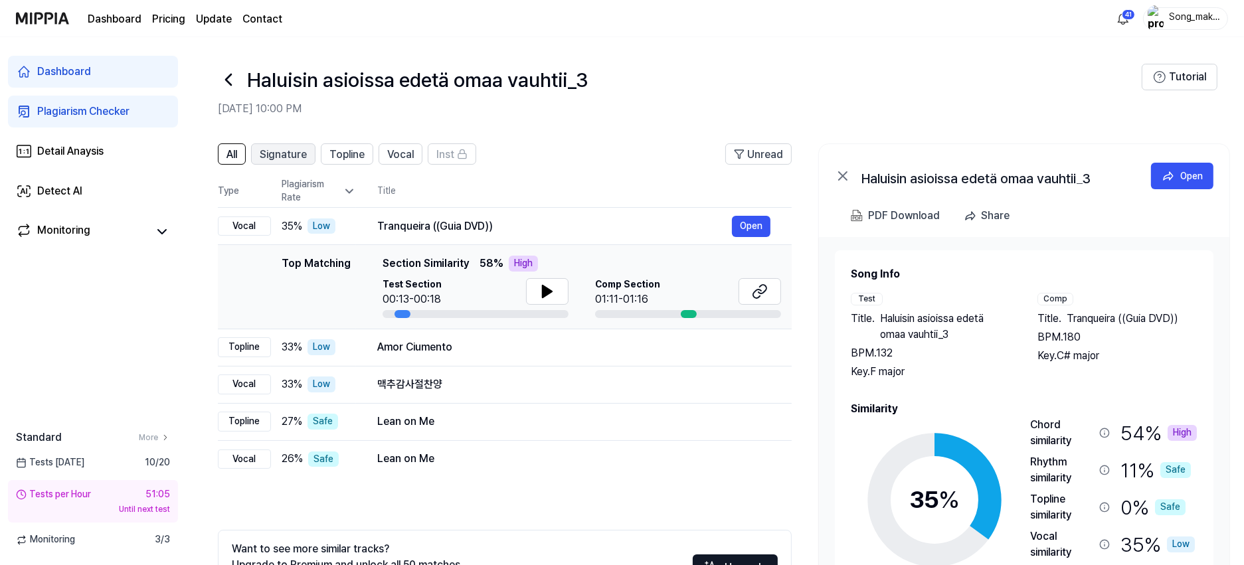
click at [280, 151] on span "Signature" at bounding box center [283, 155] width 47 height 16
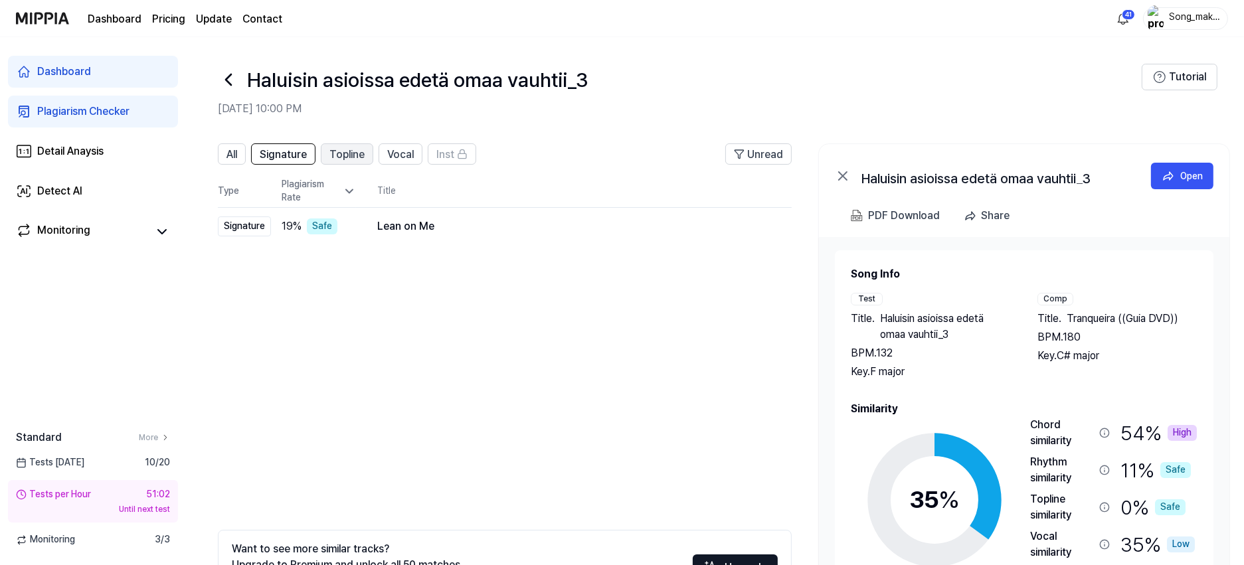
click at [348, 150] on span "Topline" at bounding box center [347, 155] width 35 height 16
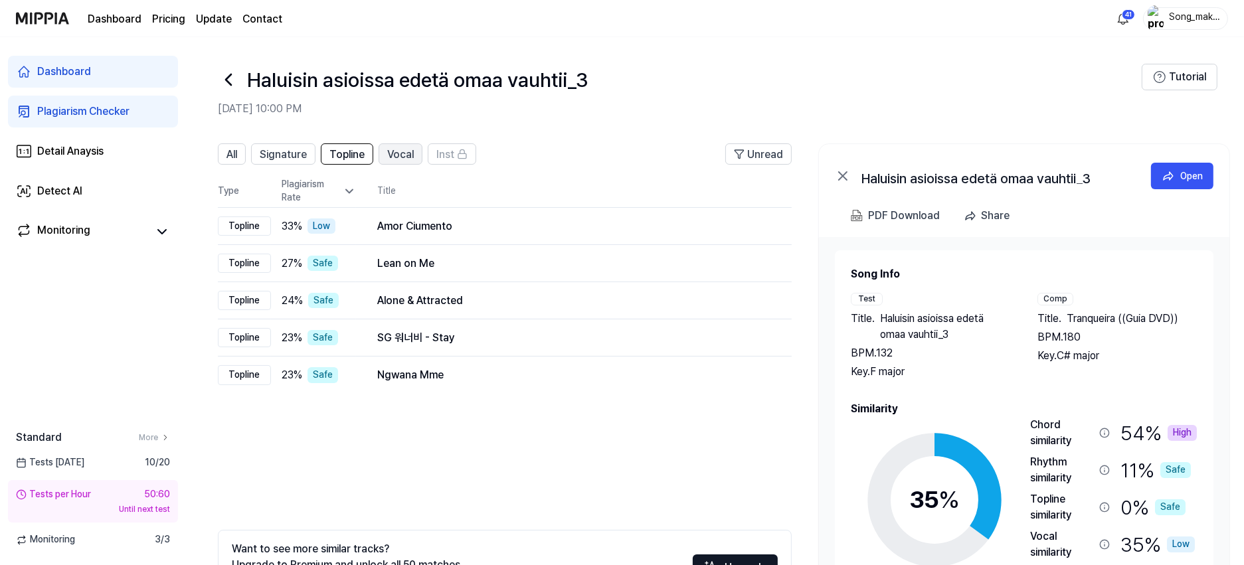
click at [402, 154] on span "Vocal" at bounding box center [400, 155] width 27 height 16
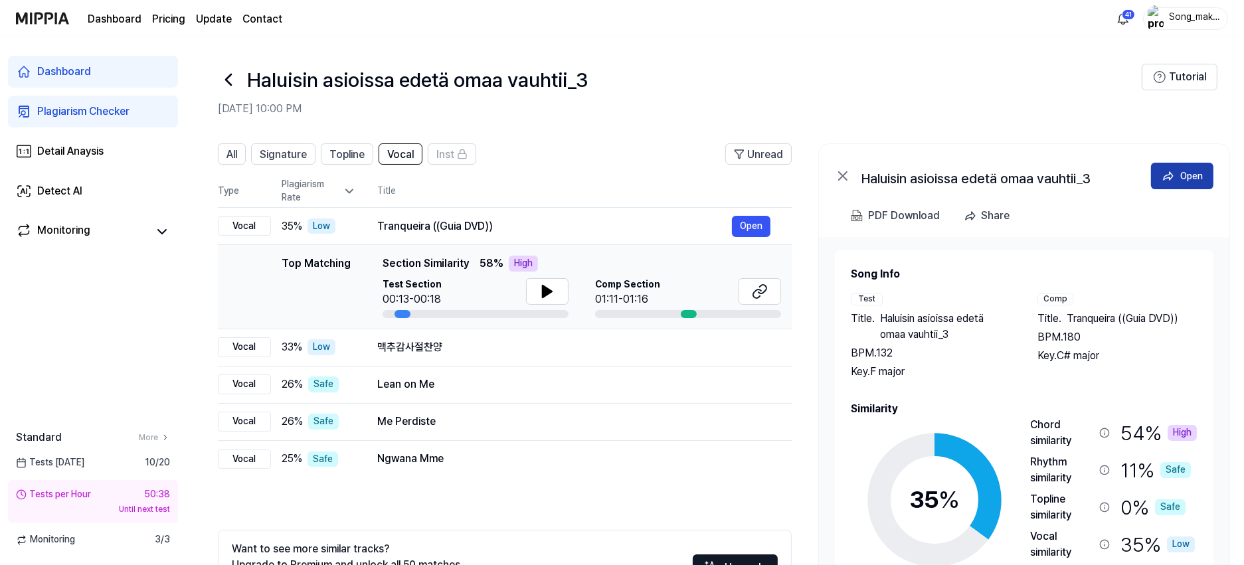
click at [1185, 173] on div "Open" at bounding box center [1192, 176] width 23 height 15
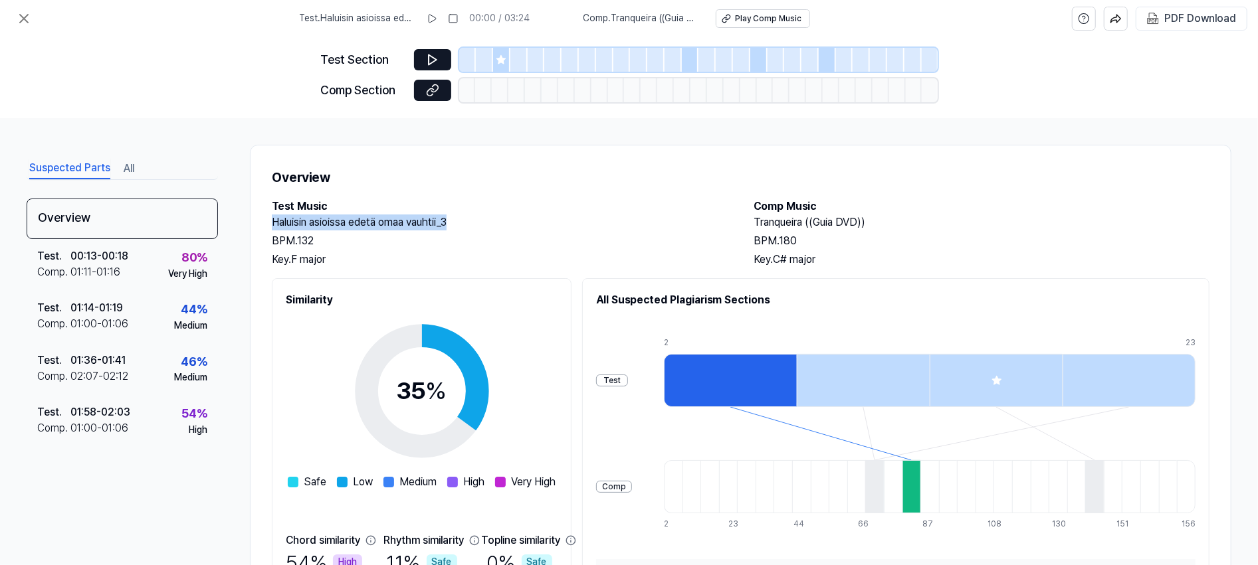
drag, startPoint x: 273, startPoint y: 223, endPoint x: 462, endPoint y: 226, distance: 188.7
click at [462, 226] on h2 "Haluisin asioissa edetä omaa vauhtii_3" at bounding box center [500, 223] width 456 height 16
copy h2 "Haluisin asioissa edetä omaa vauhtii_3"
click at [1188, 20] on div "PDF Download" at bounding box center [1200, 18] width 72 height 17
click at [25, 17] on icon at bounding box center [24, 19] width 16 height 16
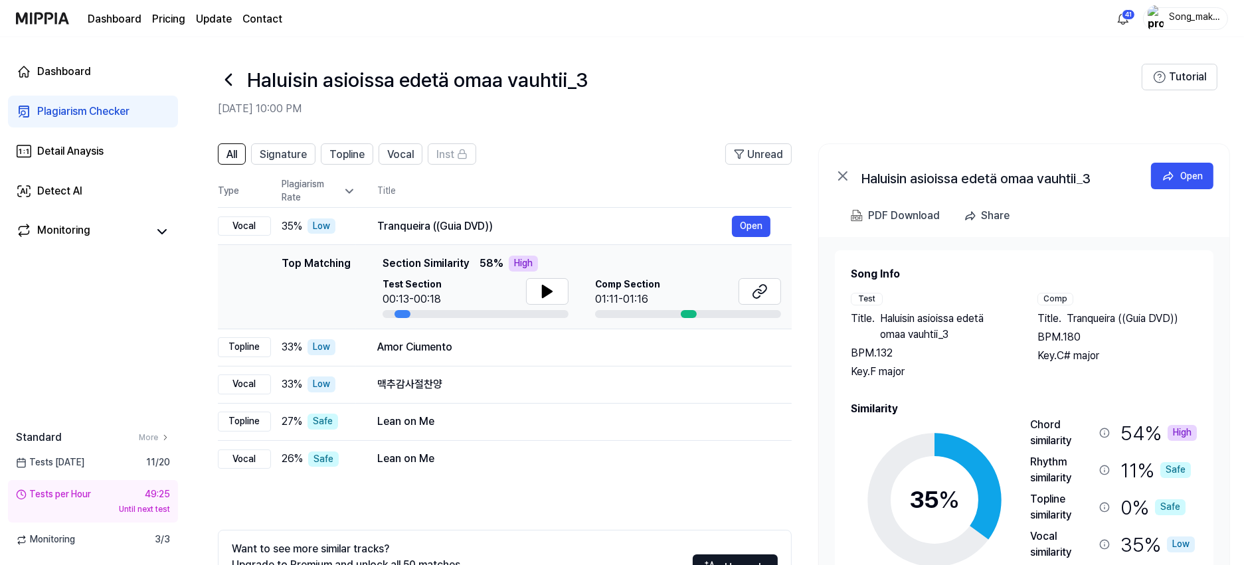
click at [228, 76] on icon at bounding box center [228, 79] width 21 height 21
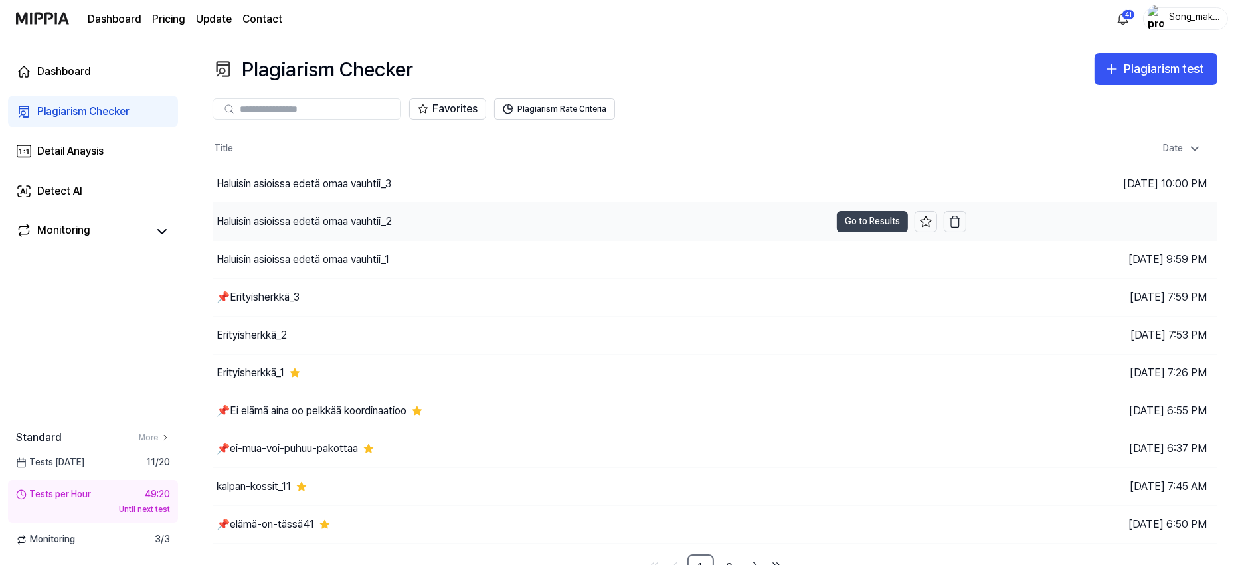
click at [863, 221] on button "Go to Results" at bounding box center [872, 221] width 71 height 21
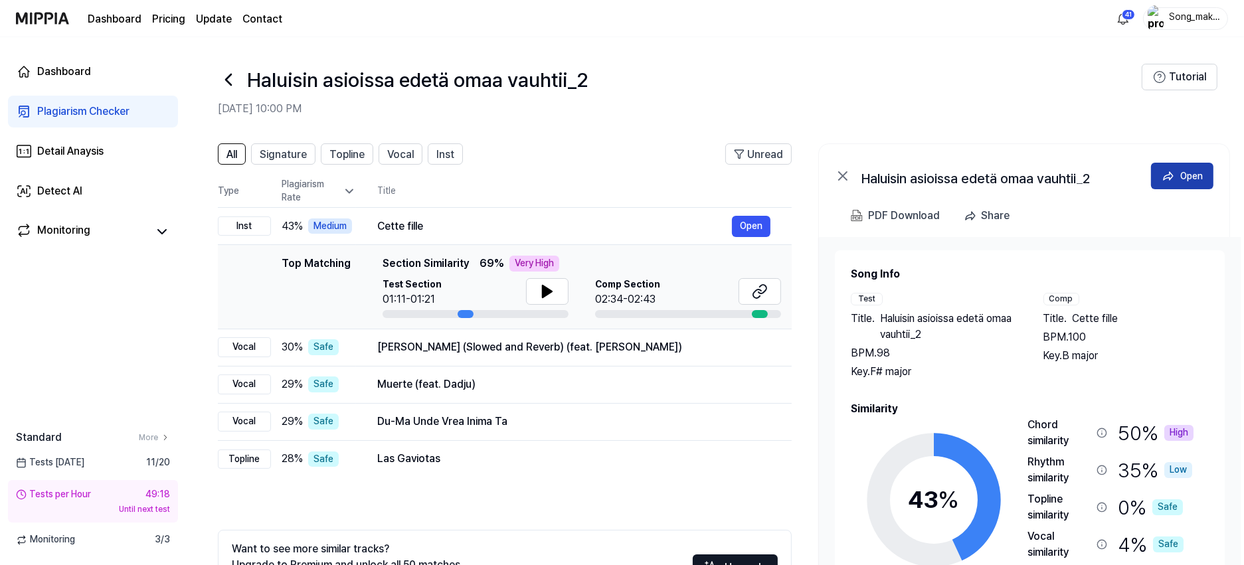
click at [1197, 171] on div "Open" at bounding box center [1192, 176] width 23 height 15
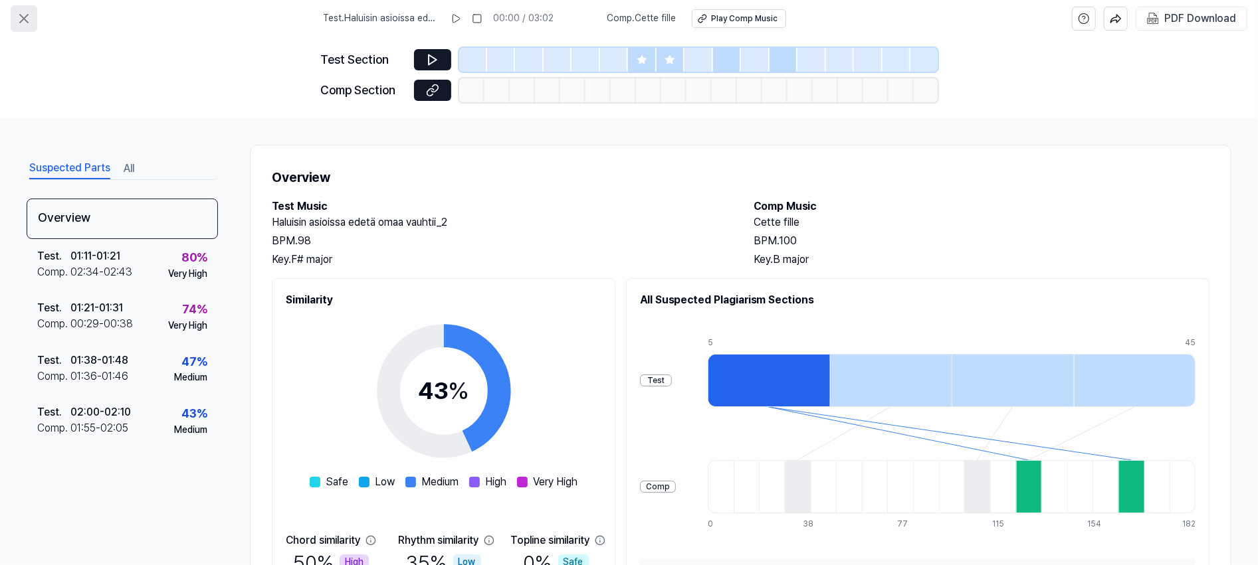
click at [21, 27] on button at bounding box center [24, 18] width 27 height 27
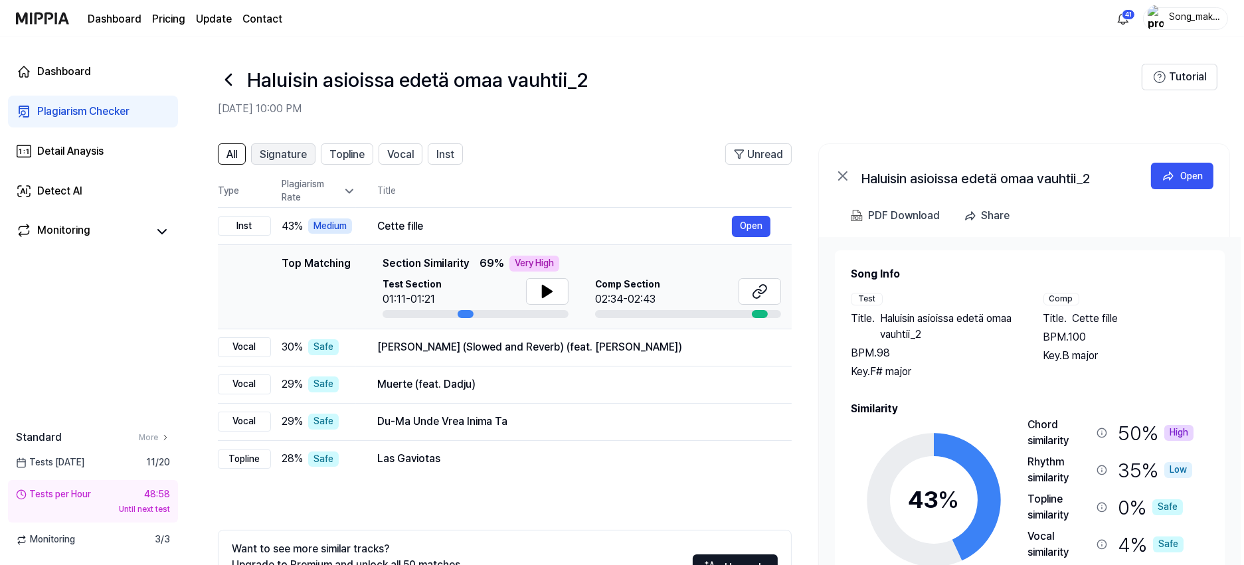
click at [283, 158] on span "Signature" at bounding box center [283, 155] width 47 height 16
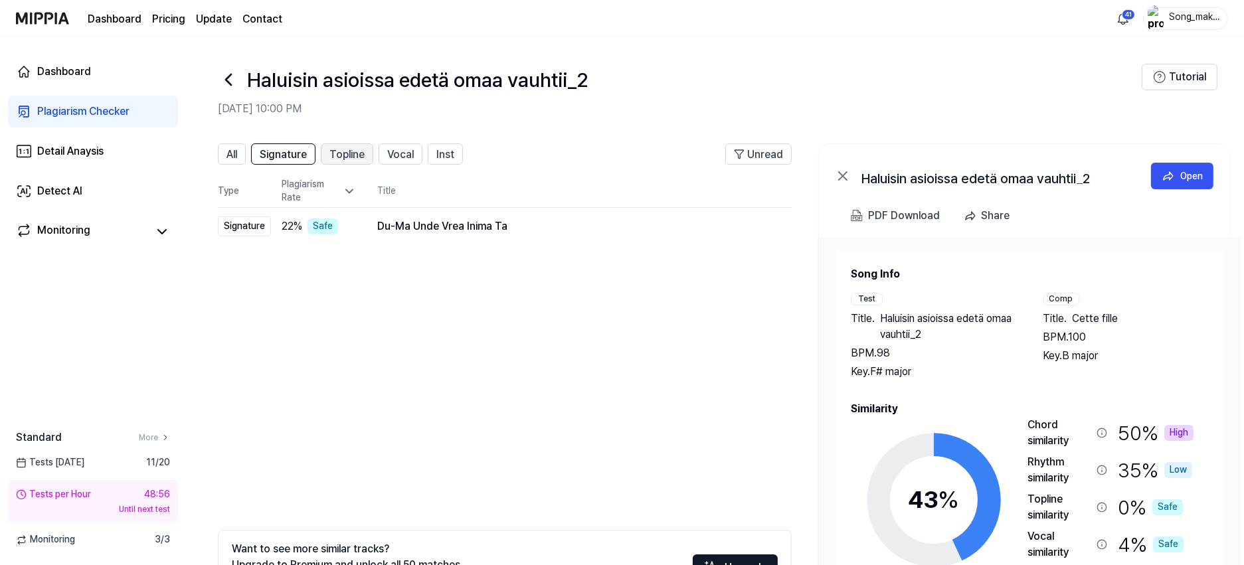
click at [353, 149] on span "Topline" at bounding box center [347, 155] width 35 height 16
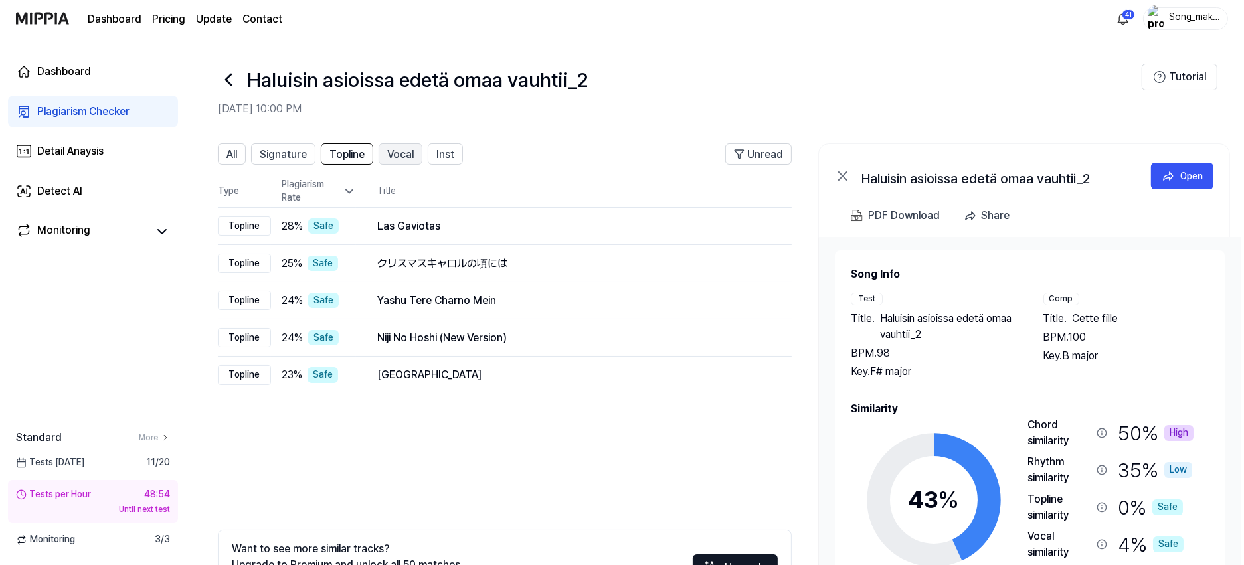
click at [414, 154] on span "Vocal" at bounding box center [400, 155] width 27 height 16
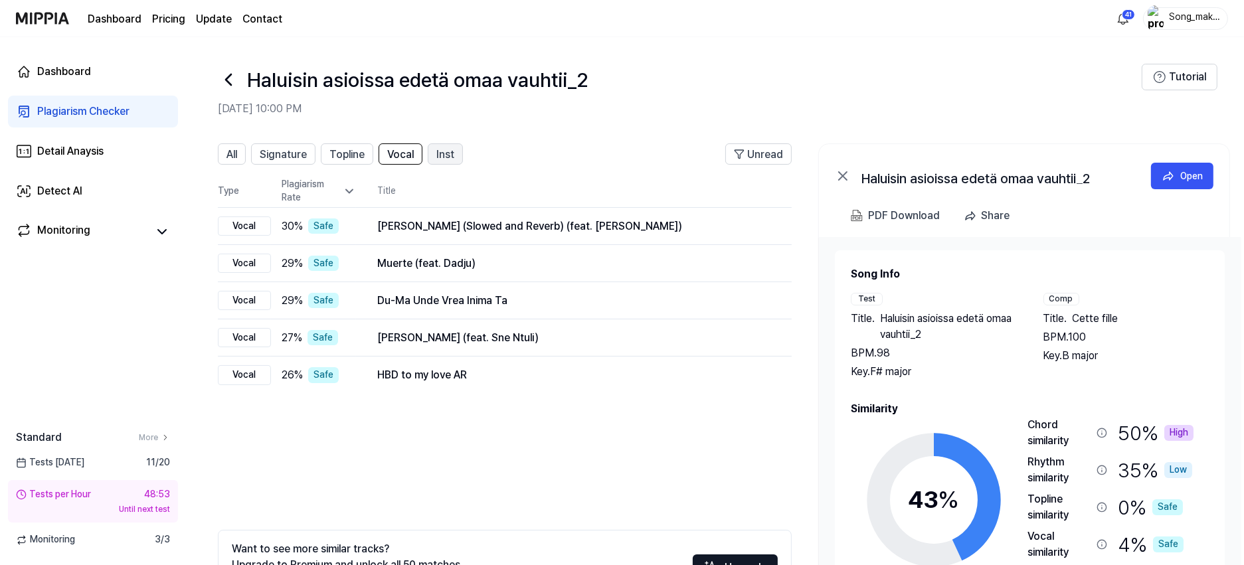
click at [436, 154] on button "Inst" at bounding box center [445, 154] width 35 height 21
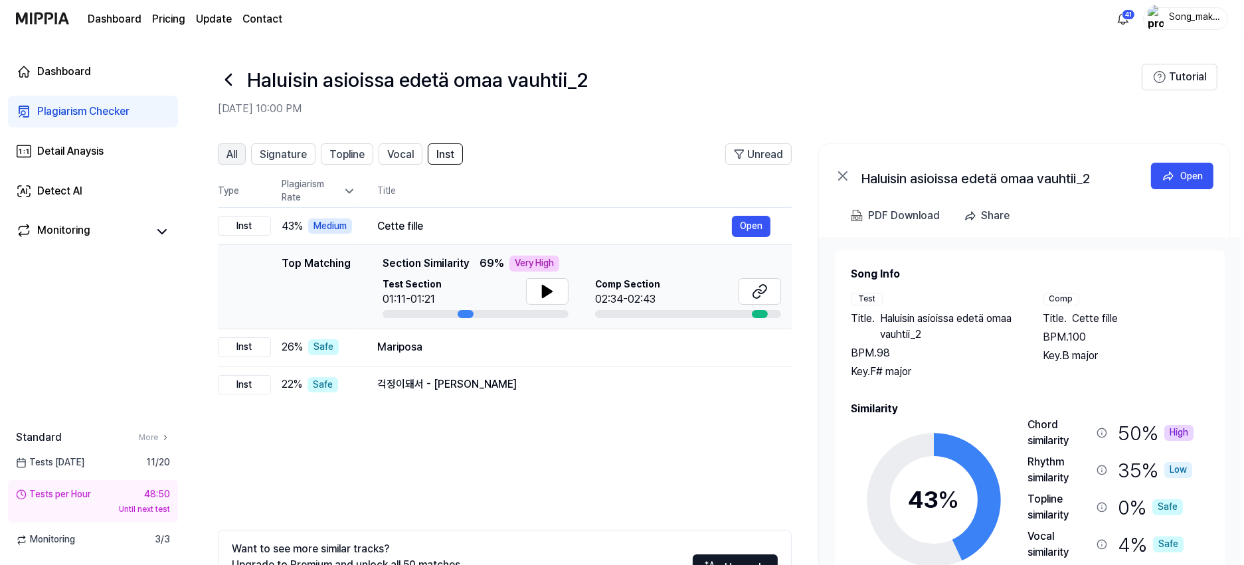
click at [235, 157] on span "All" at bounding box center [232, 155] width 11 height 16
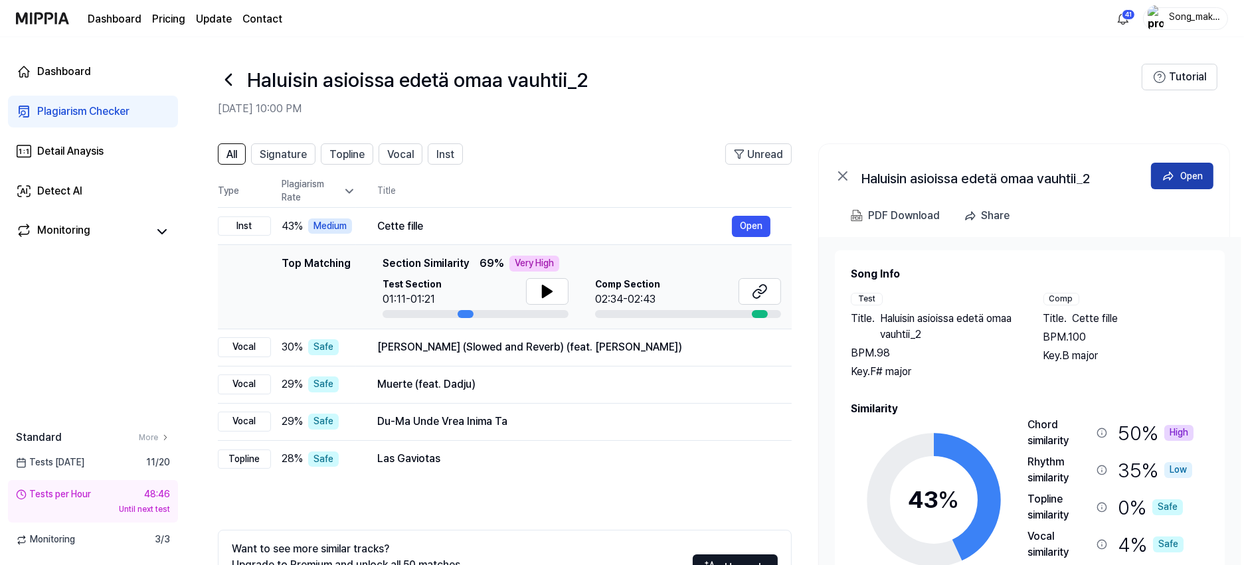
click at [1193, 176] on div "Open" at bounding box center [1192, 176] width 23 height 15
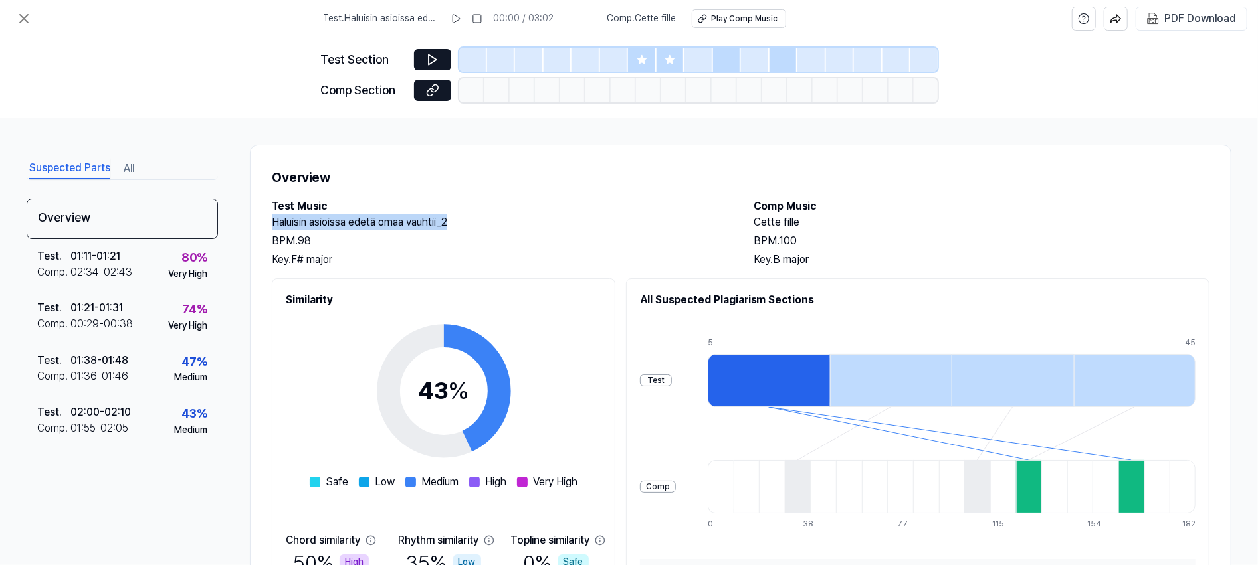
drag, startPoint x: 272, startPoint y: 223, endPoint x: 458, endPoint y: 219, distance: 186.1
click at [458, 219] on h2 "Haluisin asioissa edetä omaa vauhtii_2" at bounding box center [500, 223] width 456 height 16
copy h2 "Haluisin asioissa edetä omaa vauhtii_2"
click at [1199, 26] on div "PDF Download" at bounding box center [1200, 18] width 72 height 17
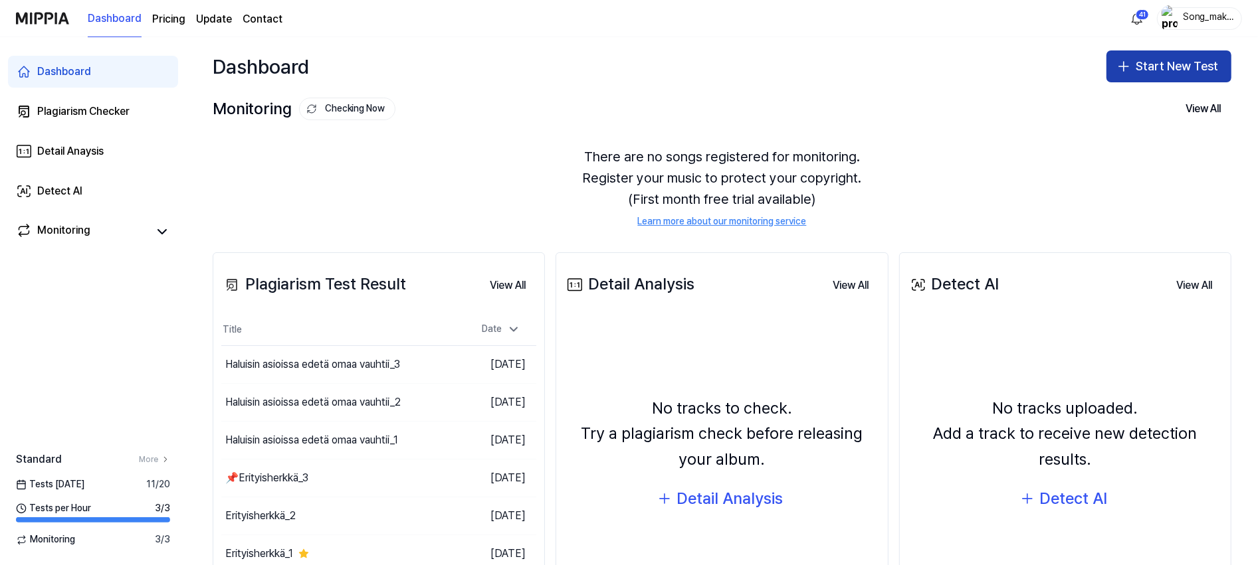
click at [1165, 64] on button "Start New Test" at bounding box center [1168, 66] width 125 height 32
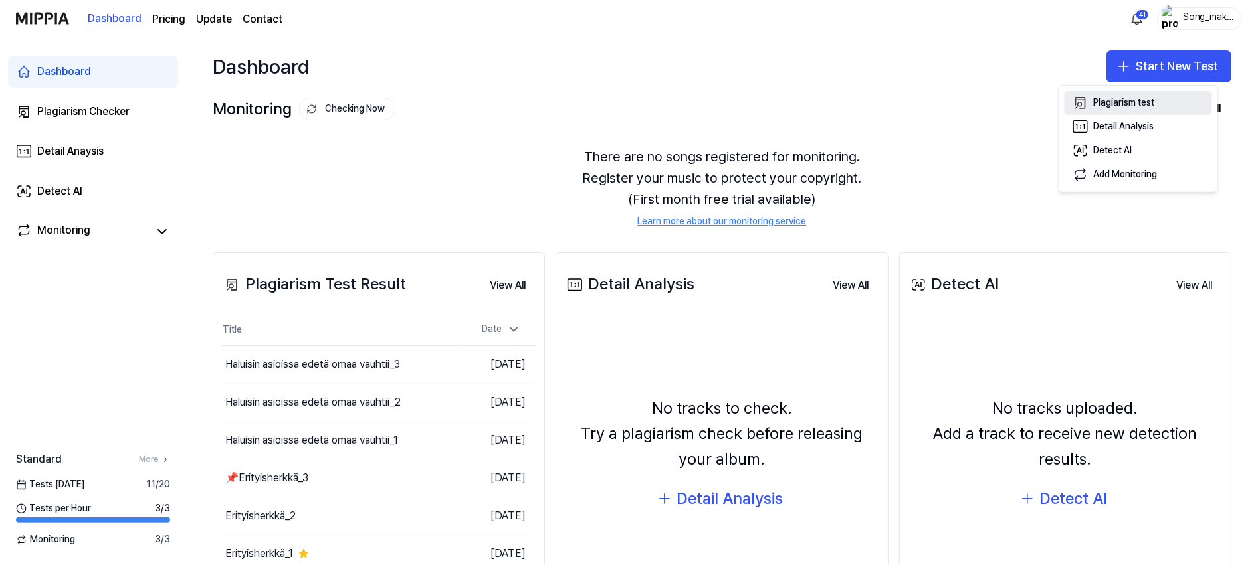
click at [1147, 98] on div "Plagiarism test" at bounding box center [1124, 102] width 61 height 13
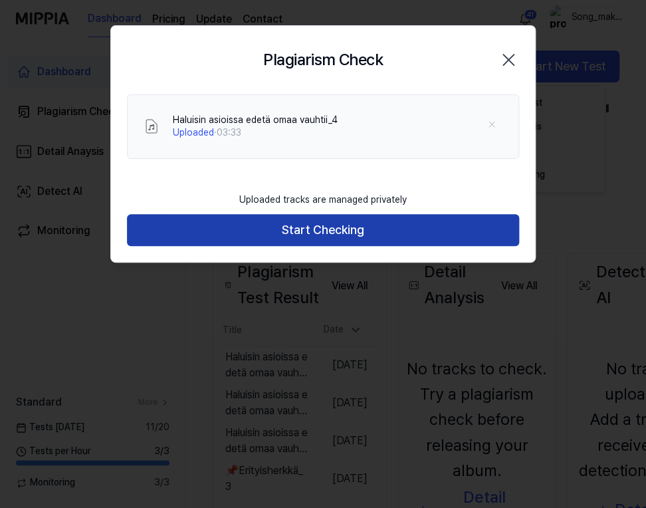
click at [382, 229] on button "Start Checking" at bounding box center [323, 230] width 392 height 32
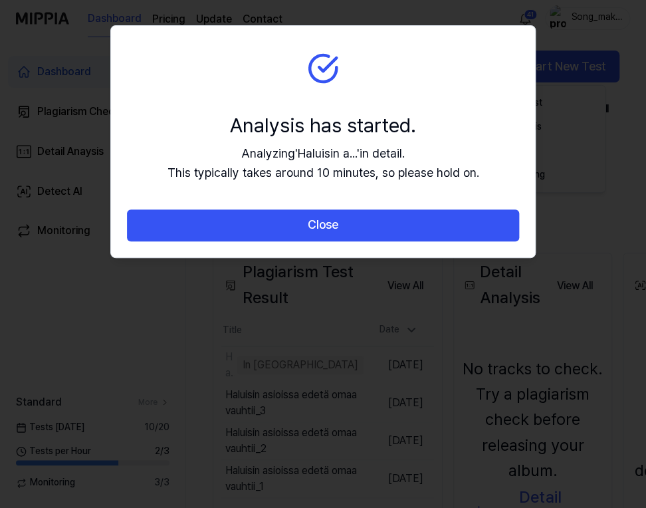
click at [382, 229] on button "Close" at bounding box center [323, 225] width 392 height 32
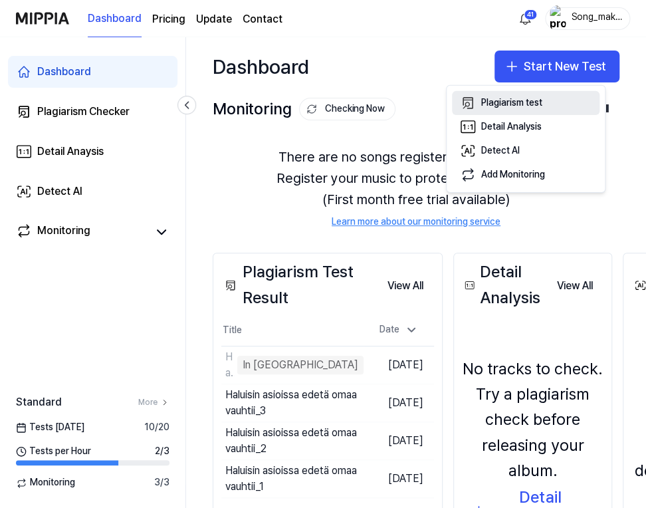
click at [535, 98] on div "Plagiarism test" at bounding box center [511, 102] width 61 height 13
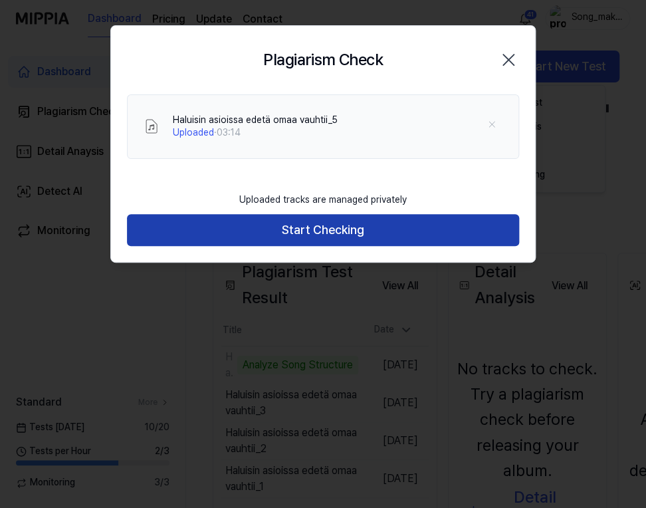
click at [403, 228] on button "Start Checking" at bounding box center [323, 230] width 392 height 32
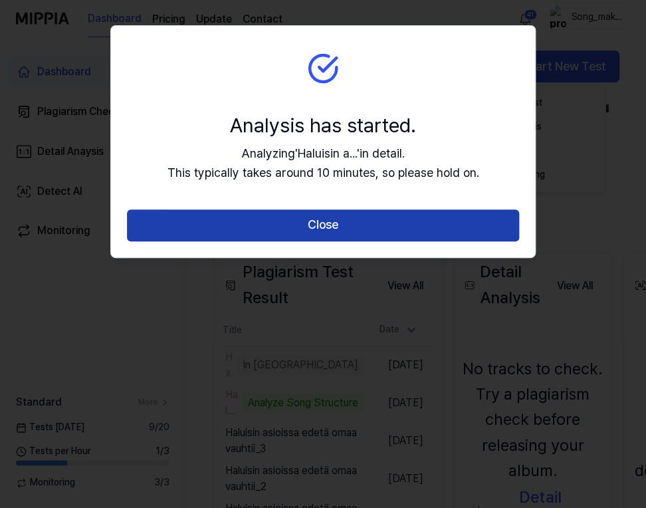
click at [403, 228] on button "Close" at bounding box center [323, 225] width 392 height 32
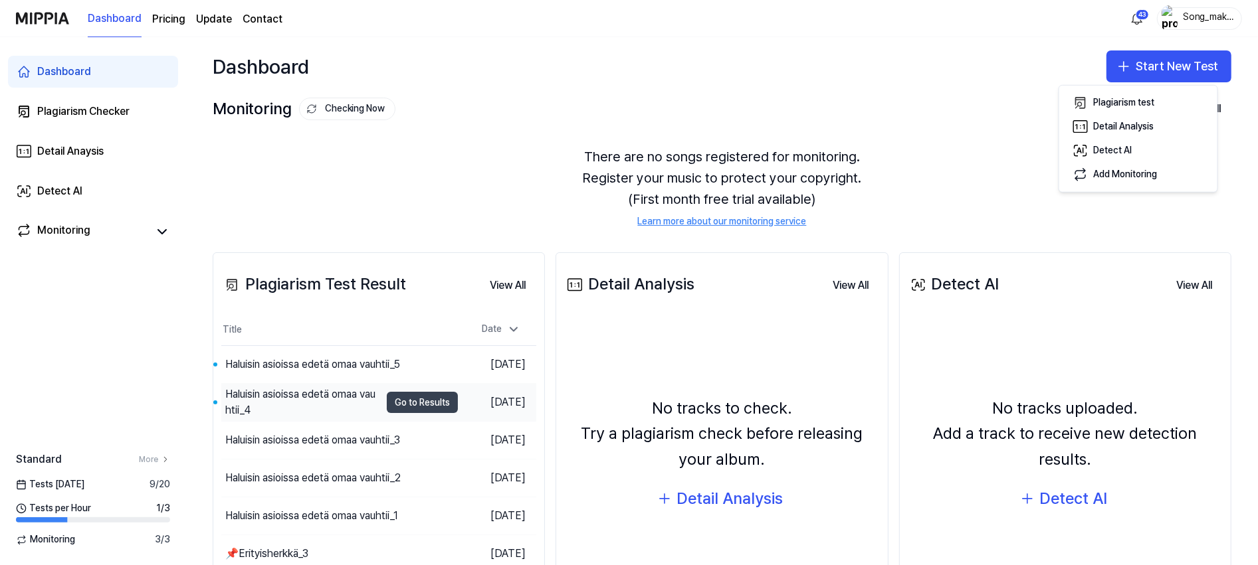
click at [417, 399] on button "Go to Results" at bounding box center [422, 402] width 71 height 21
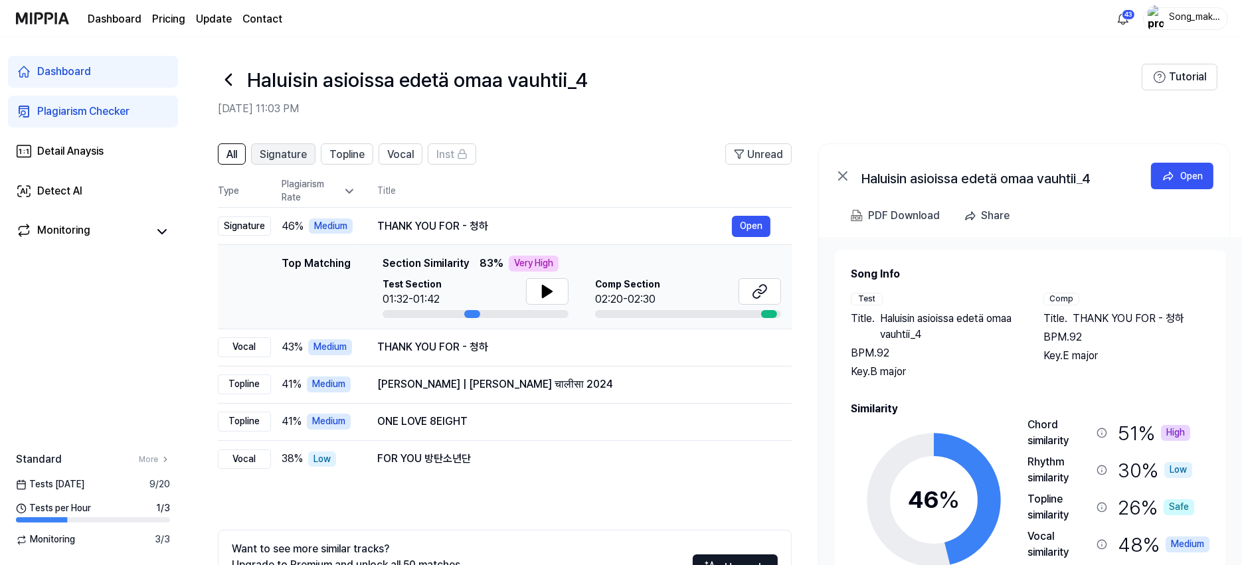
click at [287, 155] on span "Signature" at bounding box center [283, 155] width 47 height 16
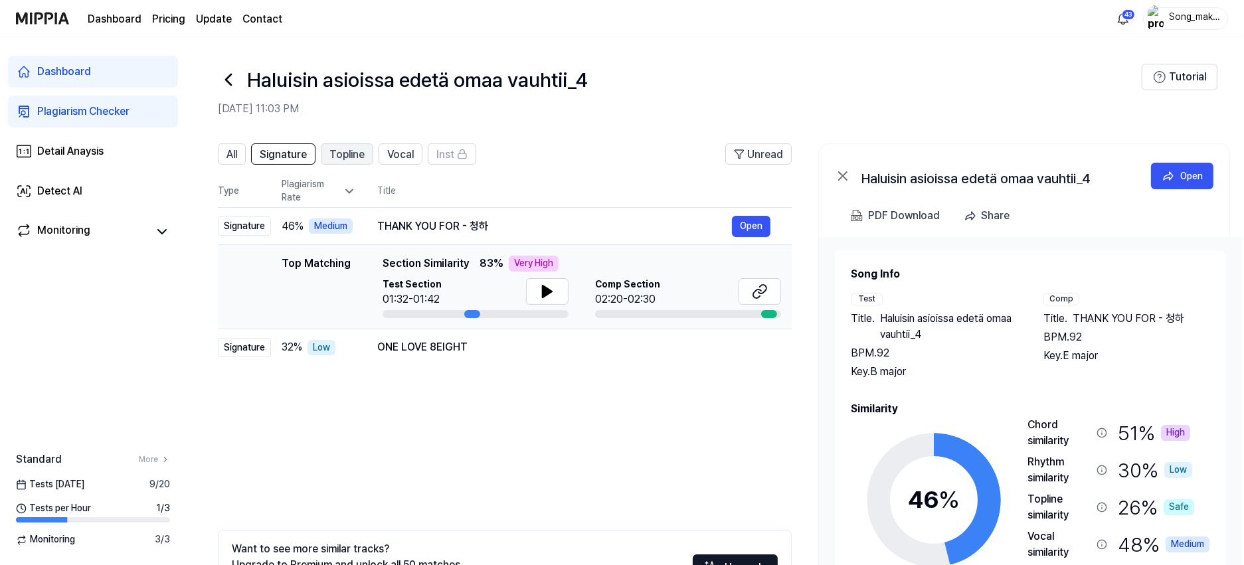
click at [343, 156] on span "Topline" at bounding box center [347, 155] width 35 height 16
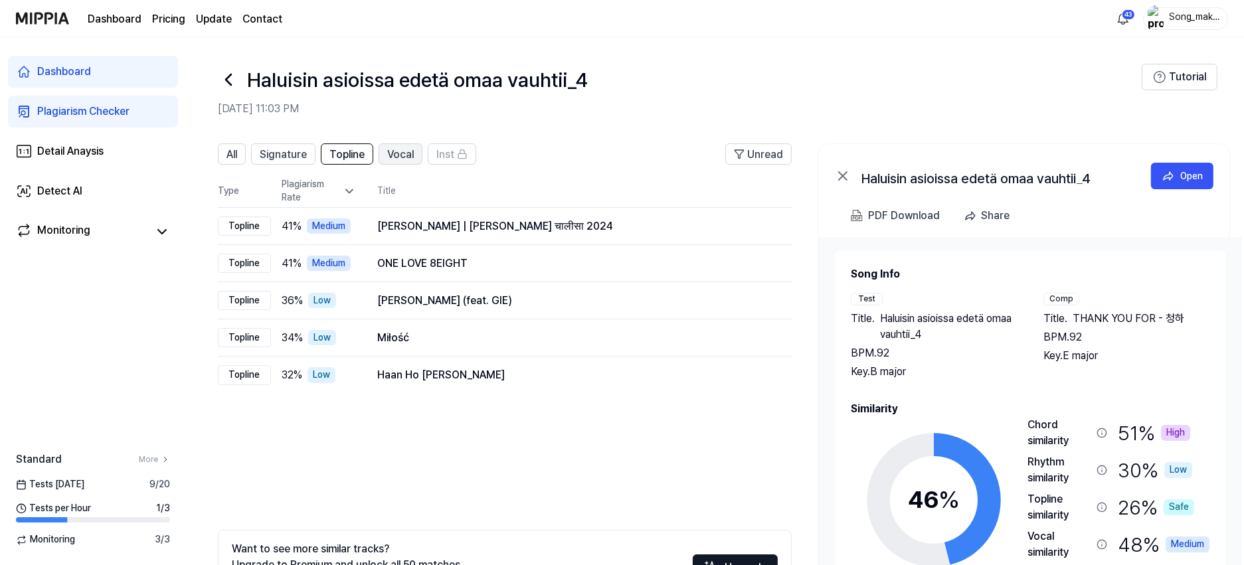
click at [403, 147] on span "Vocal" at bounding box center [400, 155] width 27 height 16
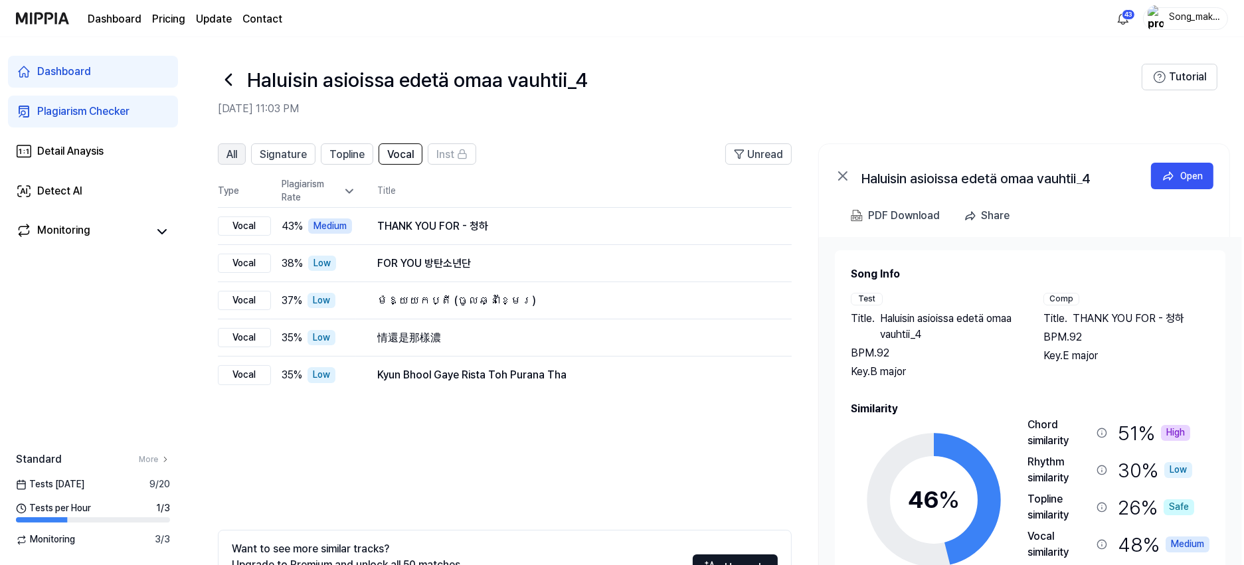
click at [233, 151] on span "All" at bounding box center [232, 155] width 11 height 16
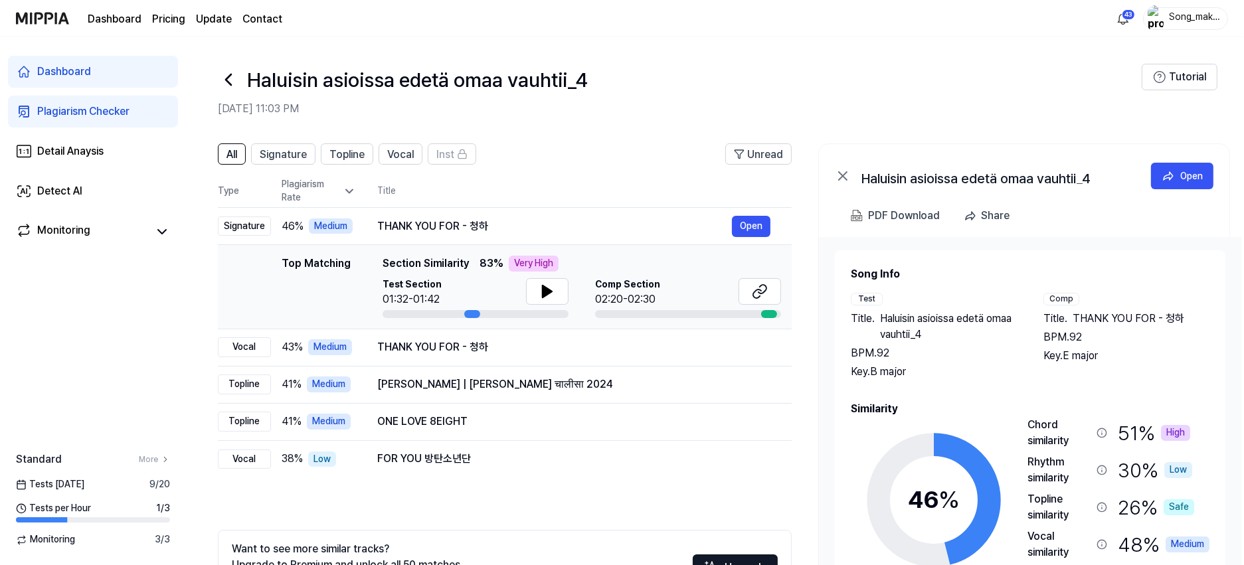
click at [228, 78] on icon at bounding box center [228, 79] width 5 height 11
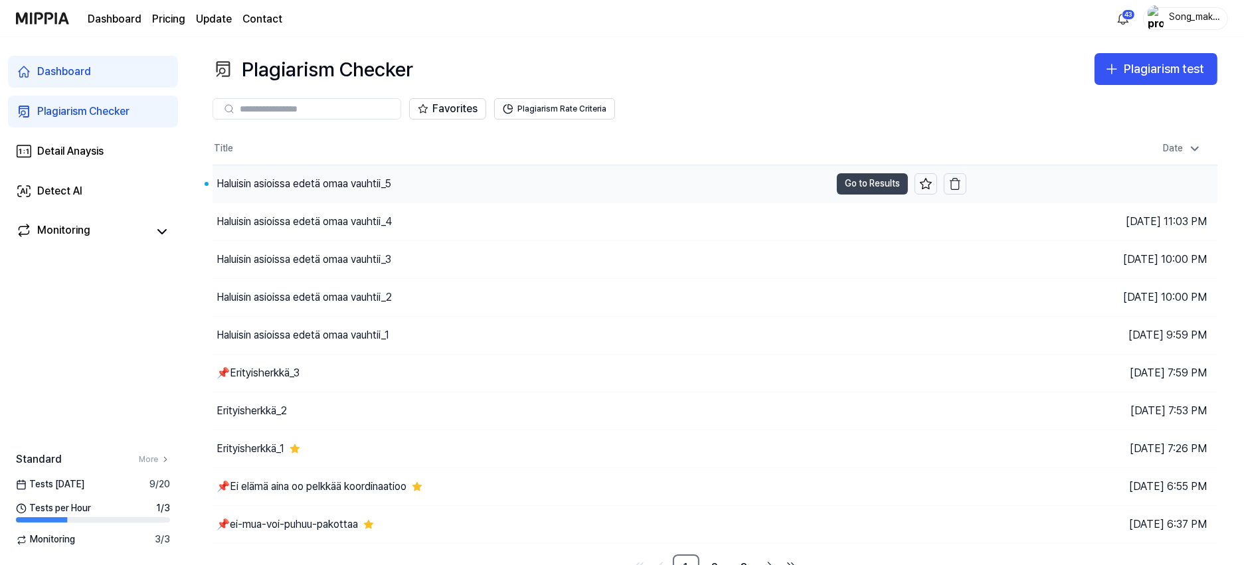
click at [852, 179] on button "Go to Results" at bounding box center [872, 183] width 71 height 21
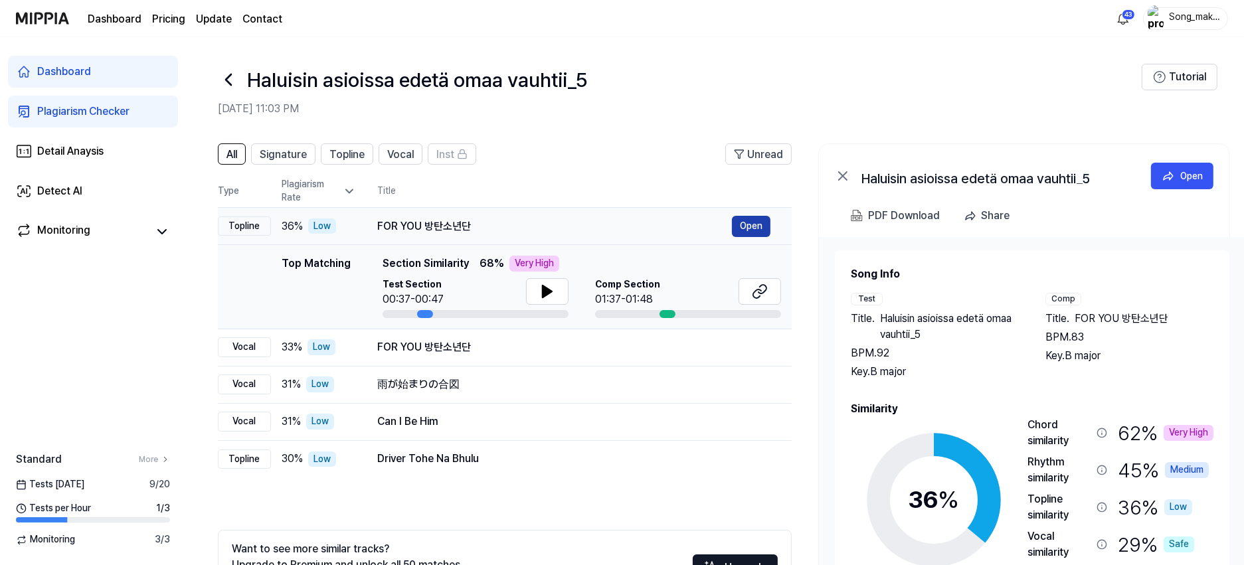
click at [737, 225] on button "Open" at bounding box center [751, 226] width 39 height 21
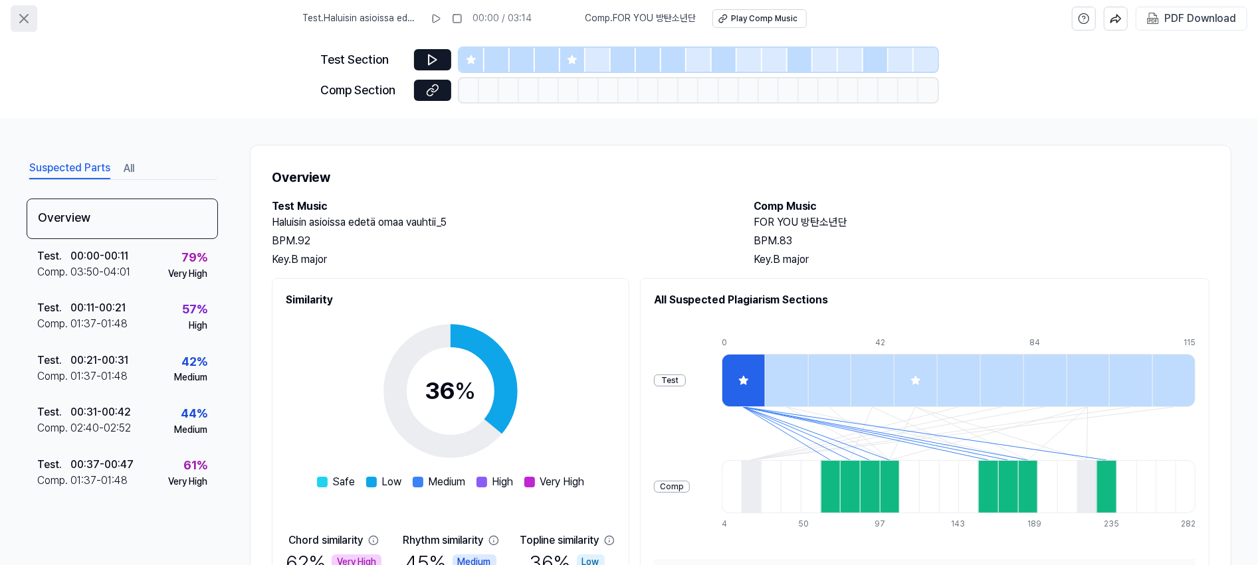
click at [22, 19] on icon at bounding box center [24, 19] width 16 height 16
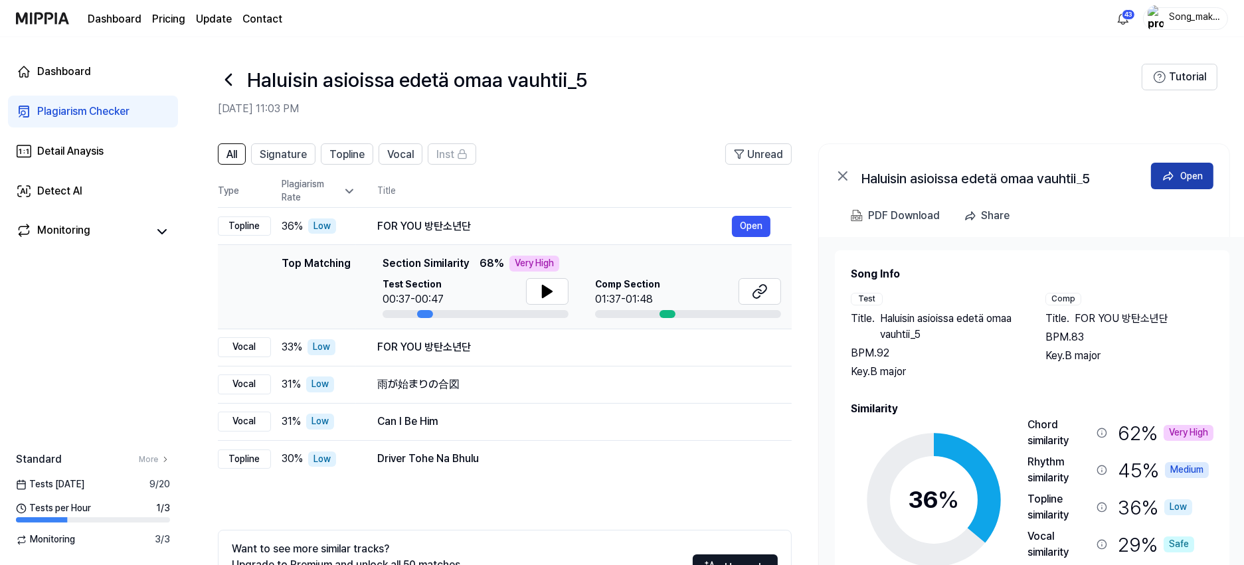
click at [1195, 174] on div "Open" at bounding box center [1192, 176] width 23 height 15
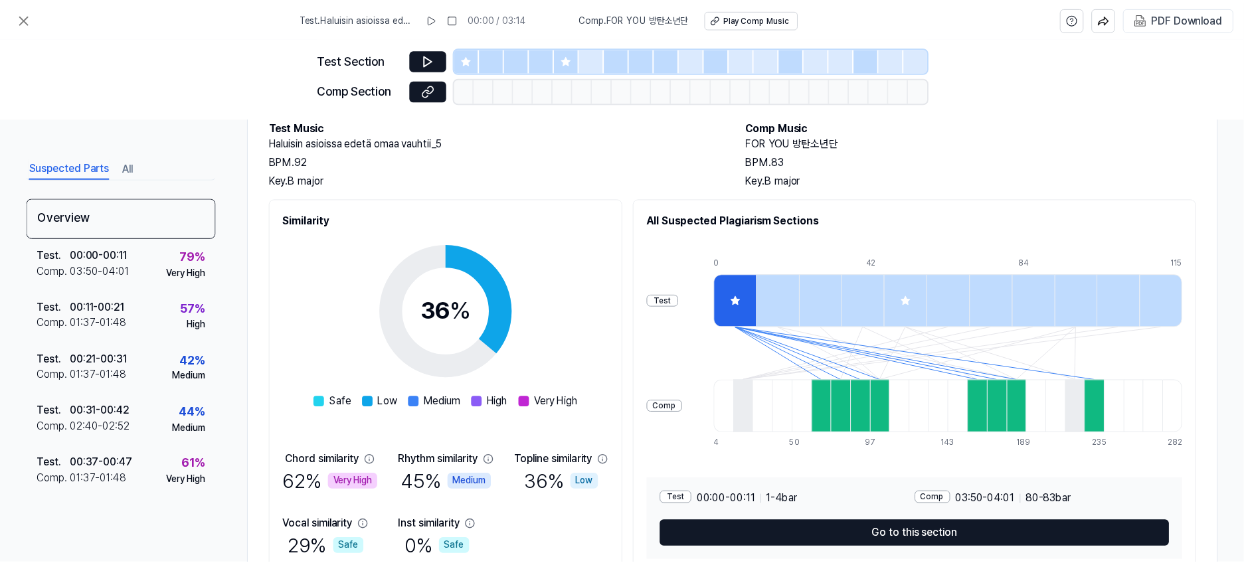
scroll to position [139, 0]
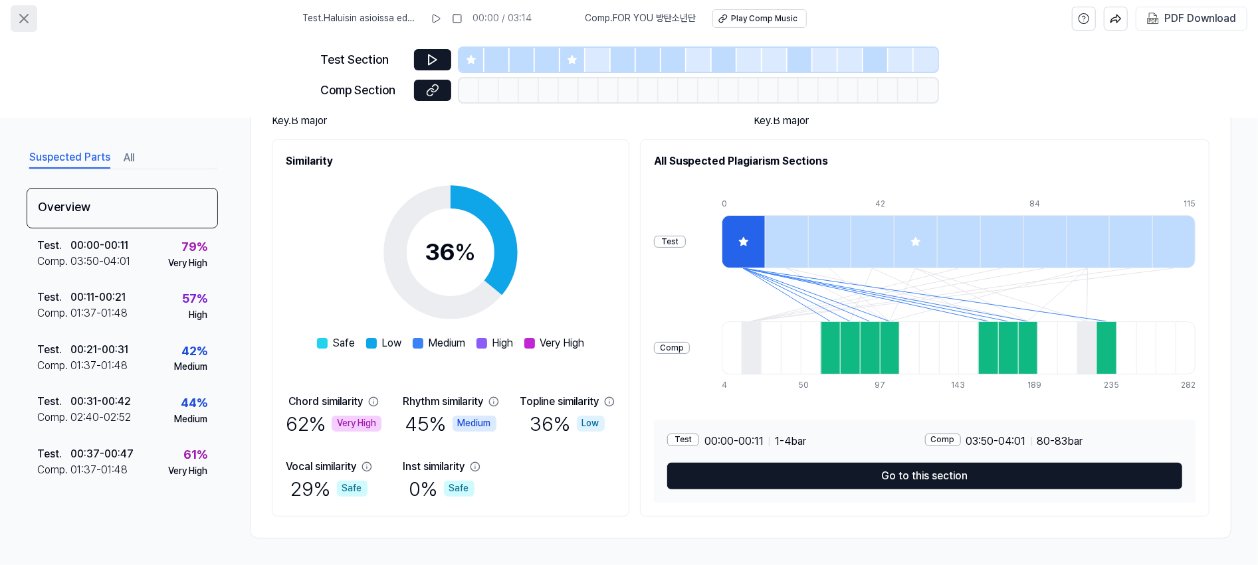
click at [22, 17] on icon at bounding box center [24, 19] width 8 height 8
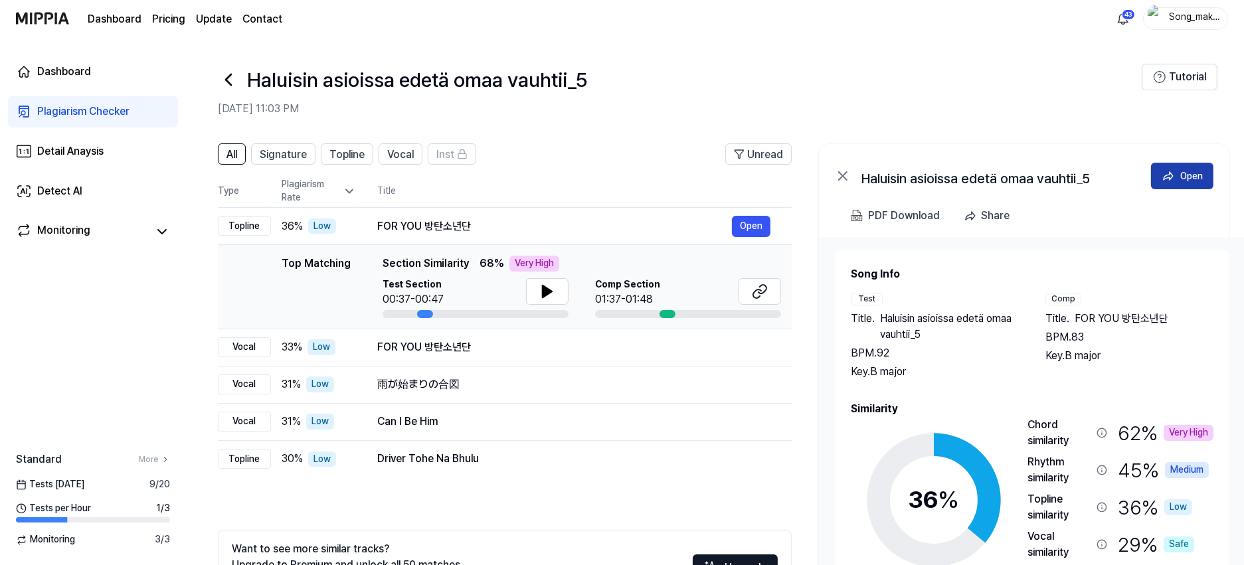
click at [1187, 175] on div "Open" at bounding box center [1192, 176] width 23 height 15
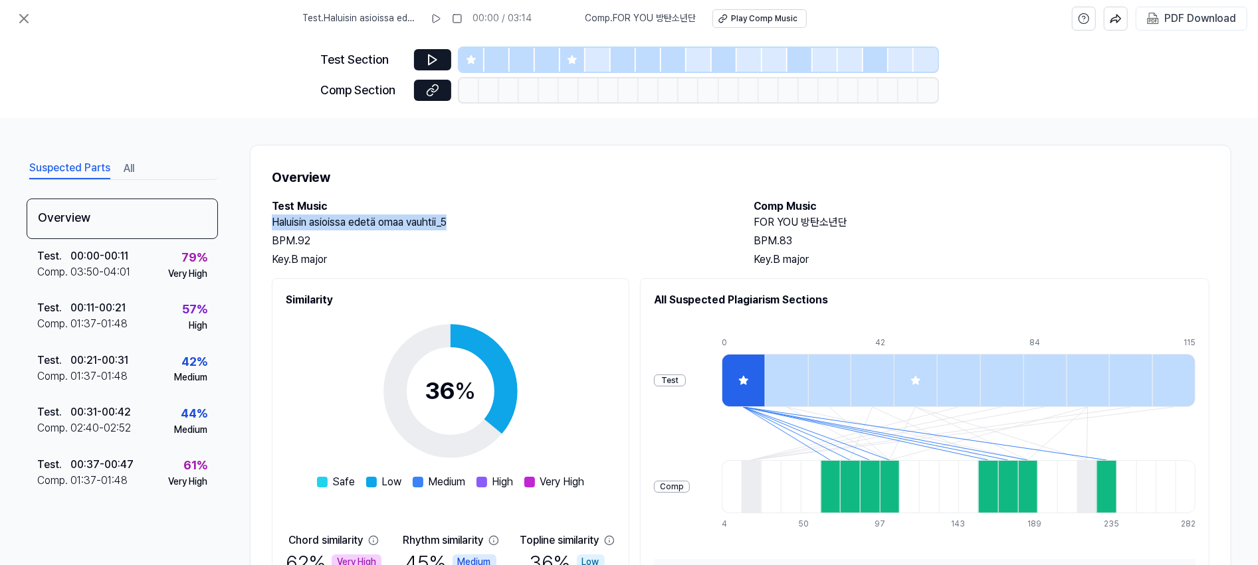
drag, startPoint x: 272, startPoint y: 223, endPoint x: 455, endPoint y: 222, distance: 183.4
click at [455, 222] on h2 "Haluisin asioissa edetä omaa vauhtii_5" at bounding box center [500, 223] width 456 height 16
copy h2 "Haluisin asioissa edetä omaa vauhtii_5"
click at [1224, 19] on div "PDF Download" at bounding box center [1200, 18] width 72 height 17
click at [21, 15] on icon at bounding box center [24, 19] width 8 height 8
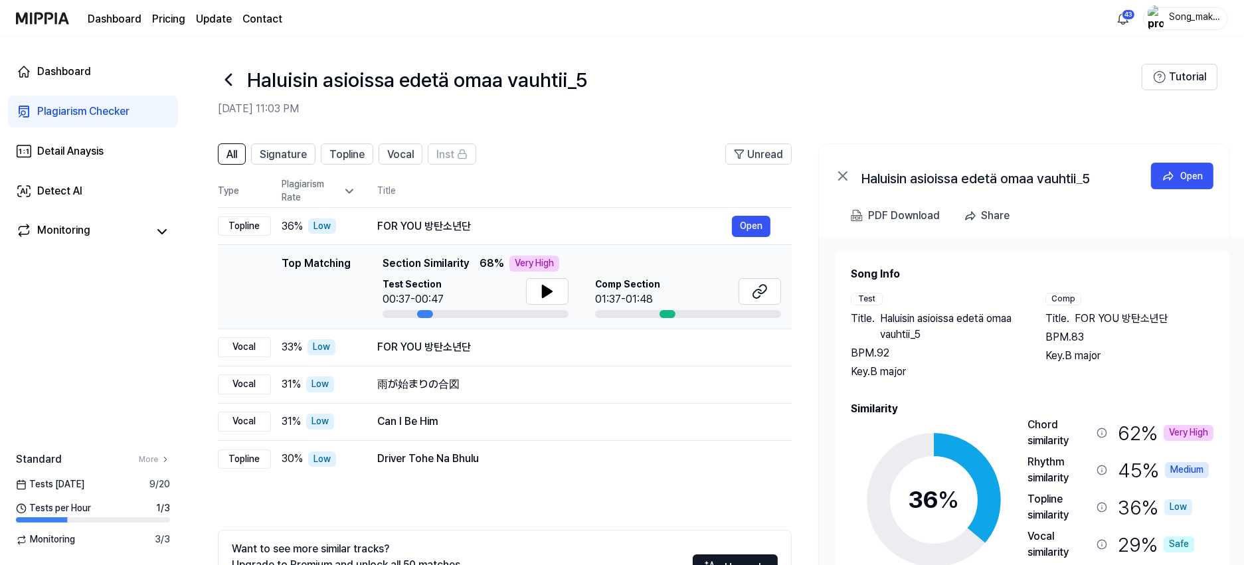
click at [224, 78] on icon at bounding box center [228, 79] width 21 height 21
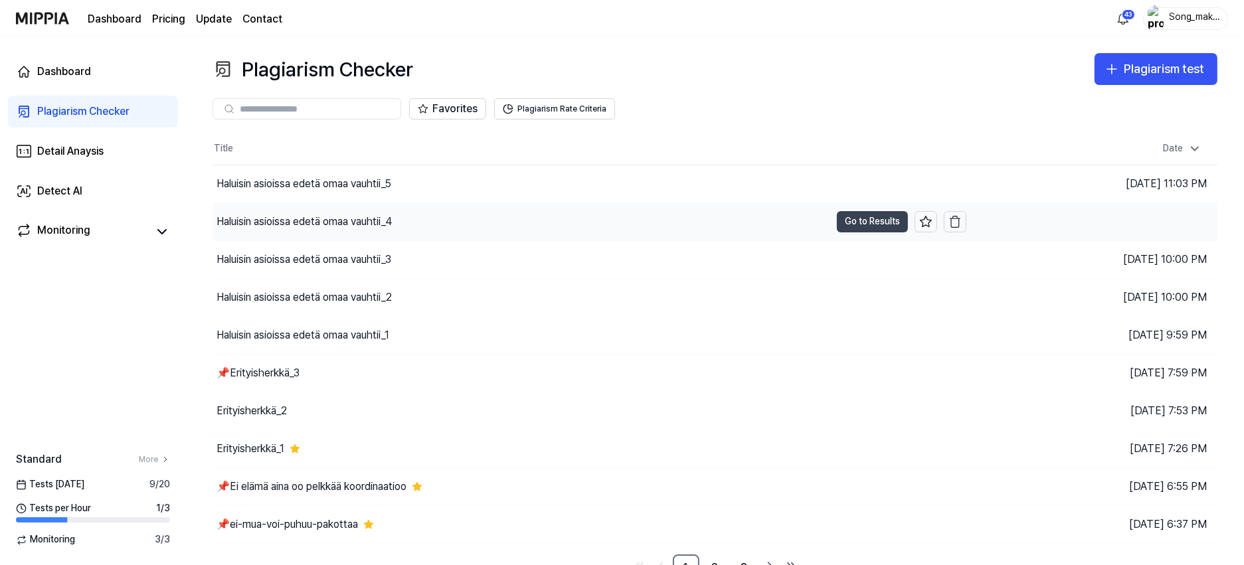
click at [888, 224] on button "Go to Results" at bounding box center [872, 221] width 71 height 21
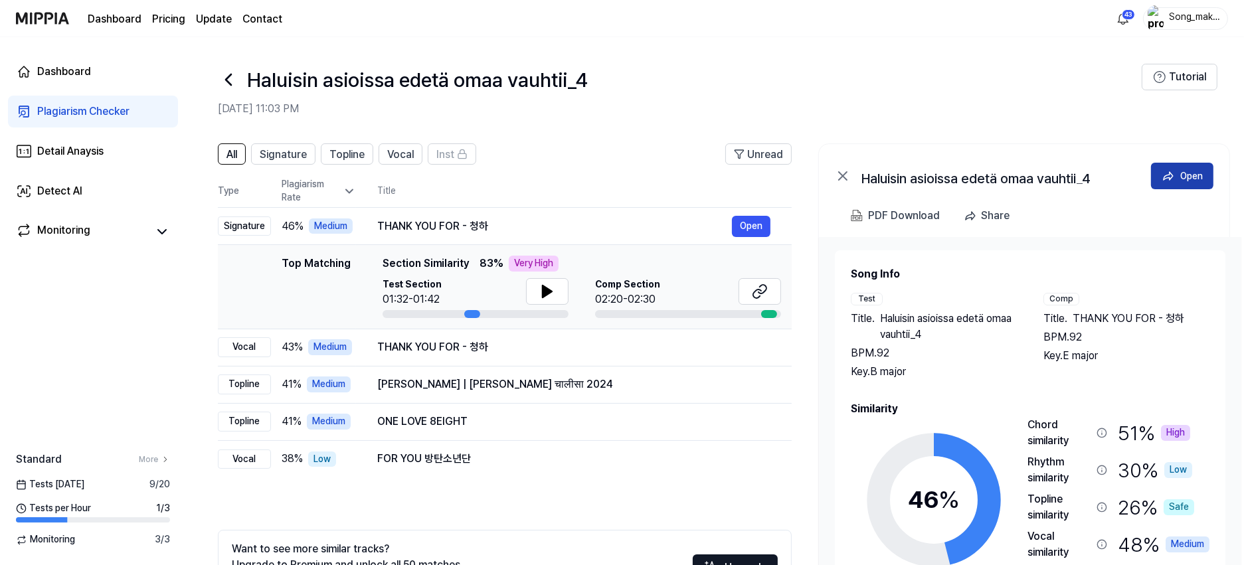
click at [1189, 167] on button "Open" at bounding box center [1182, 176] width 62 height 27
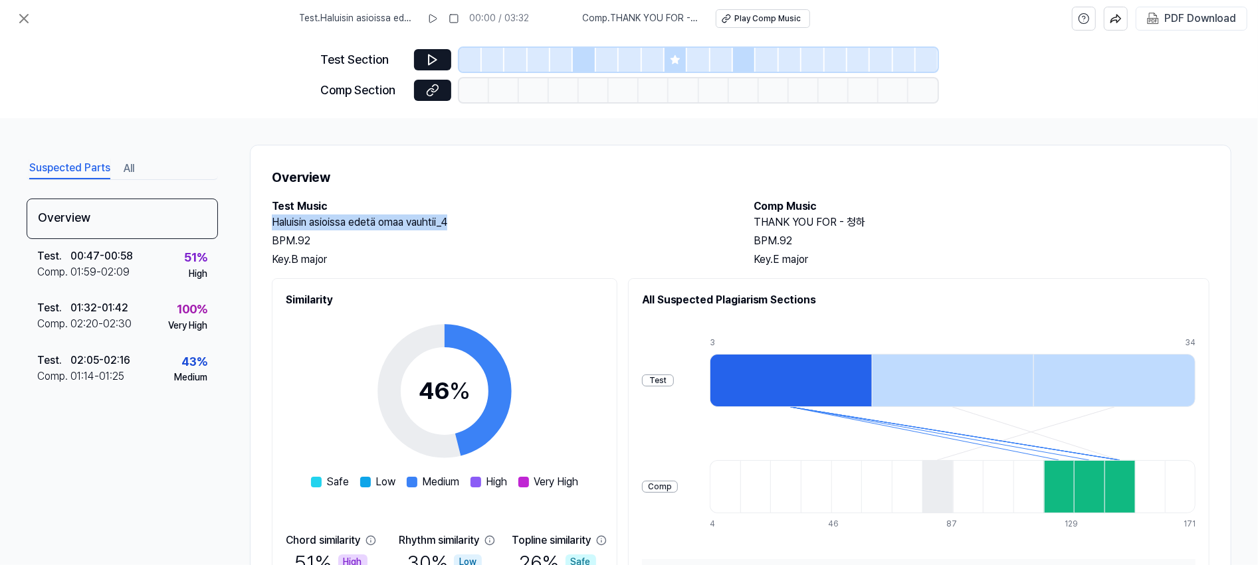
drag, startPoint x: 273, startPoint y: 221, endPoint x: 460, endPoint y: 219, distance: 186.7
click at [460, 219] on h2 "Haluisin asioissa edetä omaa vauhtii_4" at bounding box center [500, 223] width 456 height 16
copy h2 "Haluisin asioissa edetä omaa vauhtii_4"
click at [1212, 16] on div "PDF Download" at bounding box center [1200, 18] width 72 height 17
click at [23, 22] on icon at bounding box center [24, 19] width 16 height 16
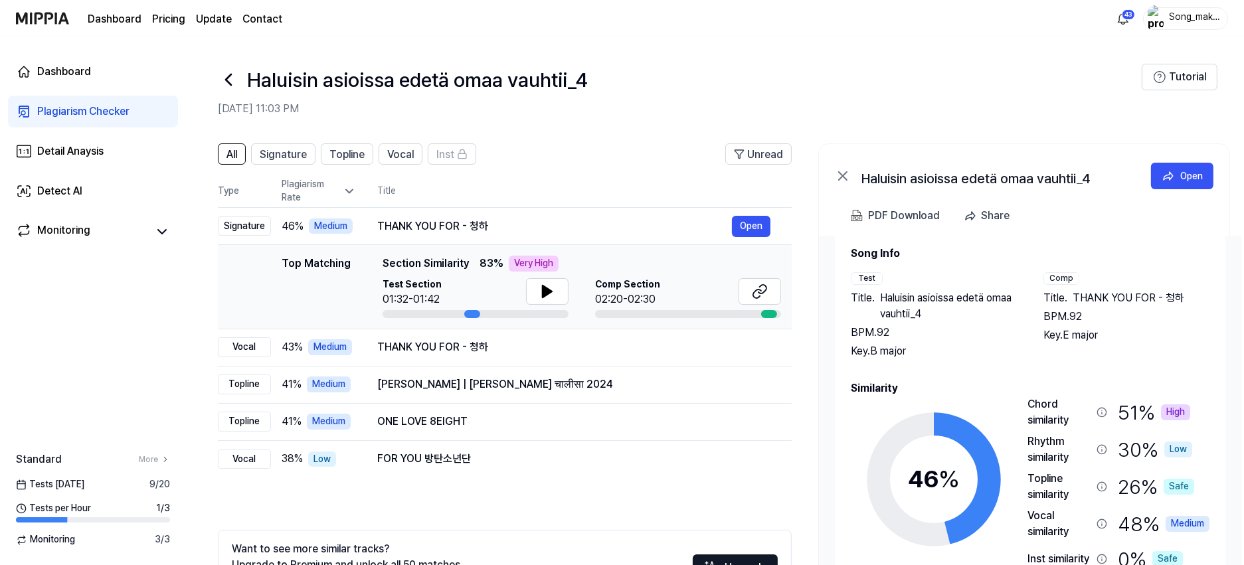
scroll to position [56, 0]
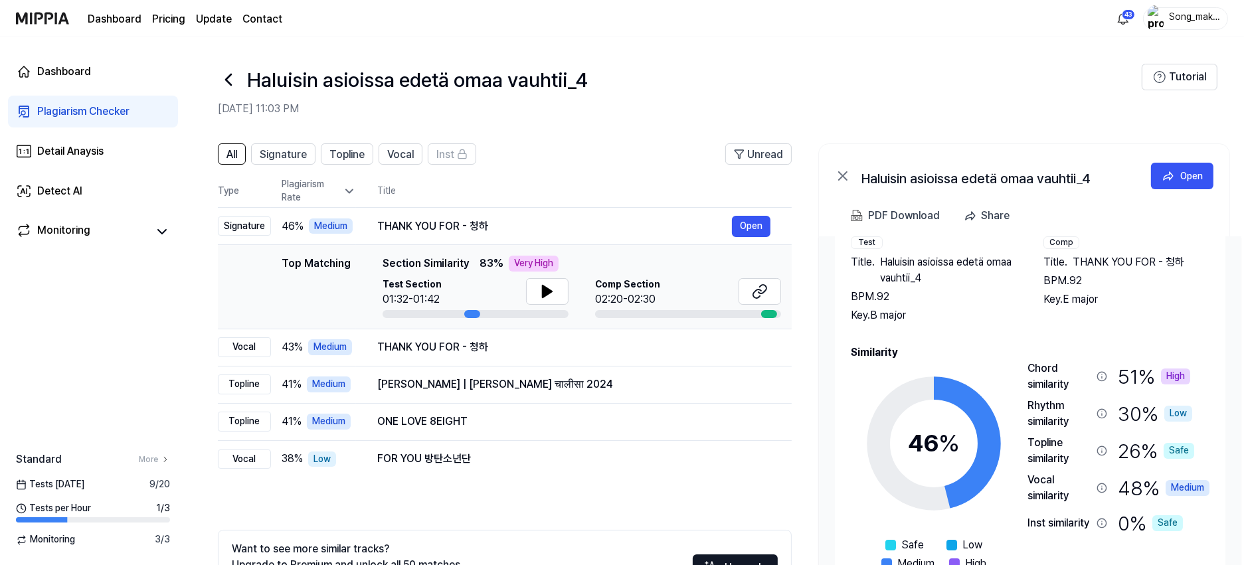
click at [1101, 377] on icon at bounding box center [1102, 376] width 11 height 11
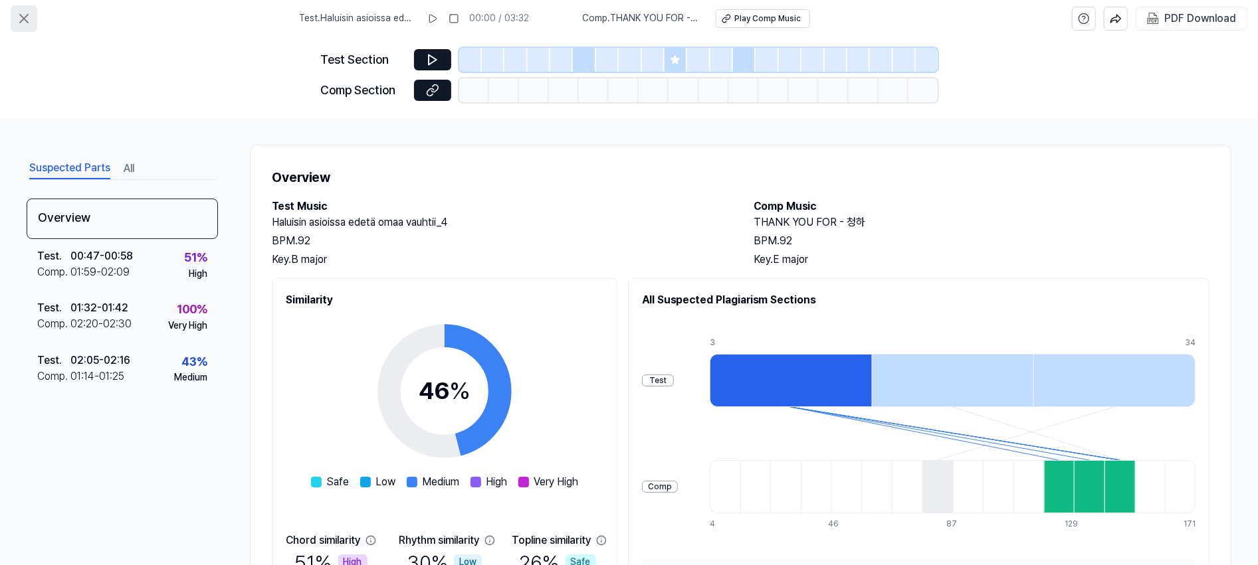
click at [20, 12] on icon at bounding box center [24, 19] width 16 height 16
